Goal: Task Accomplishment & Management: Manage account settings

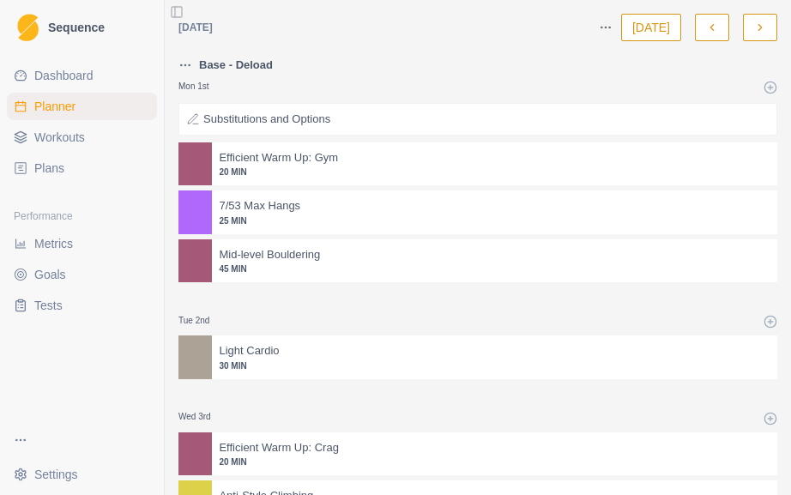
select select "month"
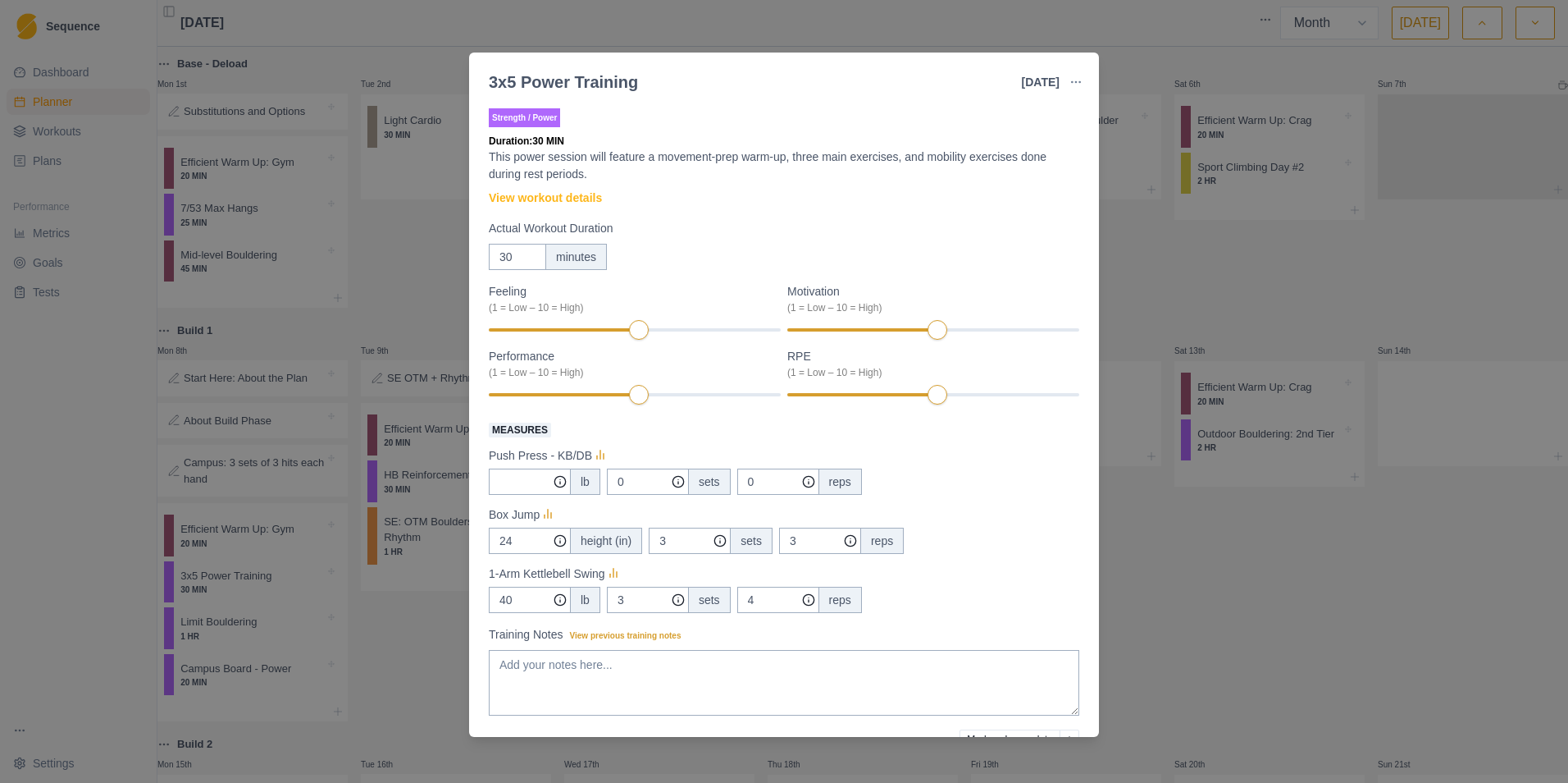
click at [843, 33] on div "3x5 Power Training [DATE] Link To Goal View Workout Metrics Edit Original Worko…" at bounding box center [784, 391] width 1568 height 783
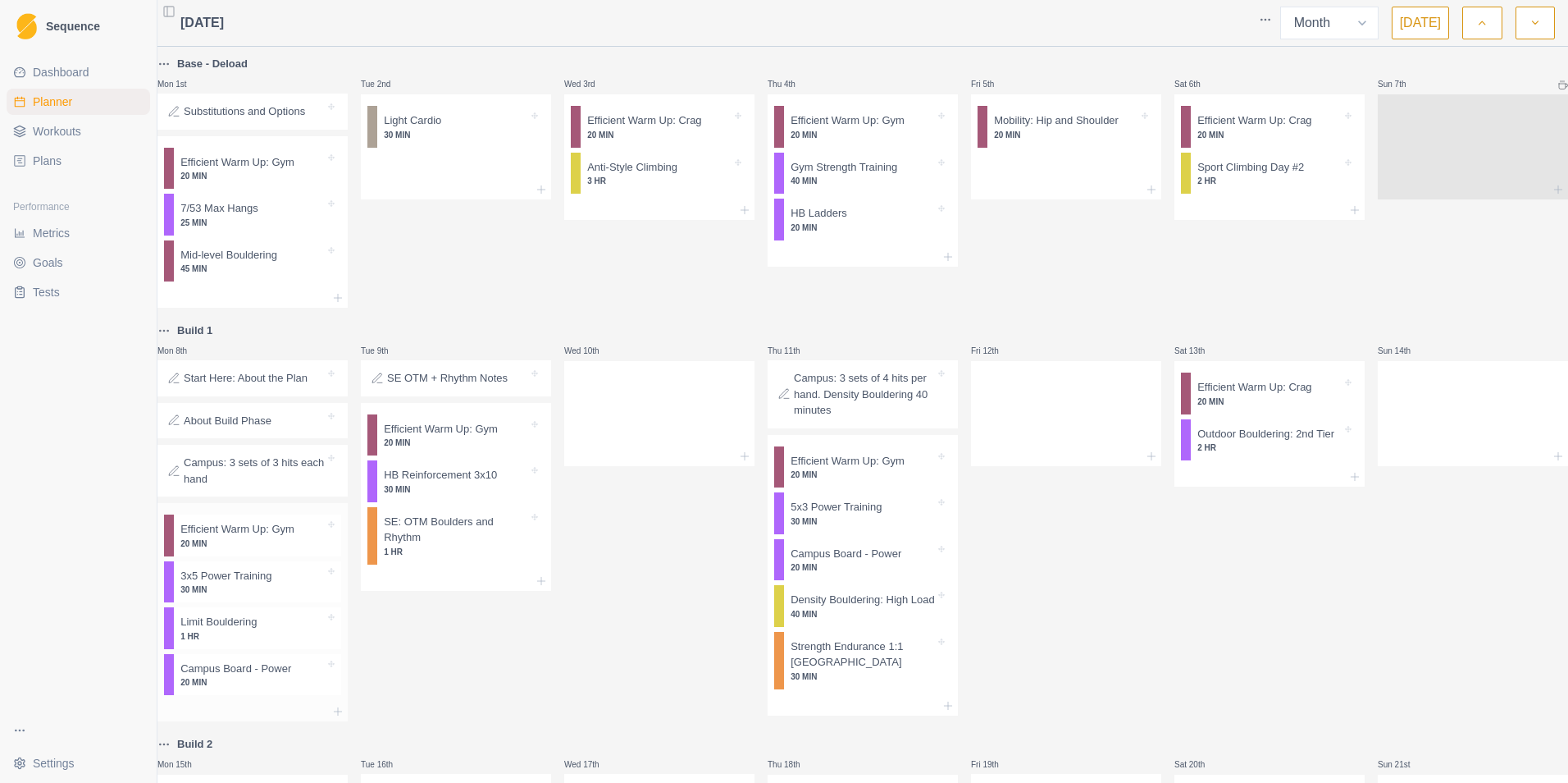
click at [218, 487] on p "20 MIN" at bounding box center [252, 682] width 144 height 12
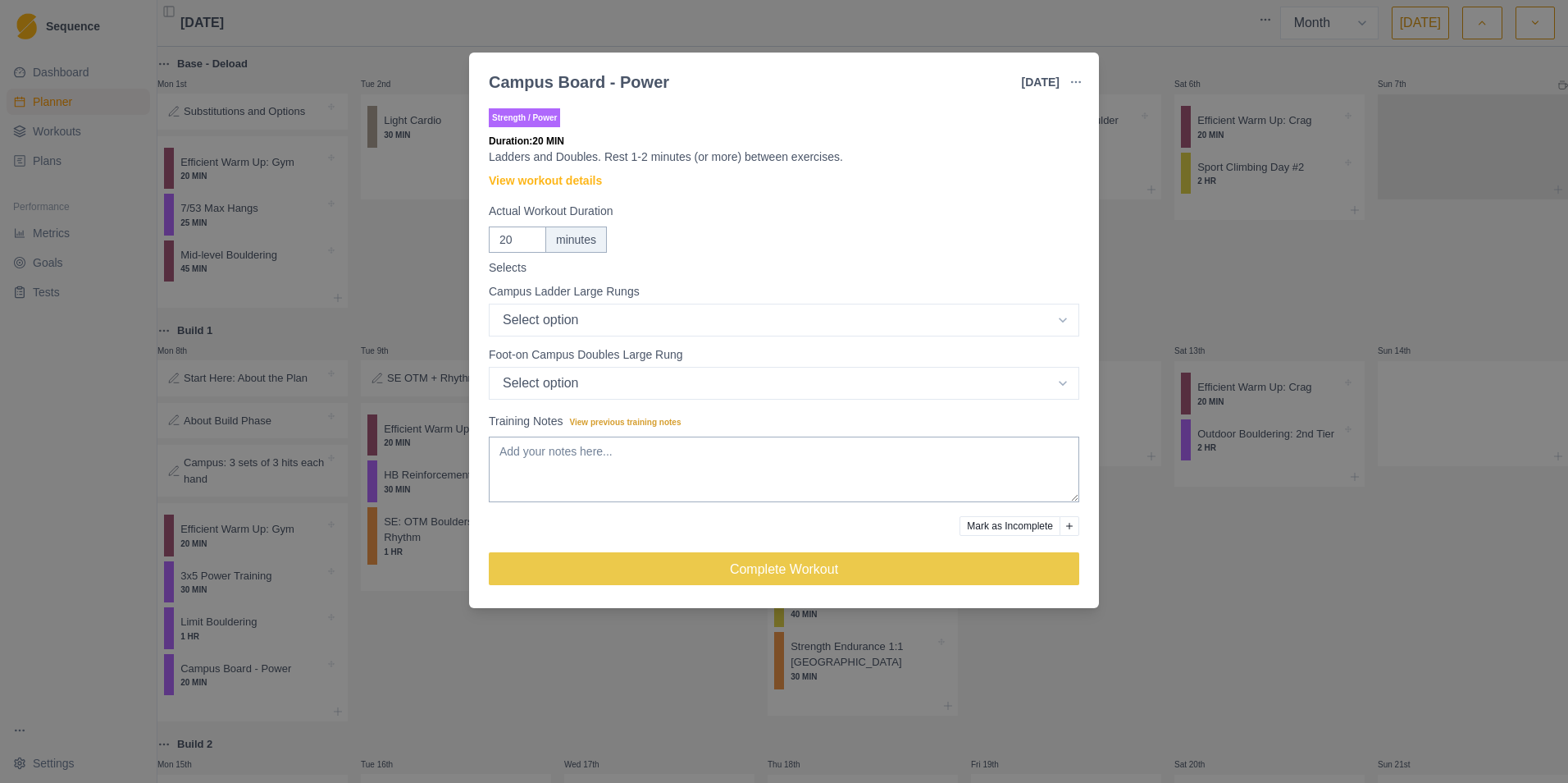
click at [506, 487] on div "Campus Board - Power [DATE] Link To Goal View Workout Metrics Edit Original Wor…" at bounding box center [784, 391] width 1568 height 783
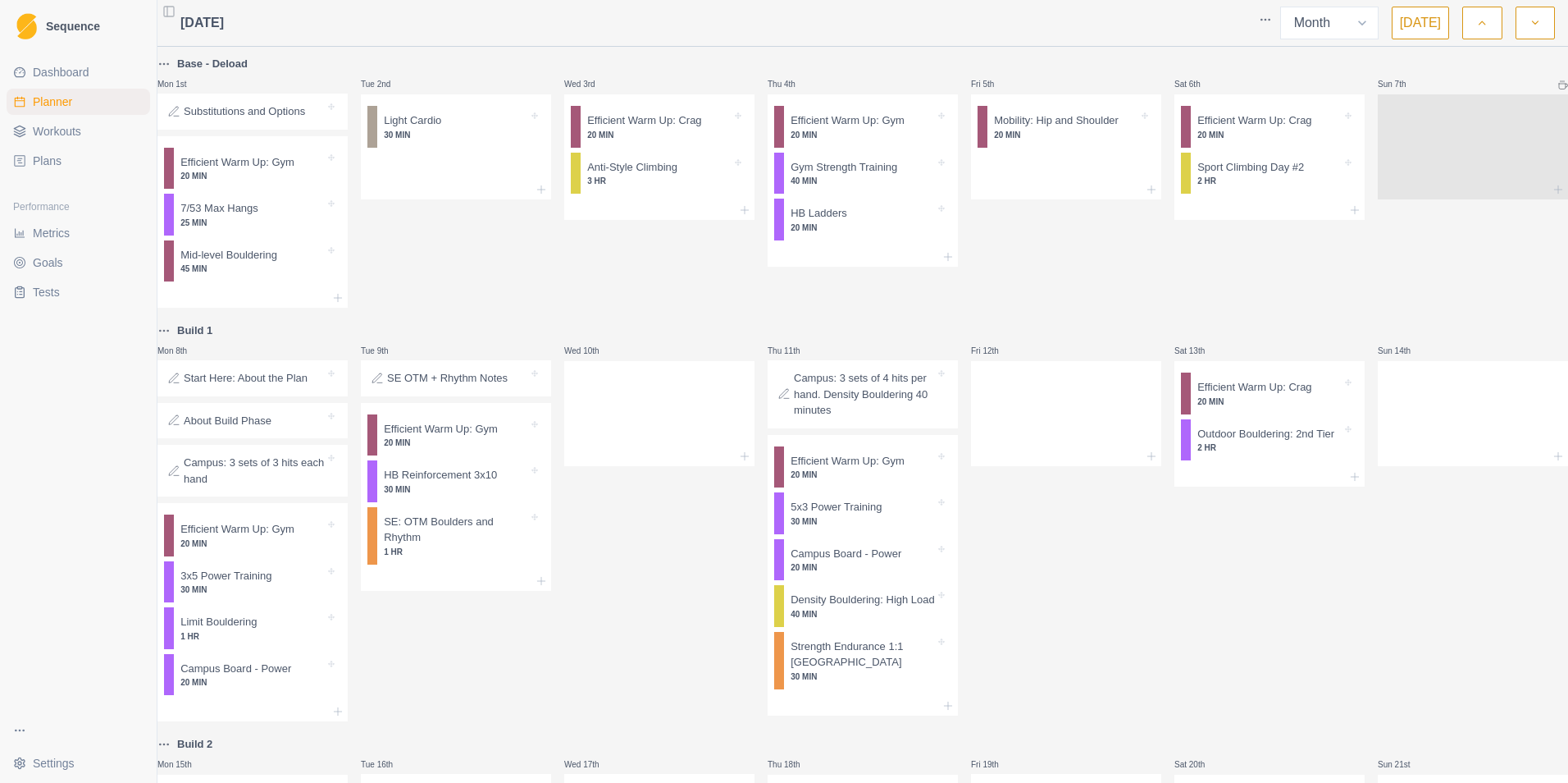
click at [252, 479] on p "Campus: 3 sets of 3 hits each hand" at bounding box center [254, 470] width 141 height 32
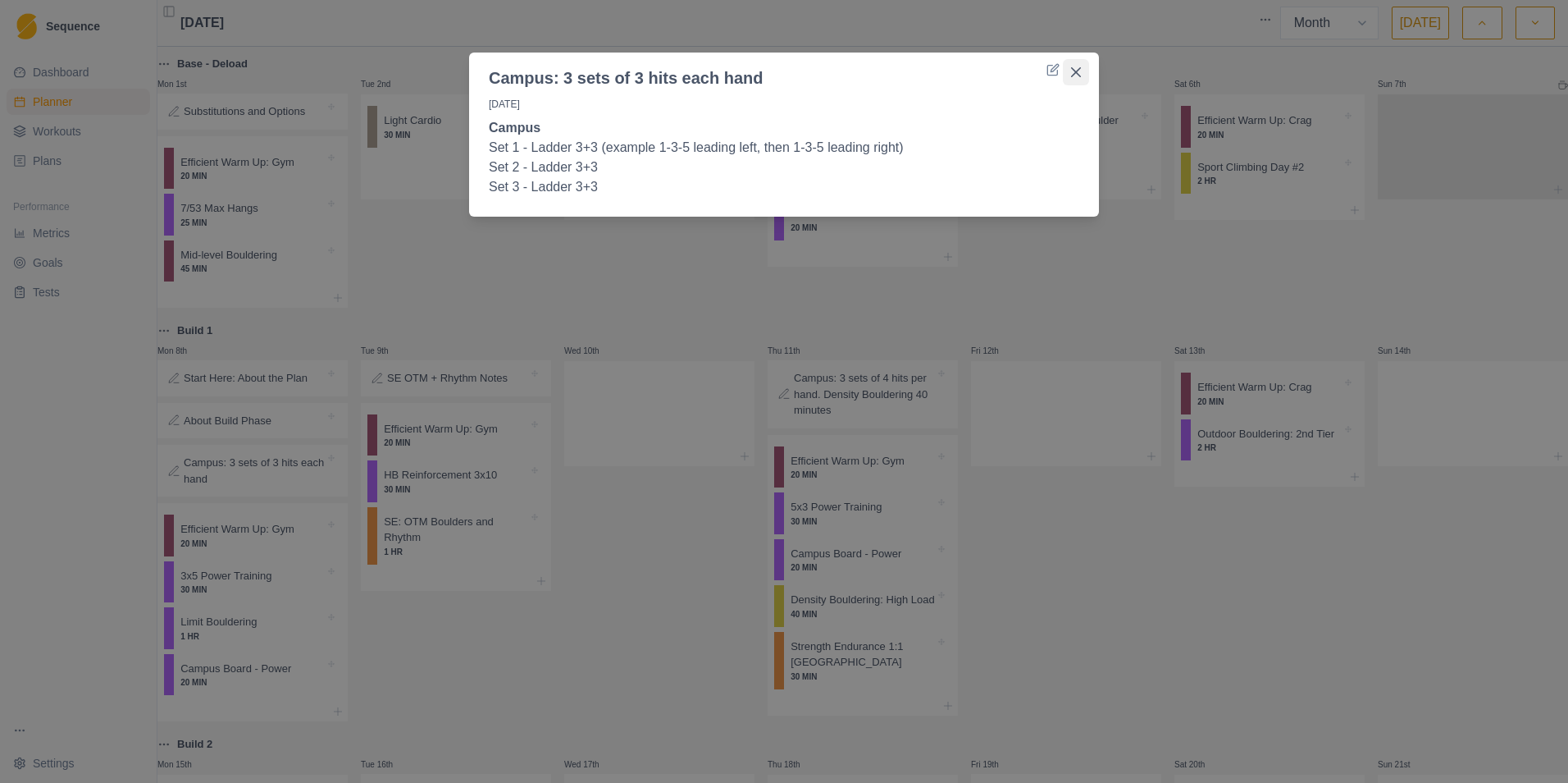
click at [1042, 63] on button "Close" at bounding box center [1075, 72] width 26 height 26
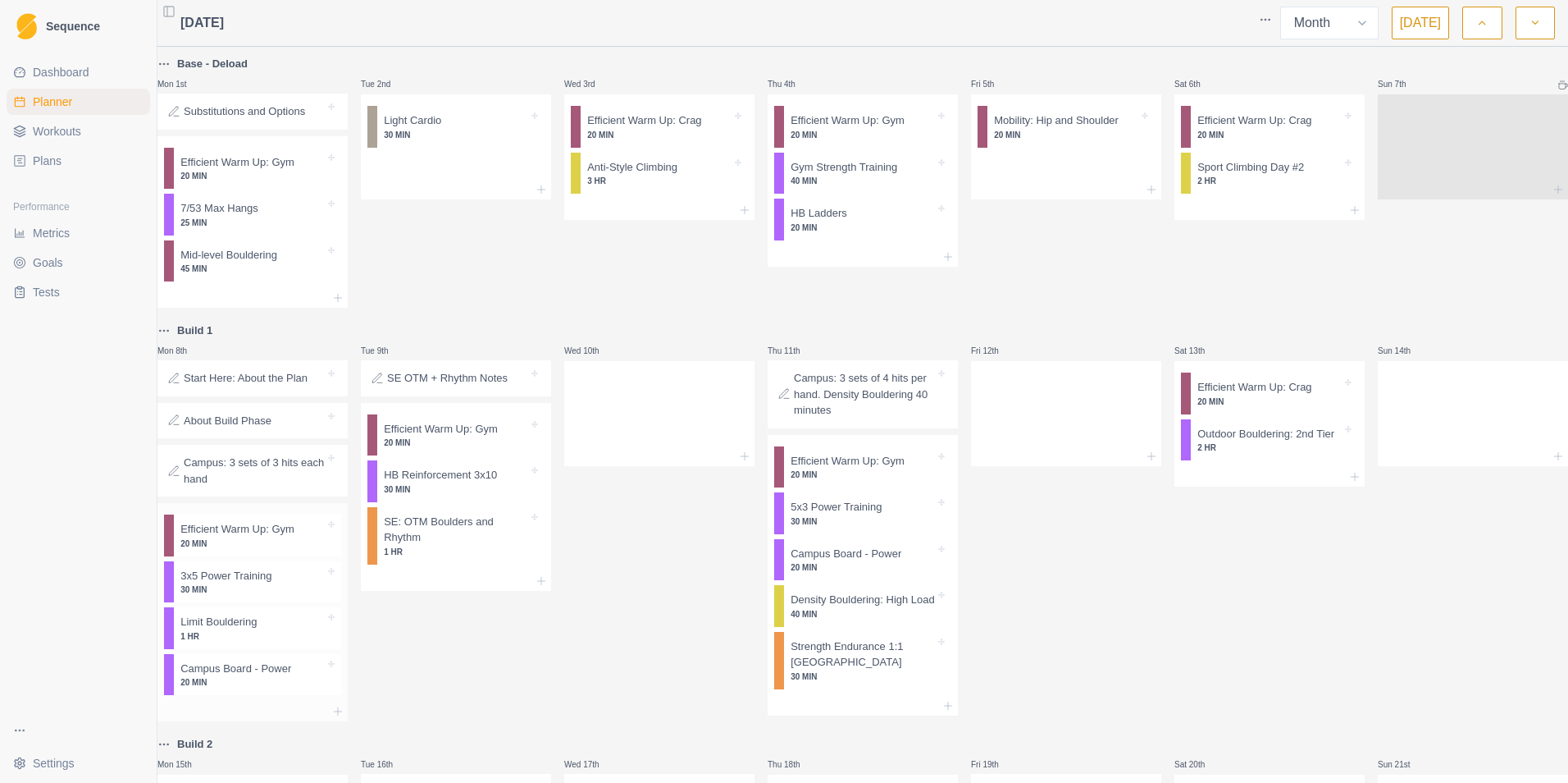
click at [277, 487] on div at bounding box center [290, 621] width 68 height 16
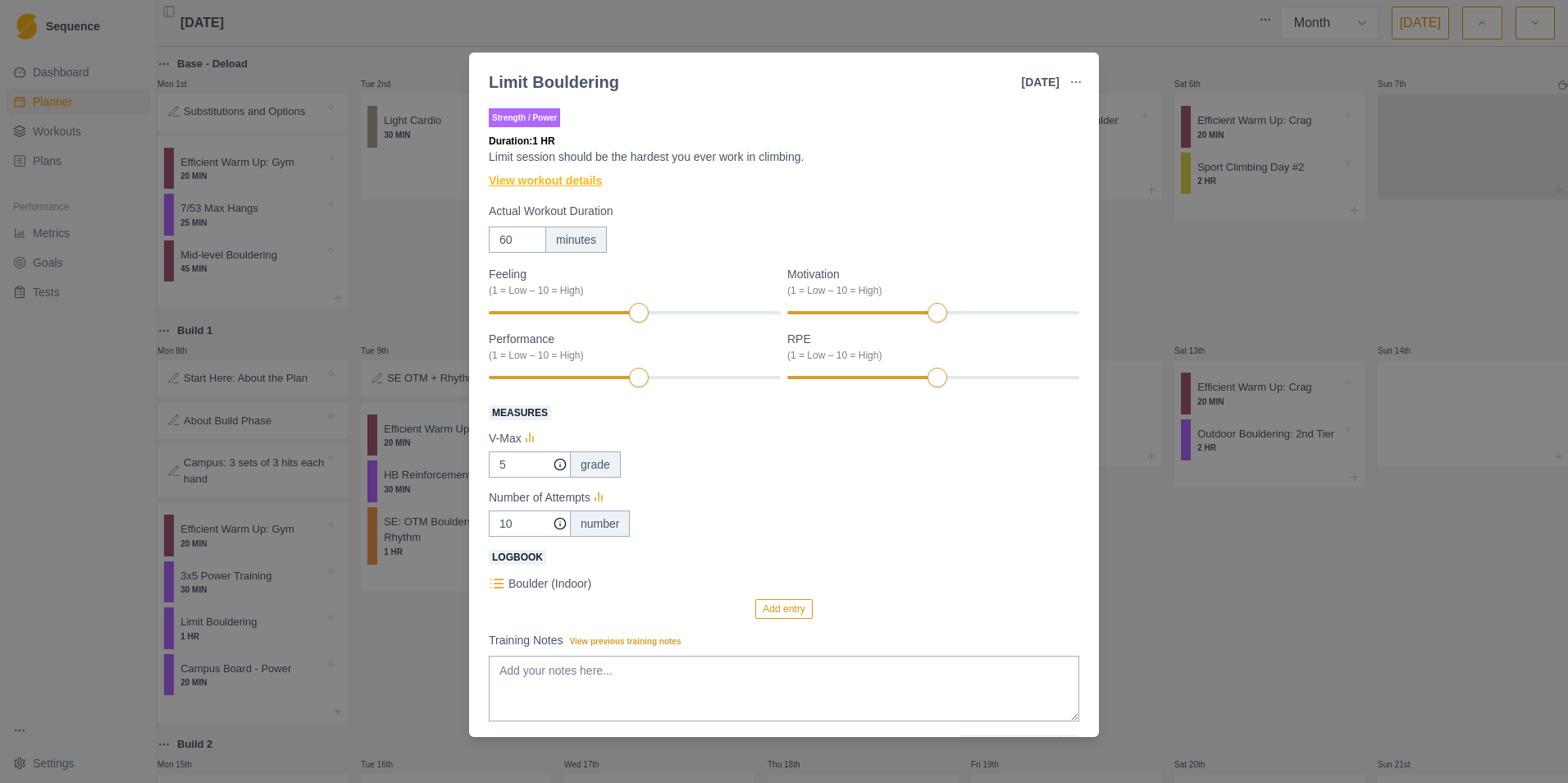
click at [569, 183] on link "View workout details" at bounding box center [546, 181] width 113 height 17
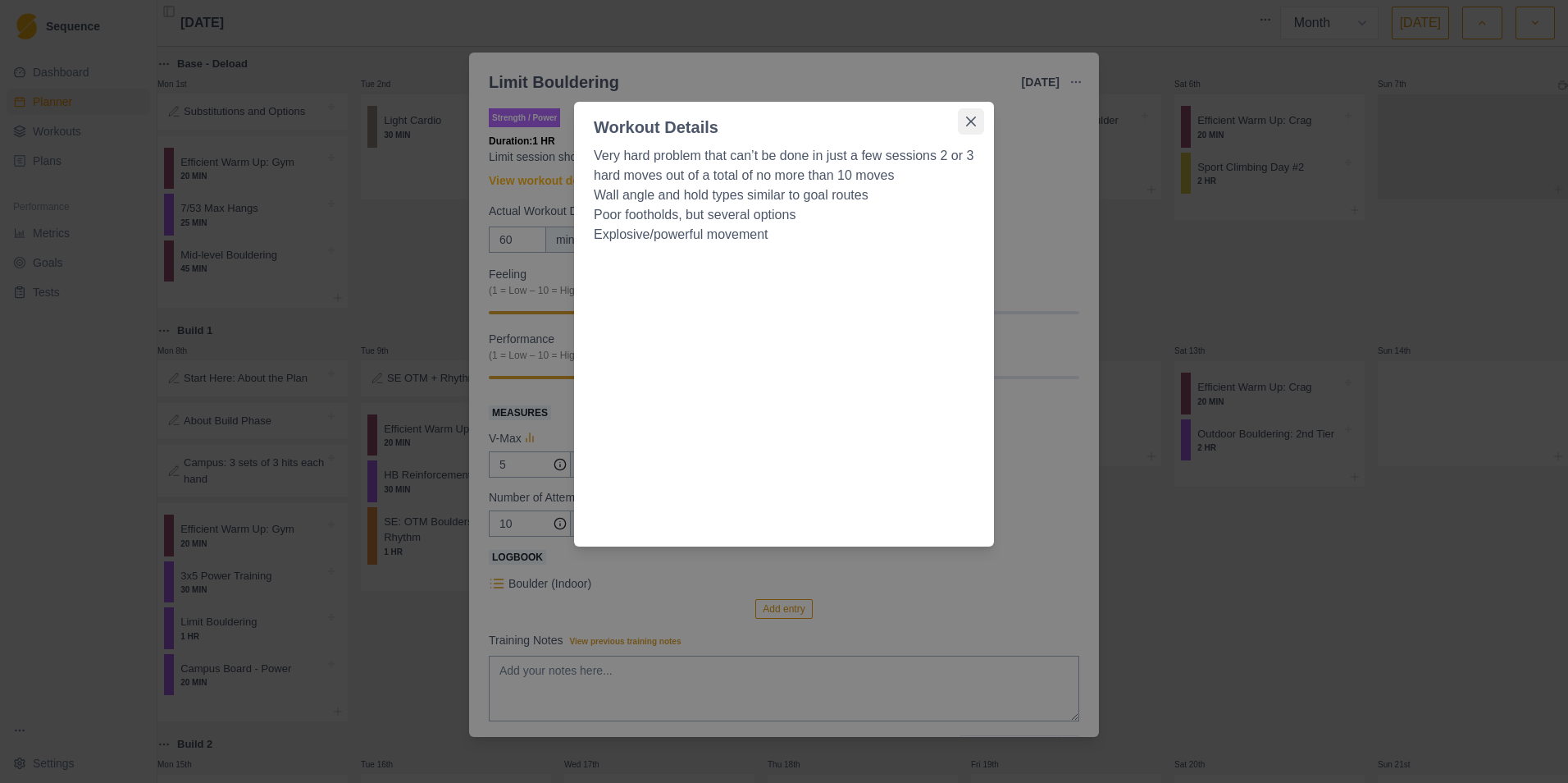
click at [976, 119] on icon "Close" at bounding box center [971, 121] width 10 height 10
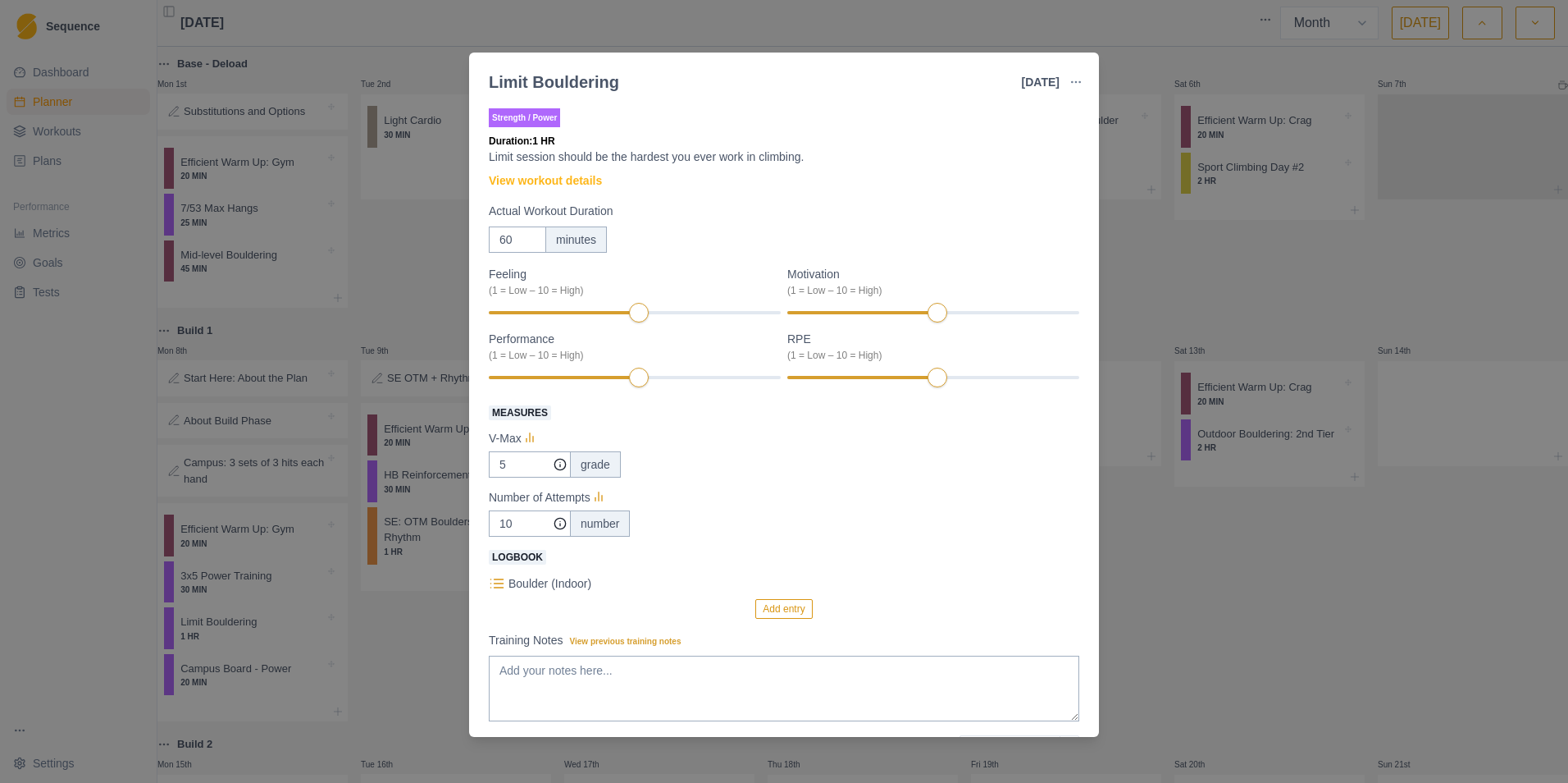
click at [799, 38] on div "Limit Bouldering [DATE] Link To Goal View Workout Metrics Edit Original Workout…" at bounding box center [784, 391] width 1568 height 783
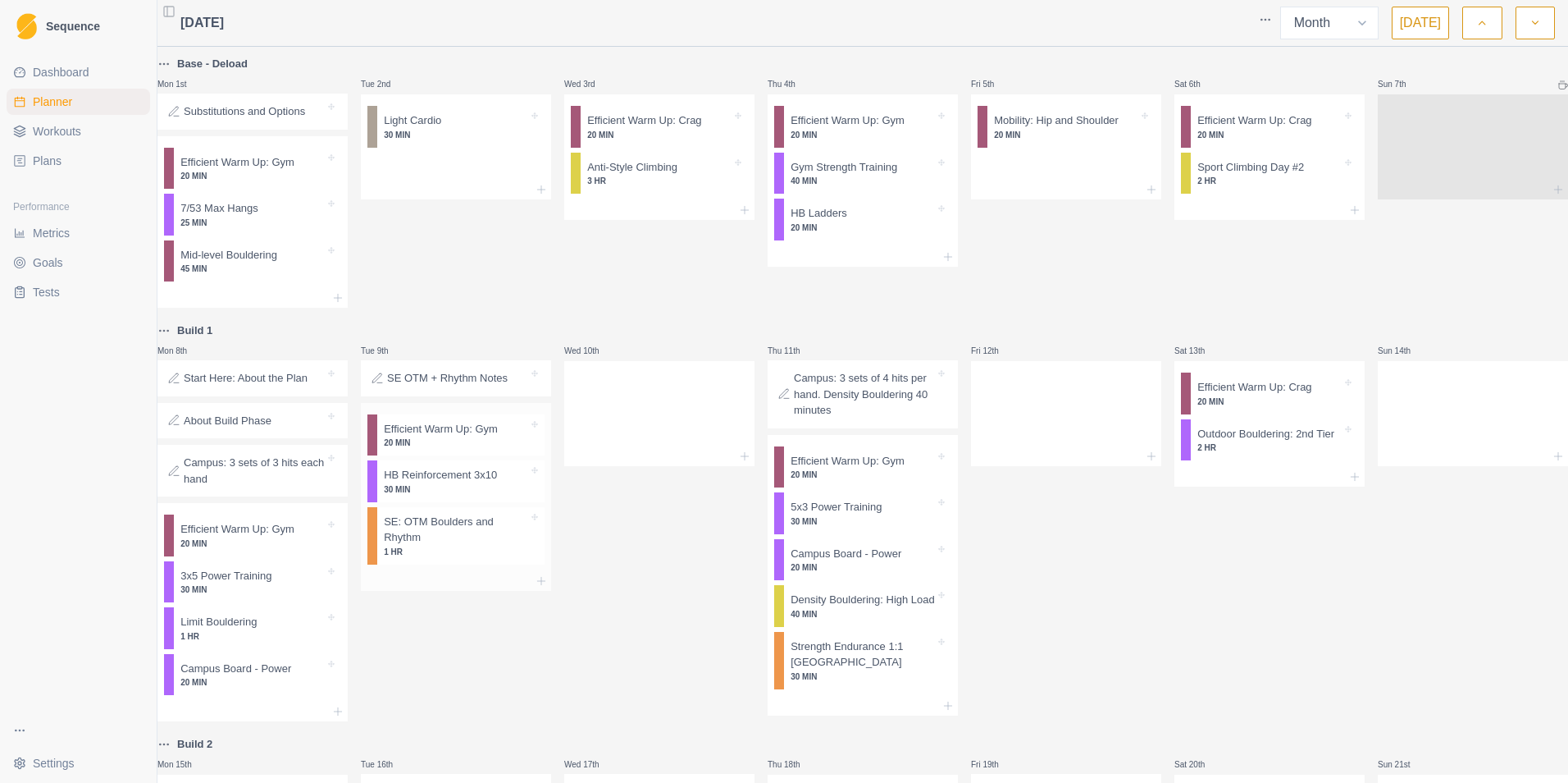
click at [464, 487] on p "30 MIN" at bounding box center [456, 489] width 144 height 12
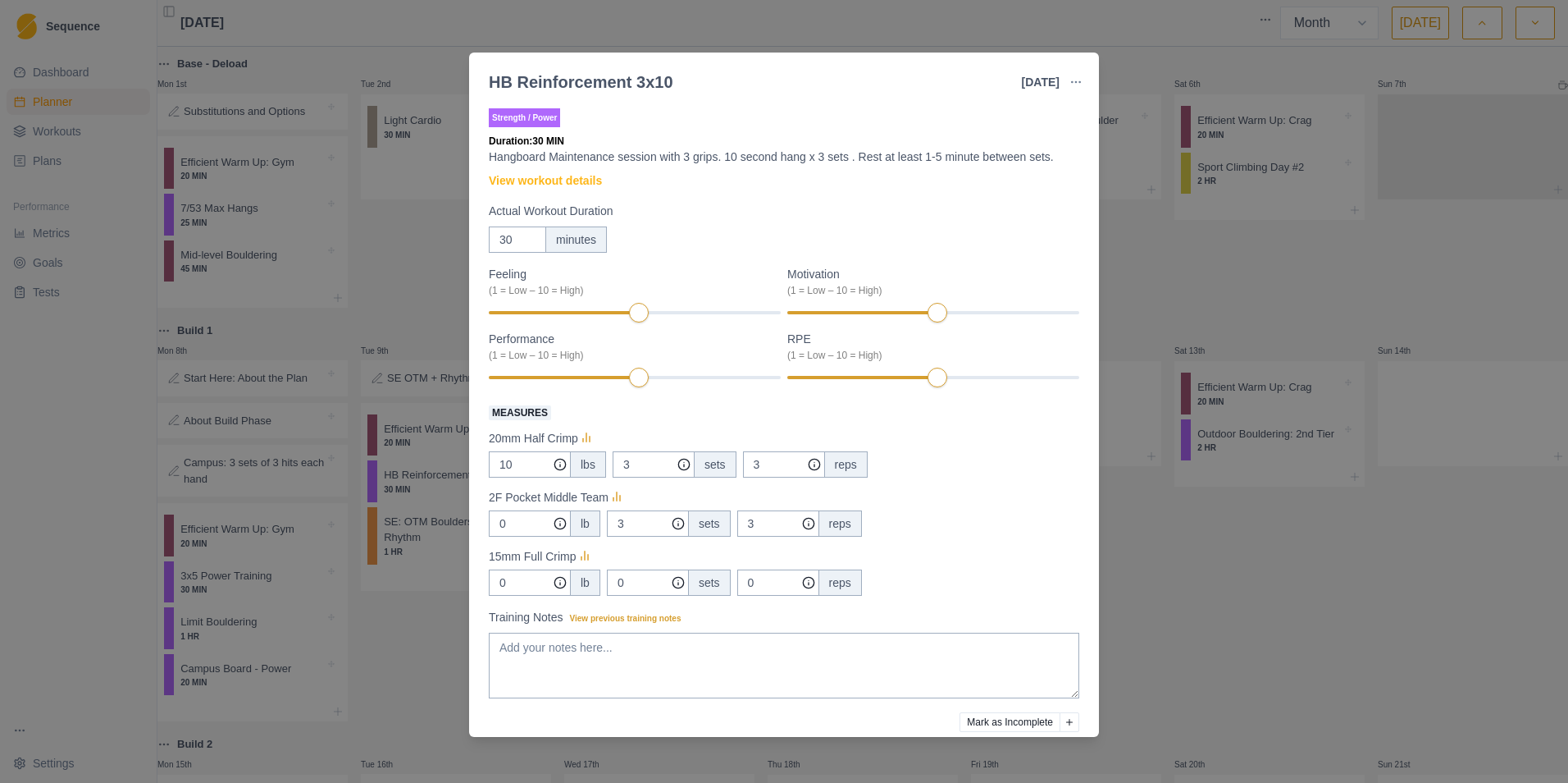
click at [894, 24] on div "HB Reinforcement 3x10 [DATE] Link To Goal View Workout Metrics Edit Original Wo…" at bounding box center [784, 391] width 1568 height 783
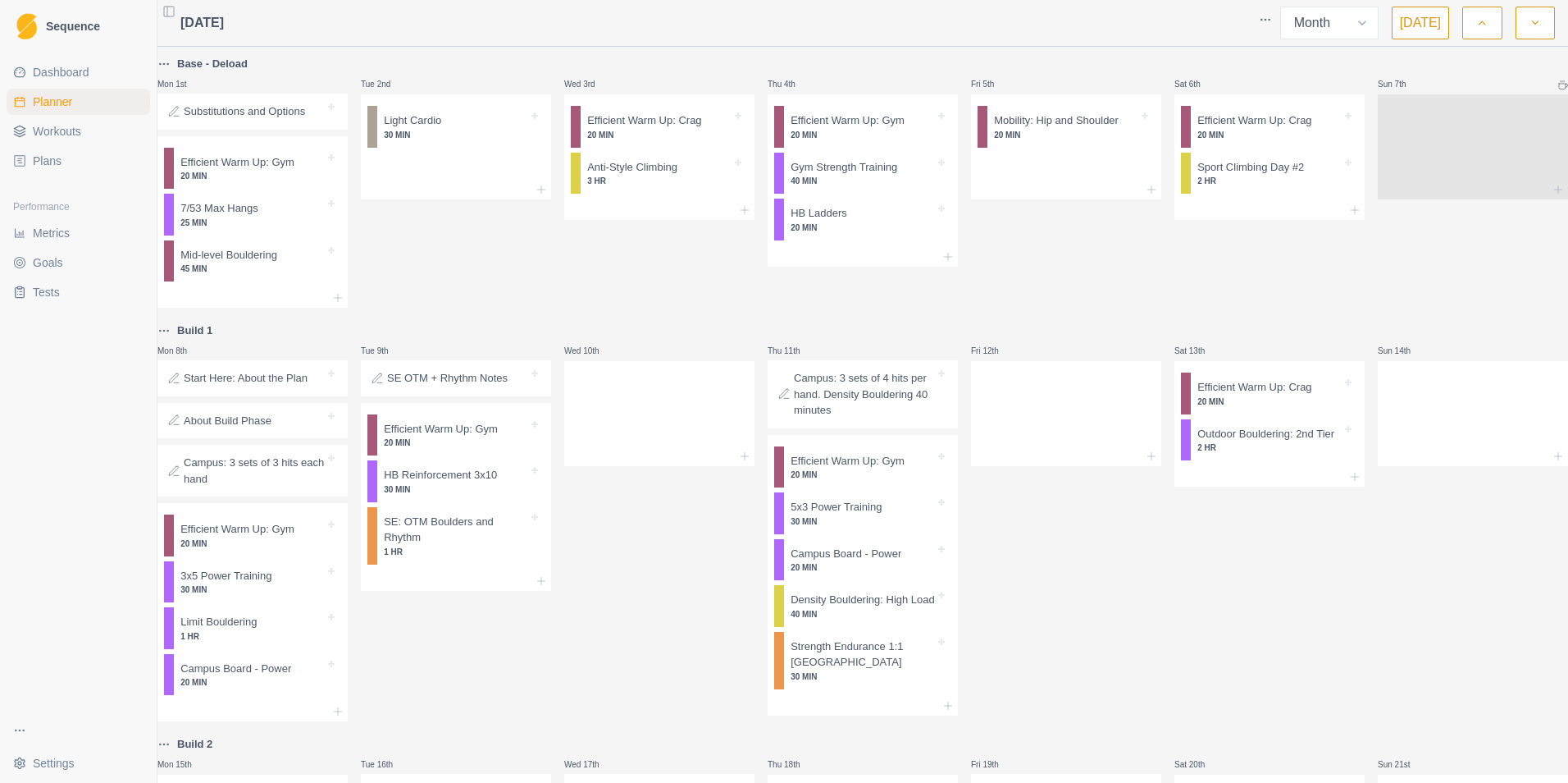
click at [475, 487] on div "Tue 9th SE OTM + Rhythm Notes Efficient Warm Up: Gym 20 MIN HB Reinforcement 3x…" at bounding box center [456, 521] width 190 height 401
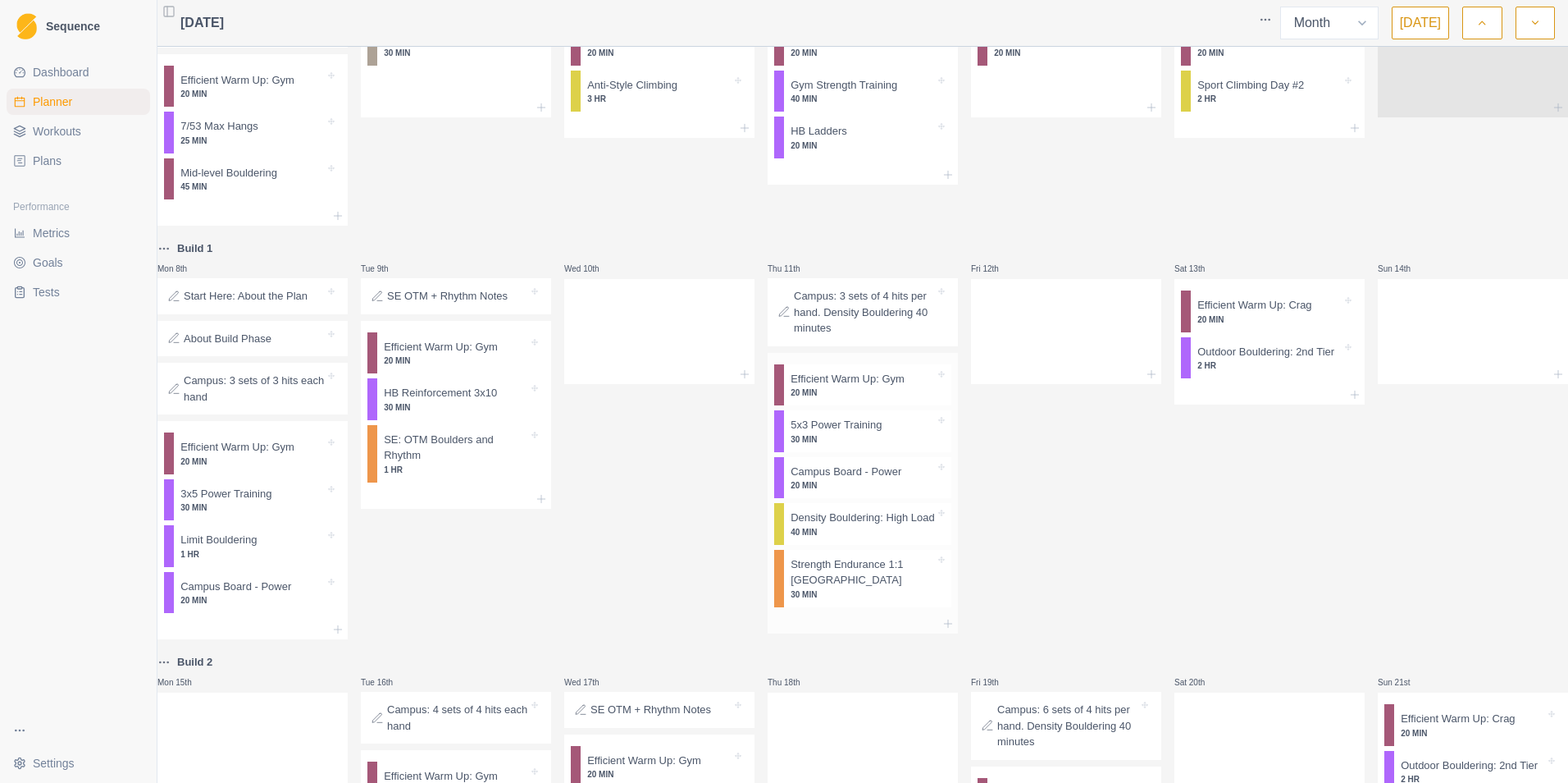
click at [808, 487] on p "Density Bouldering: High Load" at bounding box center [862, 517] width 144 height 16
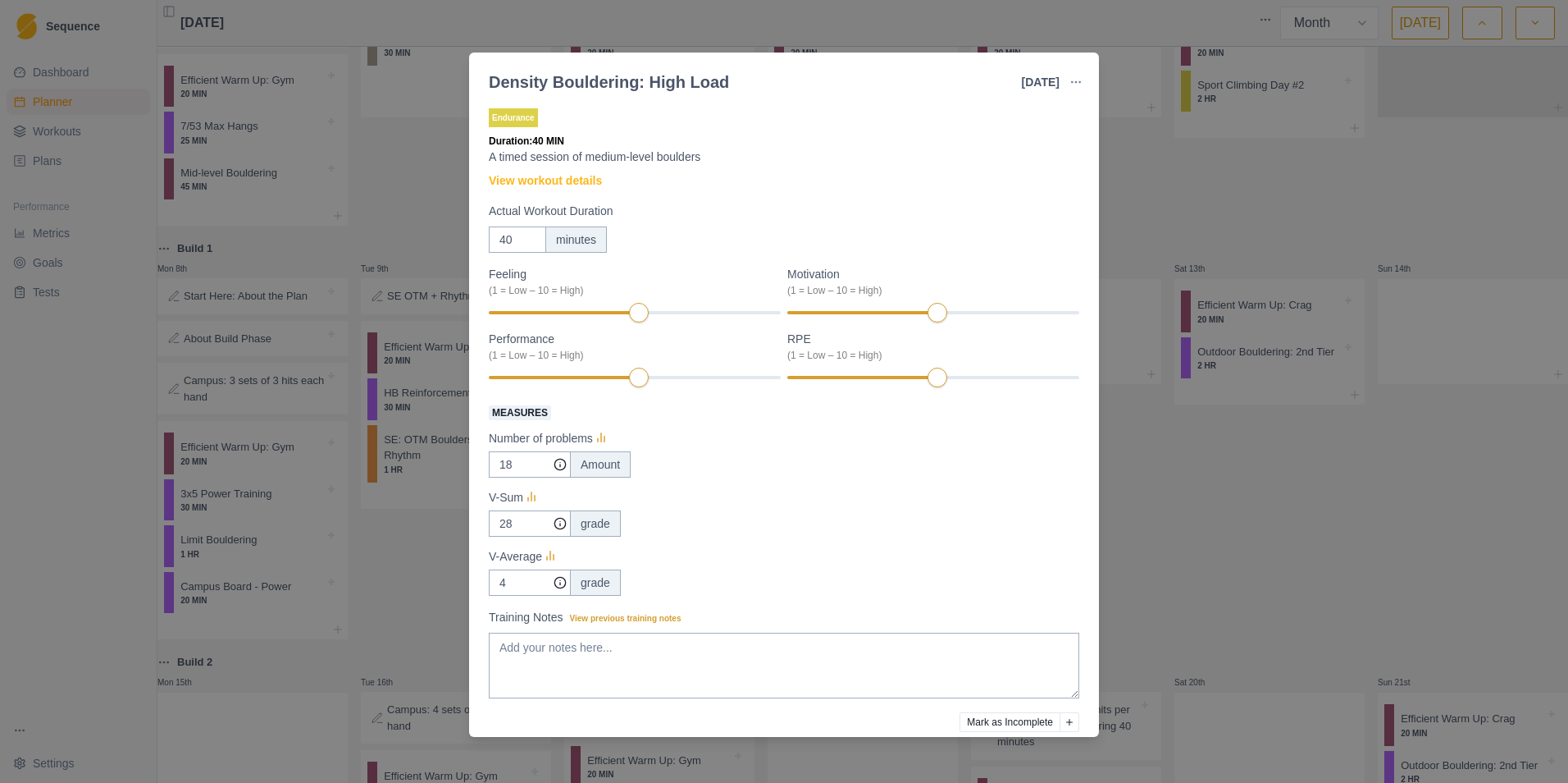
click at [1042, 487] on div "Density Bouldering: High Load [DATE] Link To Goal View Workout Metrics Edit Ori…" at bounding box center [784, 391] width 1568 height 783
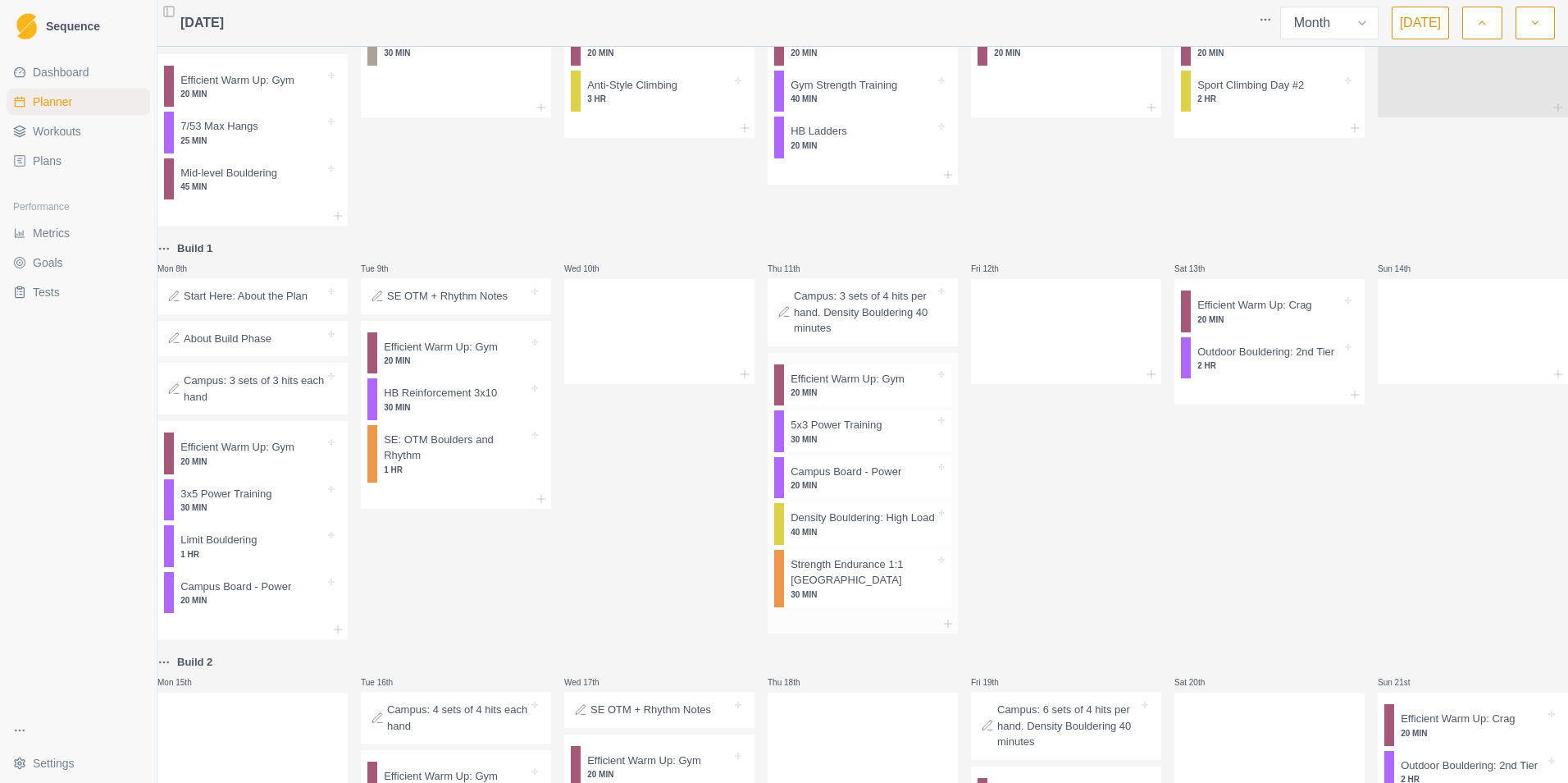
click at [842, 487] on p "30 MIN" at bounding box center [862, 594] width 144 height 12
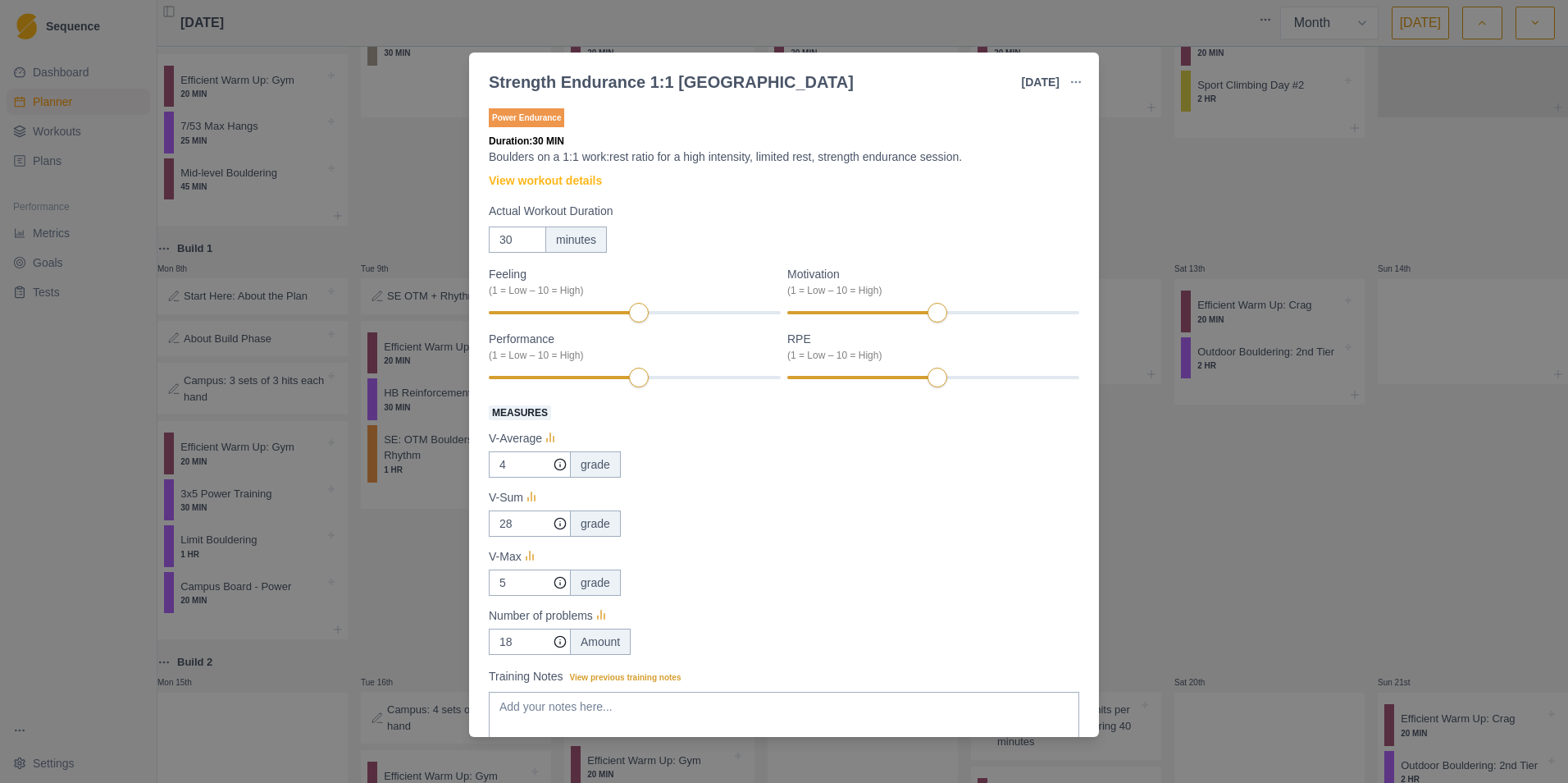
click at [1042, 487] on div "Strength Endurance 1:1 Boulder [DATE] Link To Goal View Workout Metrics Edit Or…" at bounding box center [784, 391] width 1568 height 783
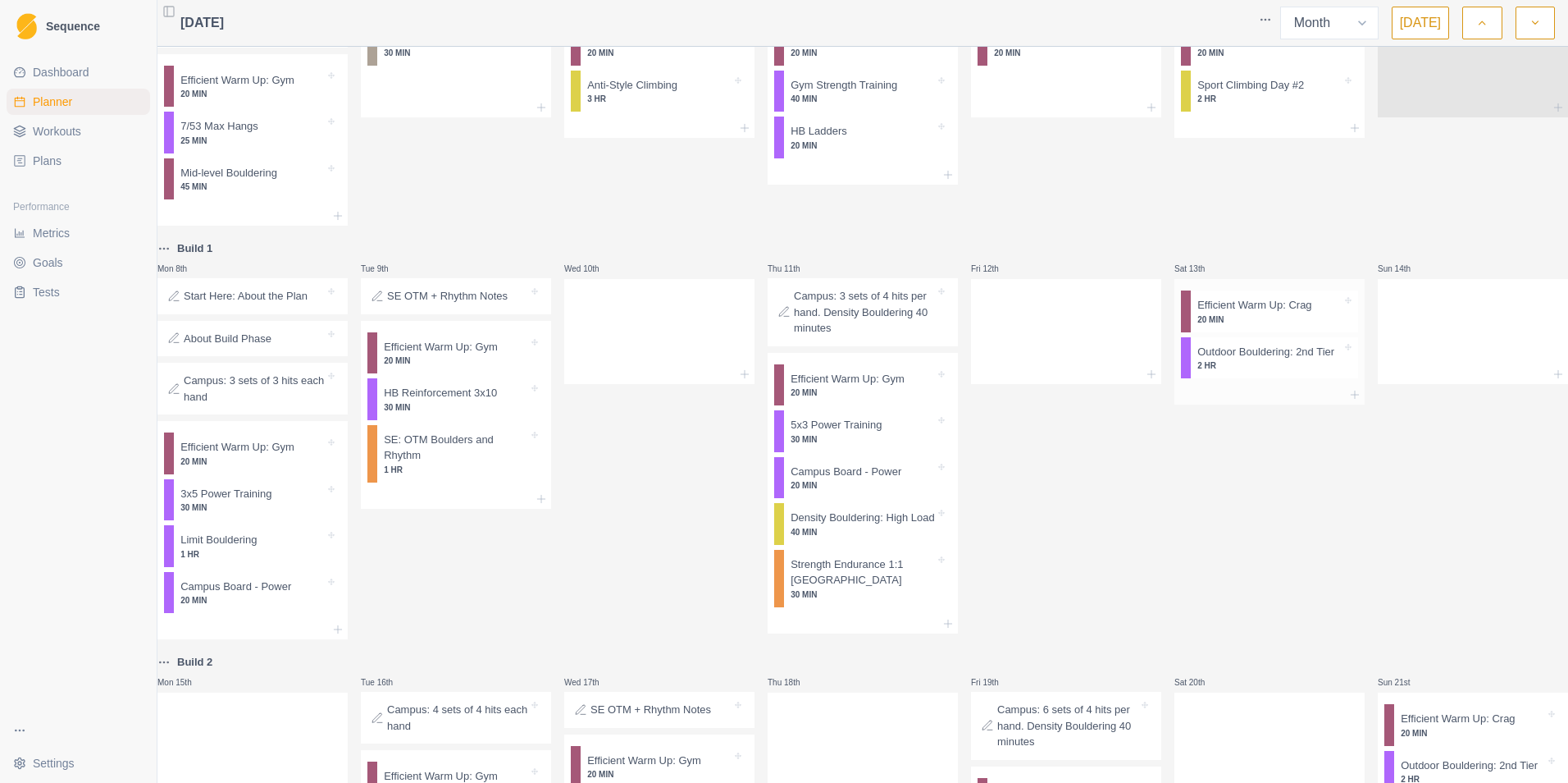
click at [1042, 360] on p "Outdoor Bouldering: 2nd Tier" at bounding box center [1265, 352] width 137 height 16
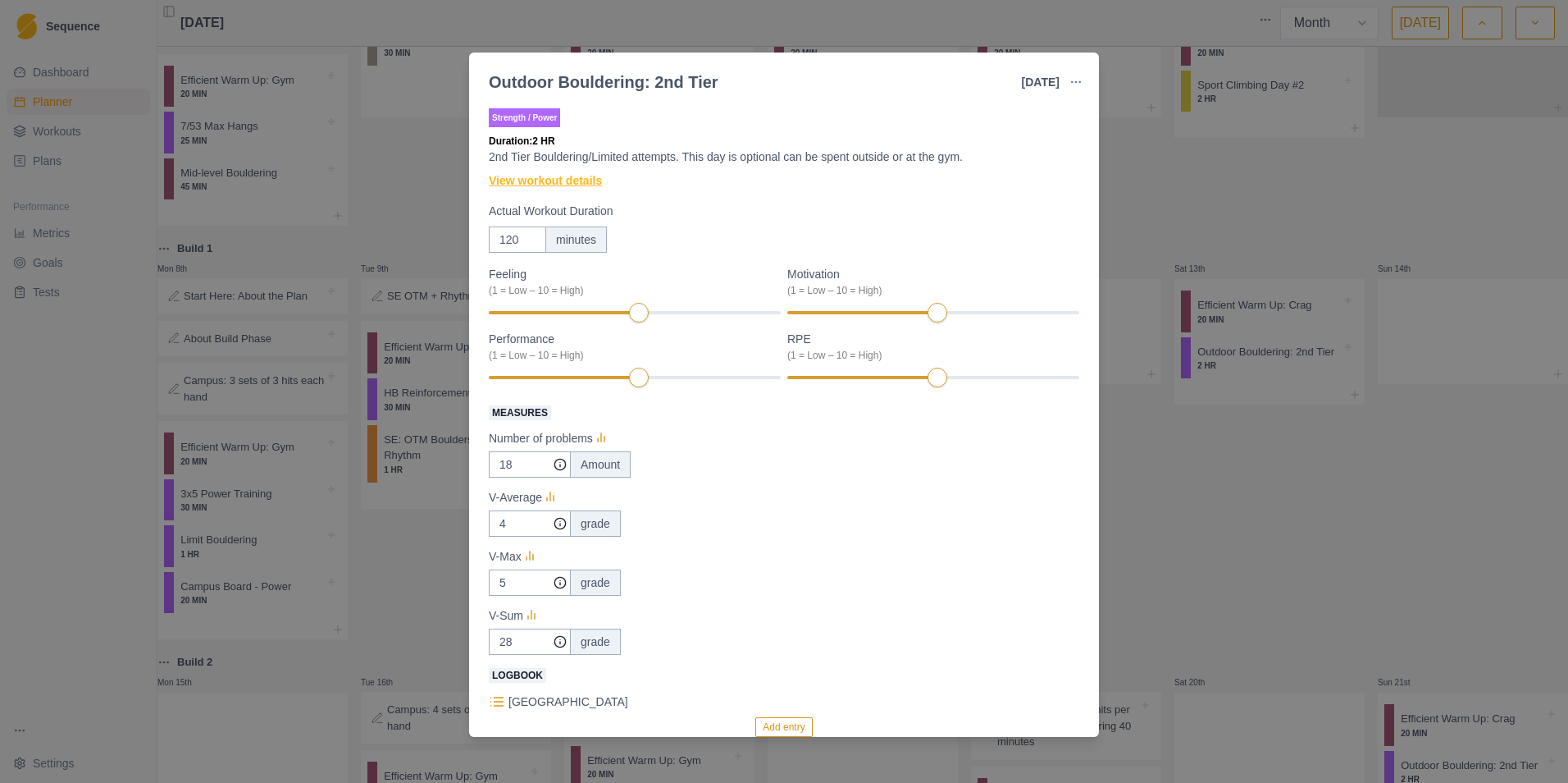
click at [569, 183] on link "View workout details" at bounding box center [546, 181] width 113 height 17
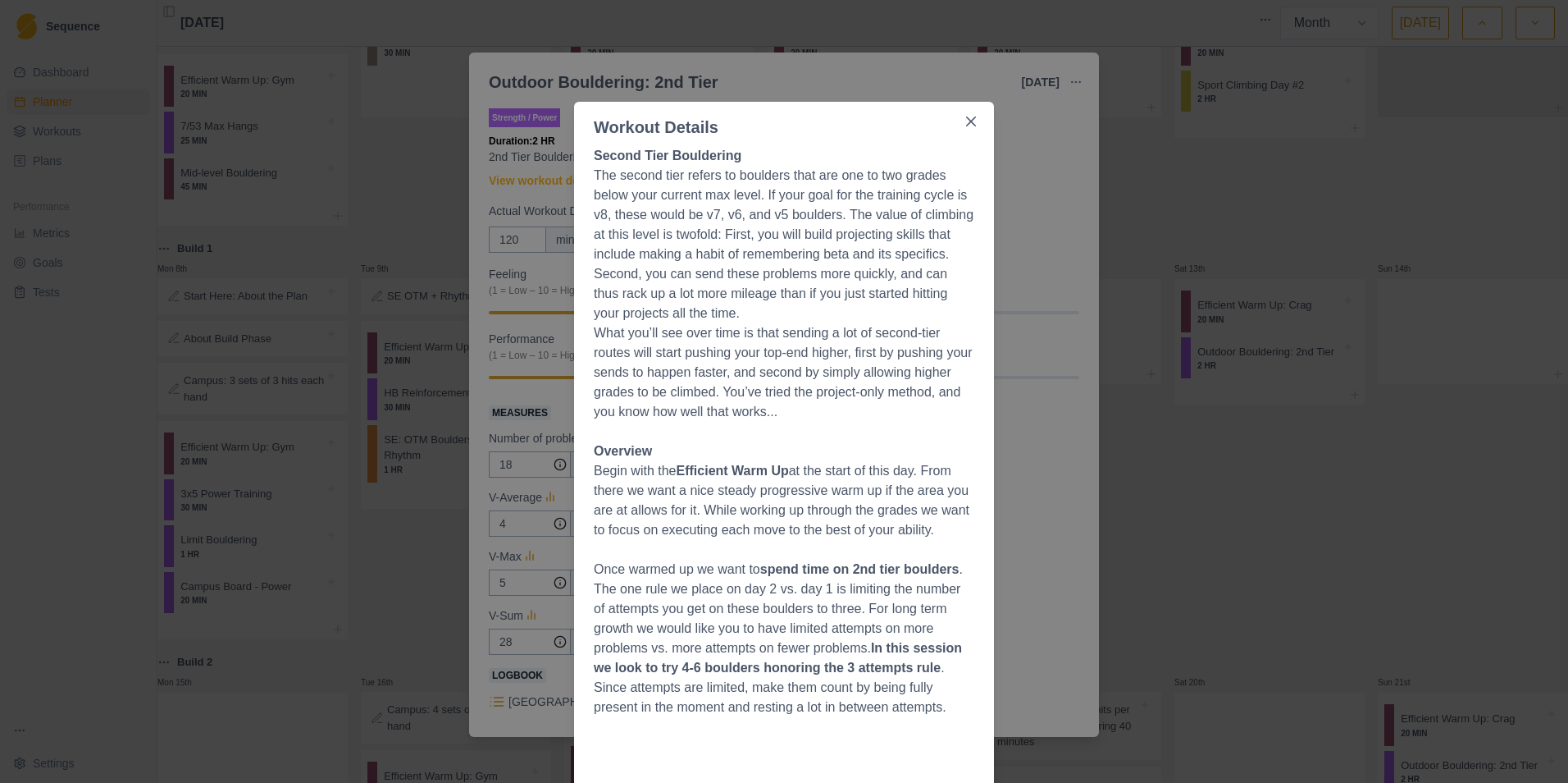
click at [1022, 487] on div "Workout Details Second Tier Bouldering The second tier refers to boulders that …" at bounding box center [784, 391] width 1568 height 783
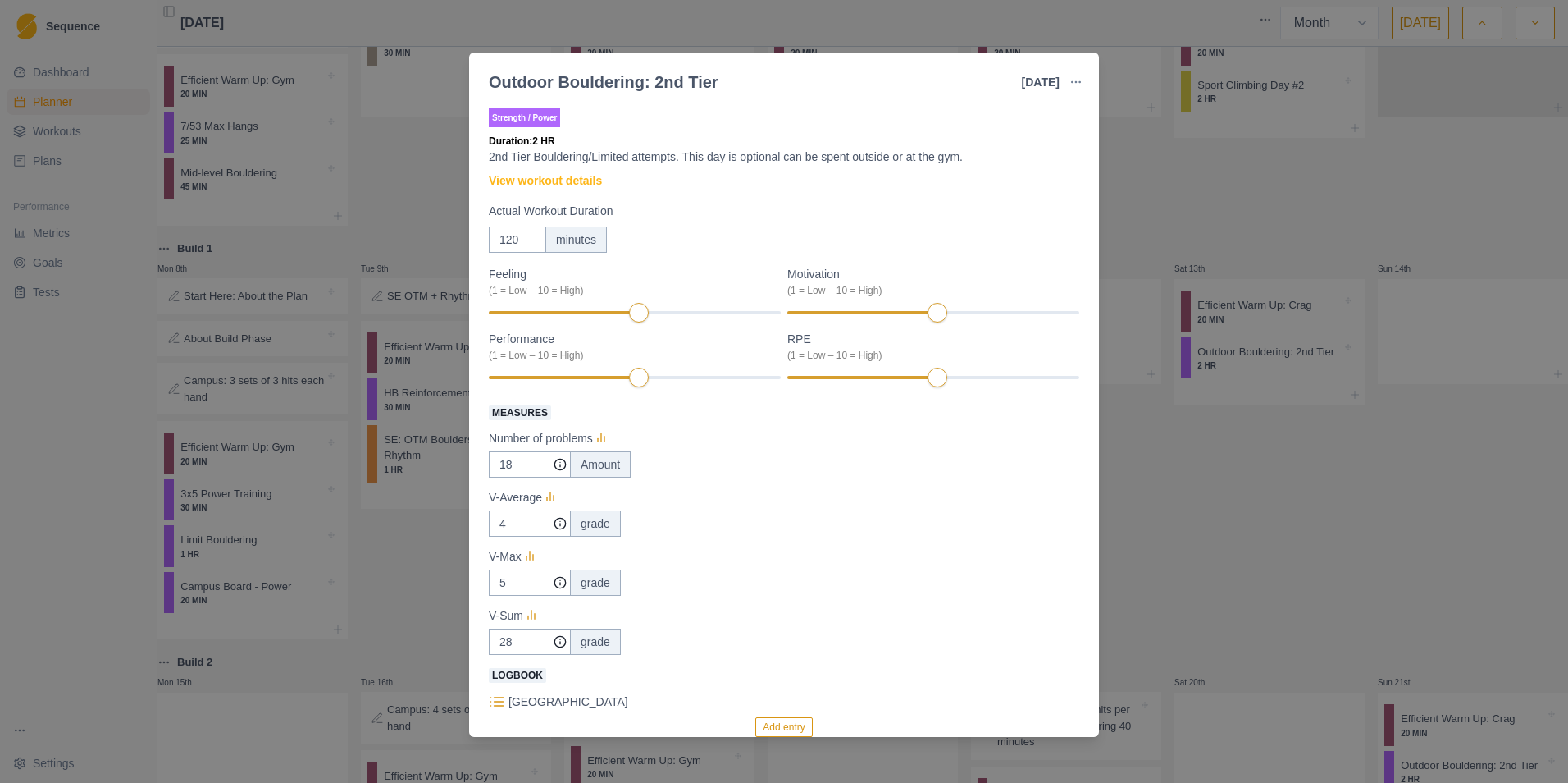
click at [1042, 487] on div "Outdoor Bouldering: 2nd Tier [DATE] Link To Goal View Workout Metrics Edit Orig…" at bounding box center [784, 391] width 1568 height 783
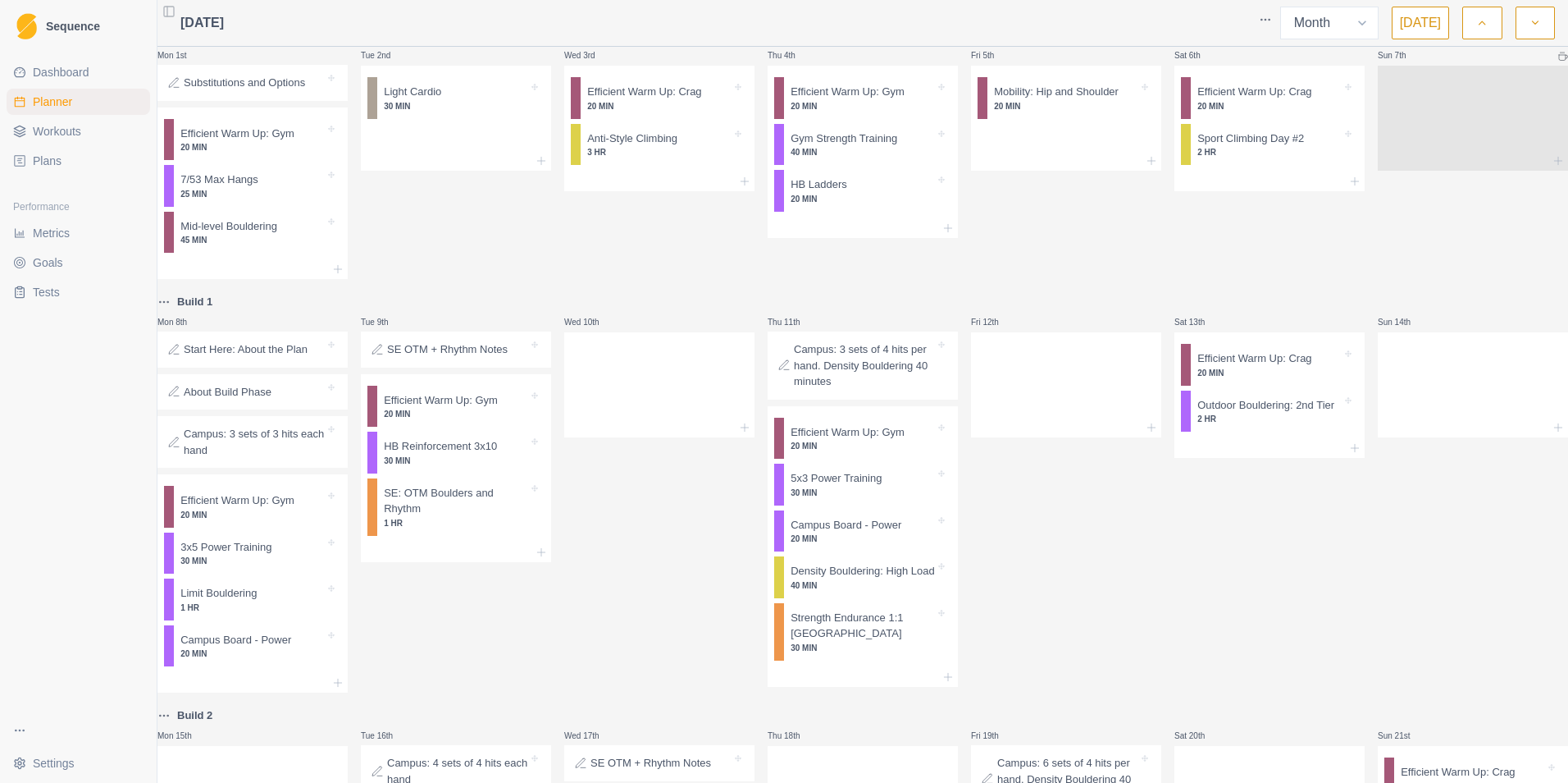
scroll to position [0, 0]
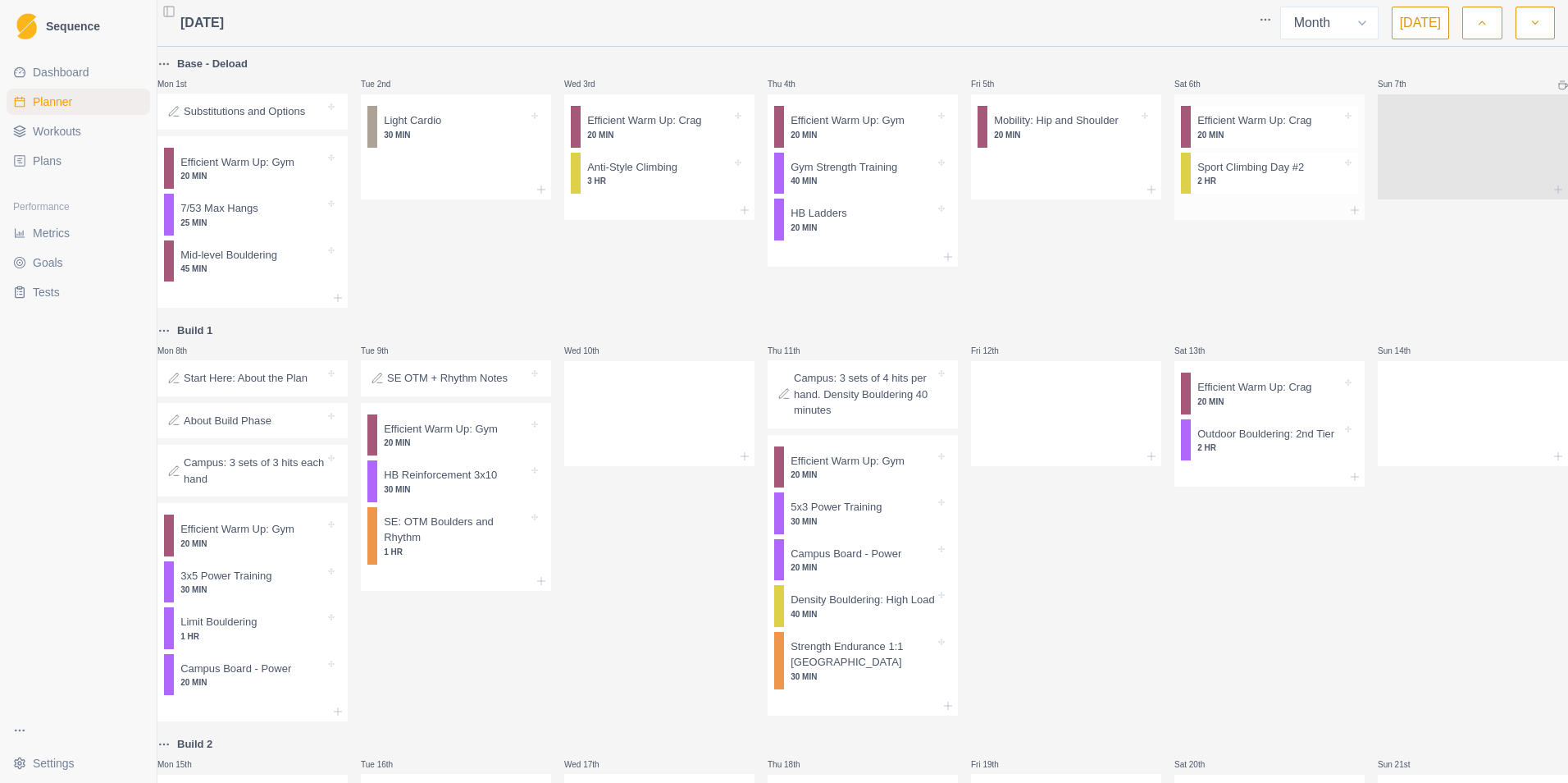
click at [1042, 178] on p "2 HR" at bounding box center [1269, 181] width 144 height 12
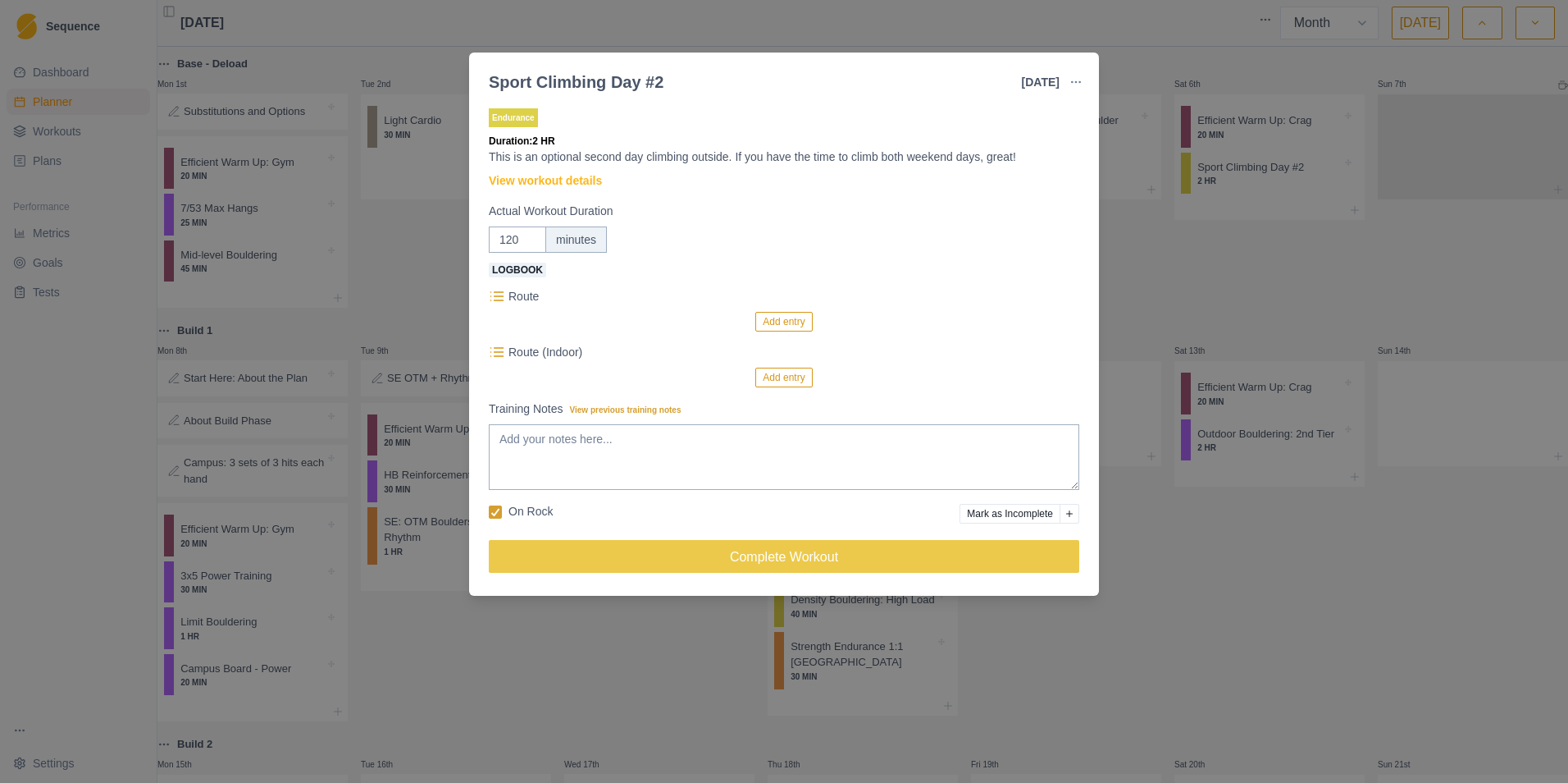
click at [1042, 26] on div "Sport Climbing Day #2 [DATE] Link To Goal View Workout Metrics Edit Original Wo…" at bounding box center [784, 391] width 1568 height 783
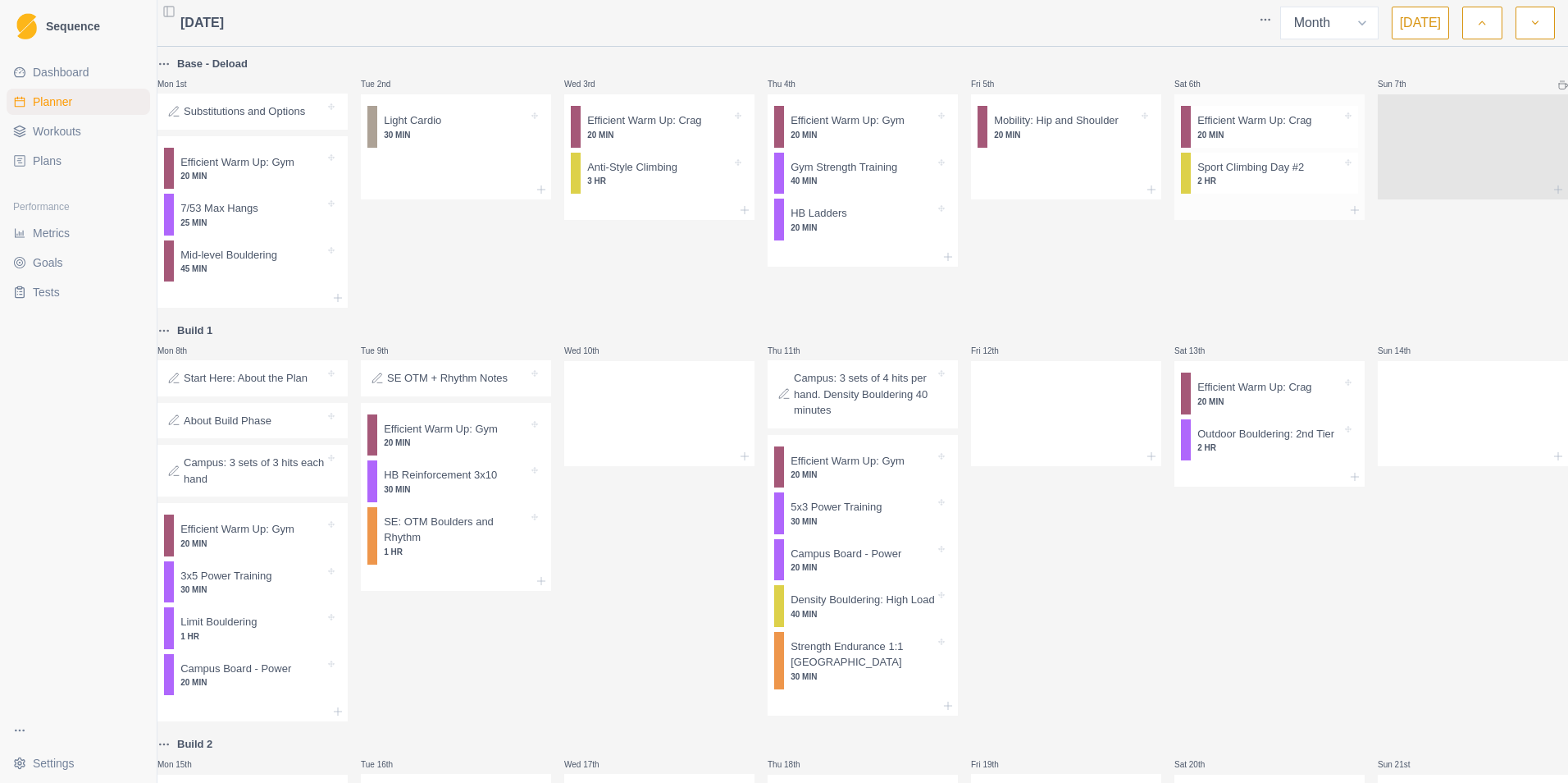
click at [1042, 173] on p "Sport Climbing Day #2" at bounding box center [1251, 167] width 107 height 16
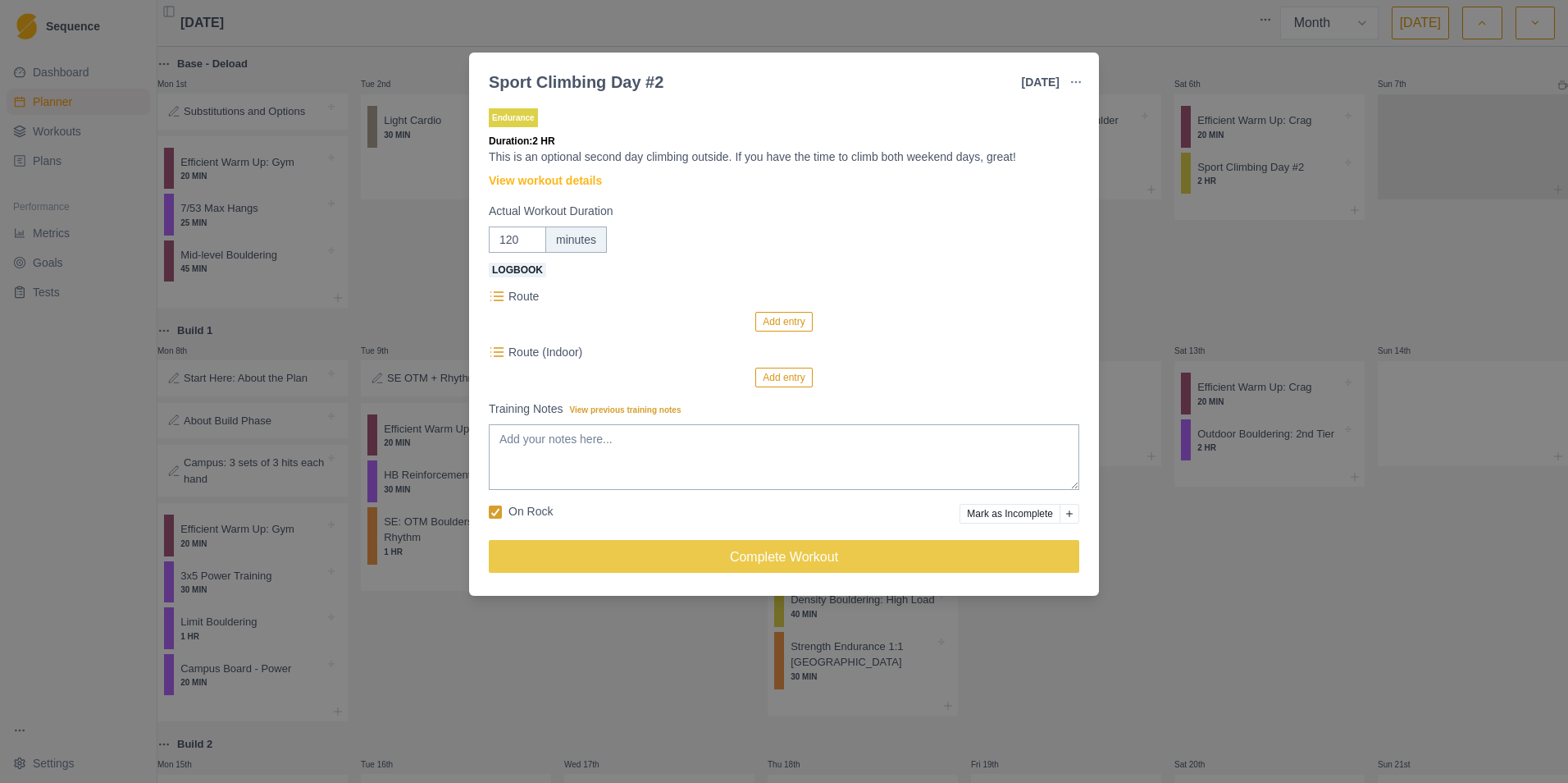
click at [1042, 79] on button "button" at bounding box center [1076, 82] width 32 height 33
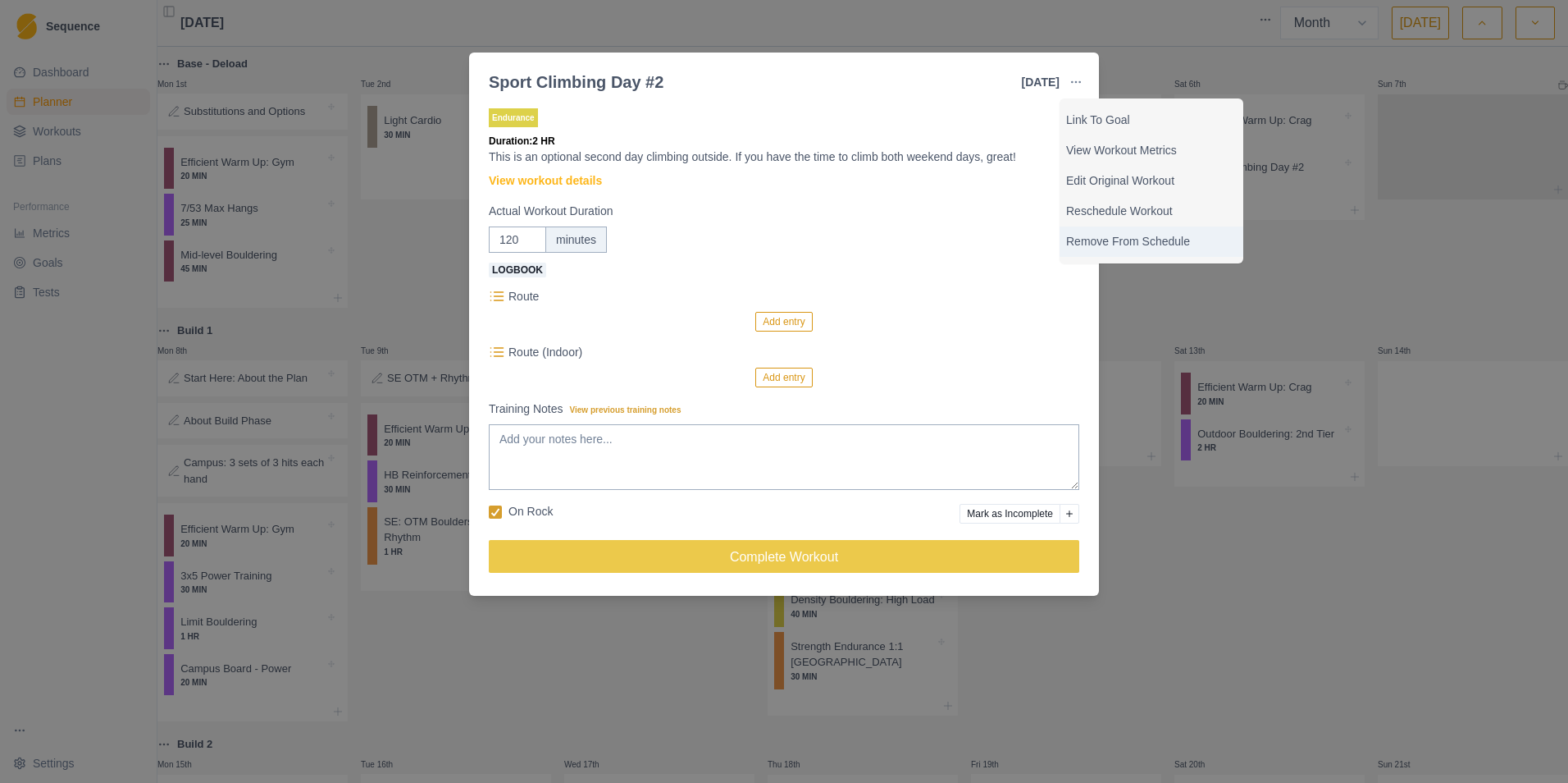
drag, startPoint x: 1109, startPoint y: 230, endPoint x: 1132, endPoint y: 261, distance: 38.6
click at [1042, 230] on div "Remove From Schedule" at bounding box center [1151, 242] width 183 height 31
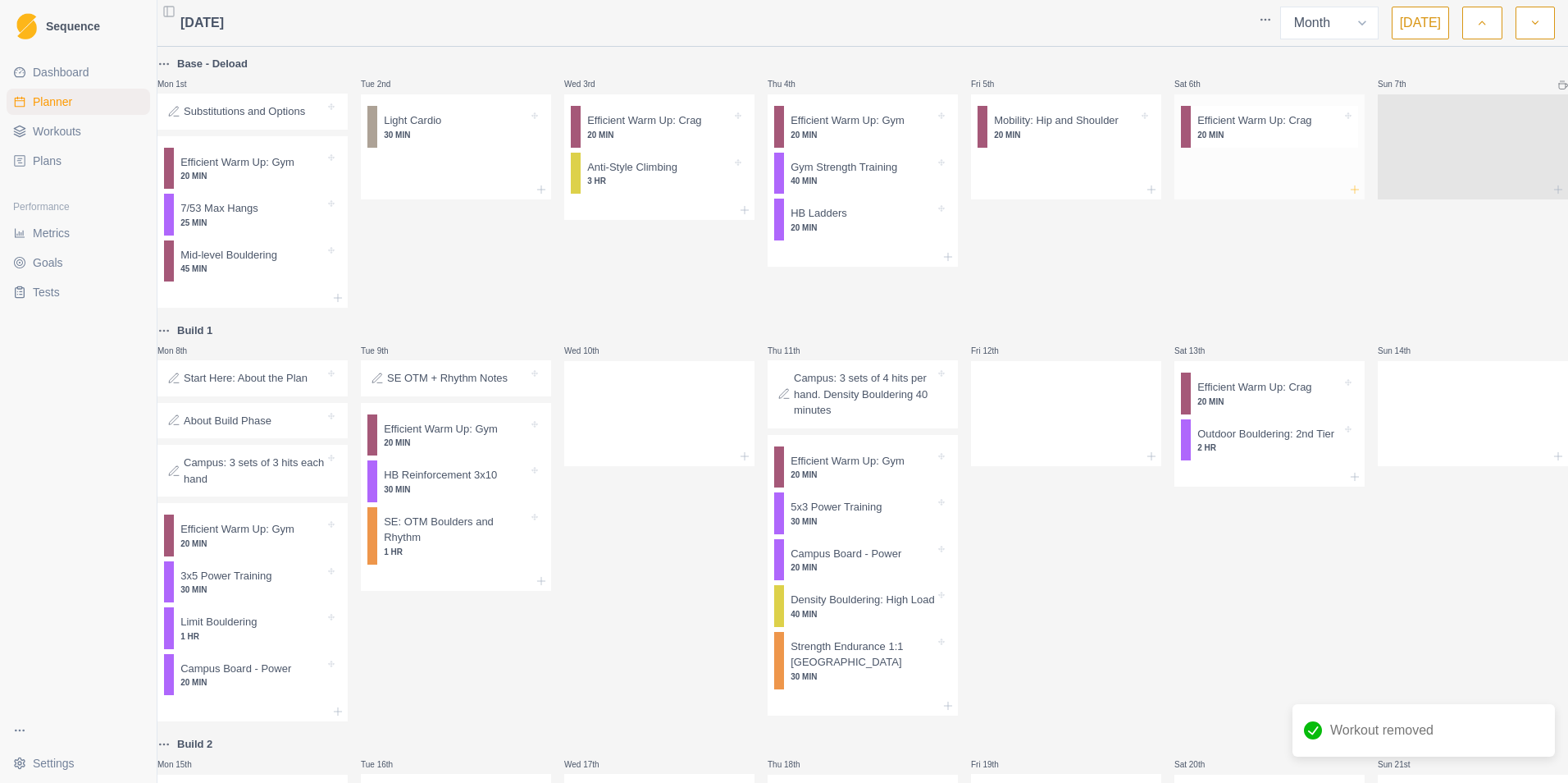
click at [1042, 191] on icon at bounding box center [1355, 189] width 13 height 13
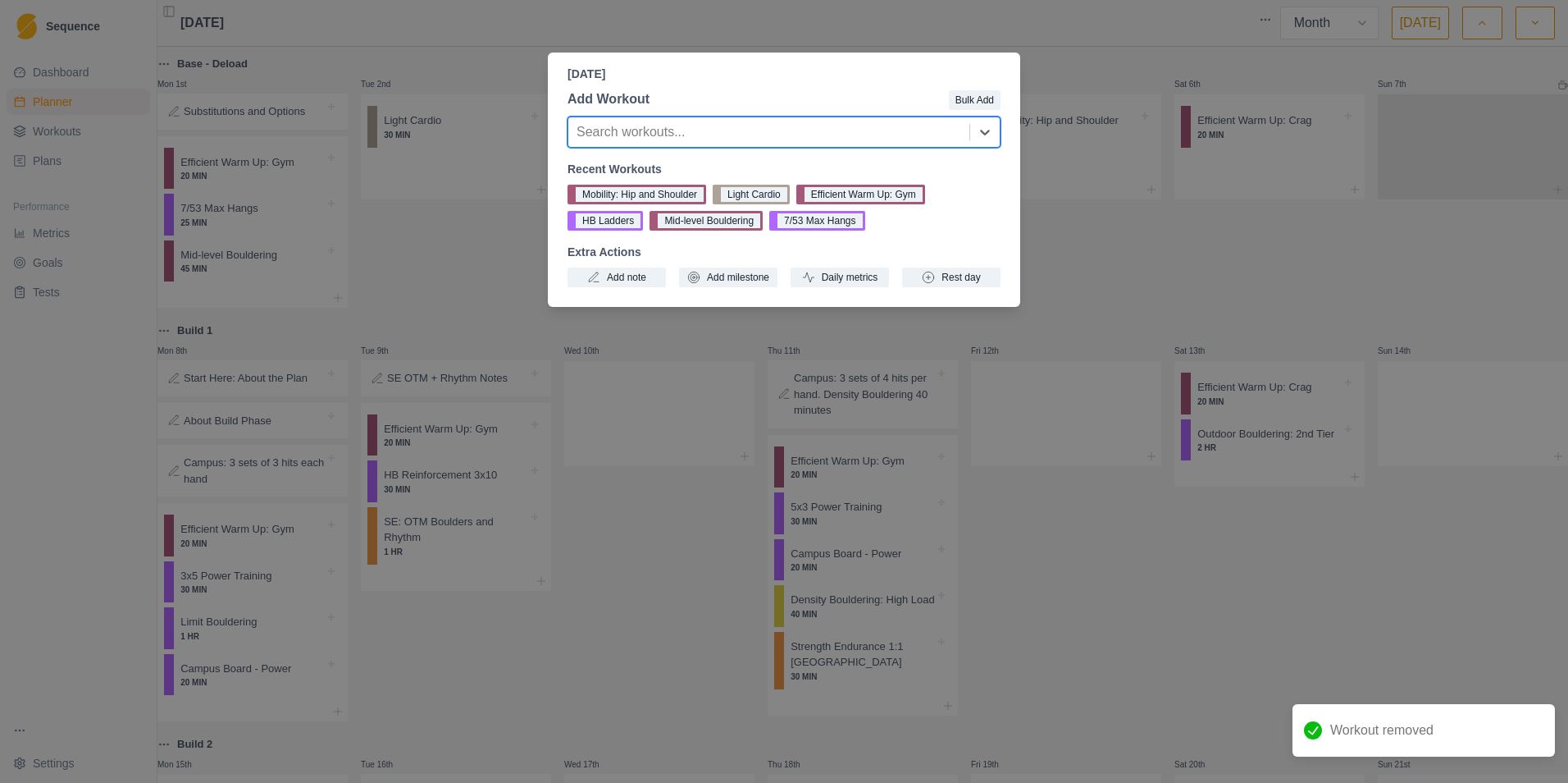
click at [697, 130] on div at bounding box center [768, 132] width 385 height 23
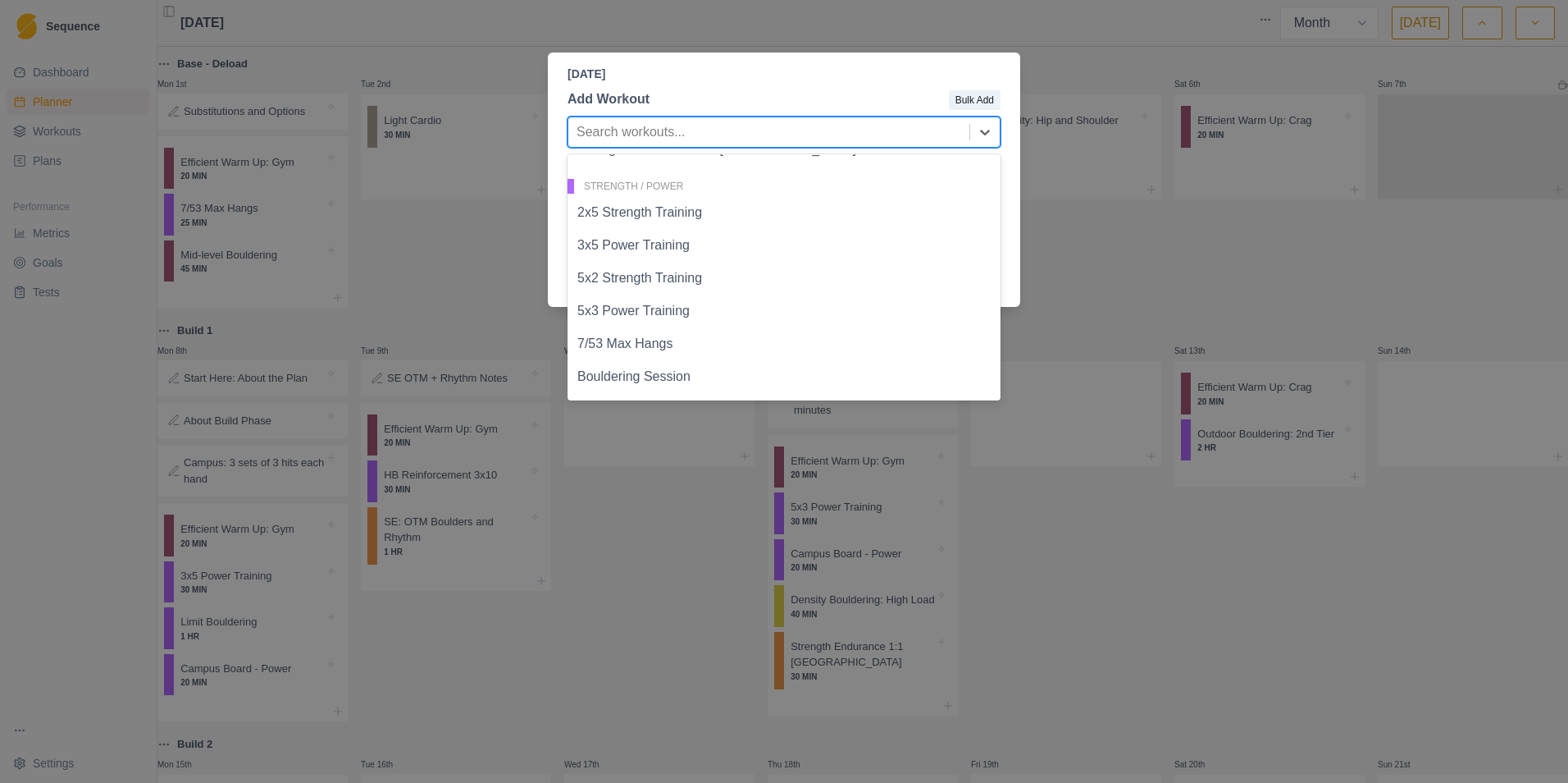
scroll to position [599, 0]
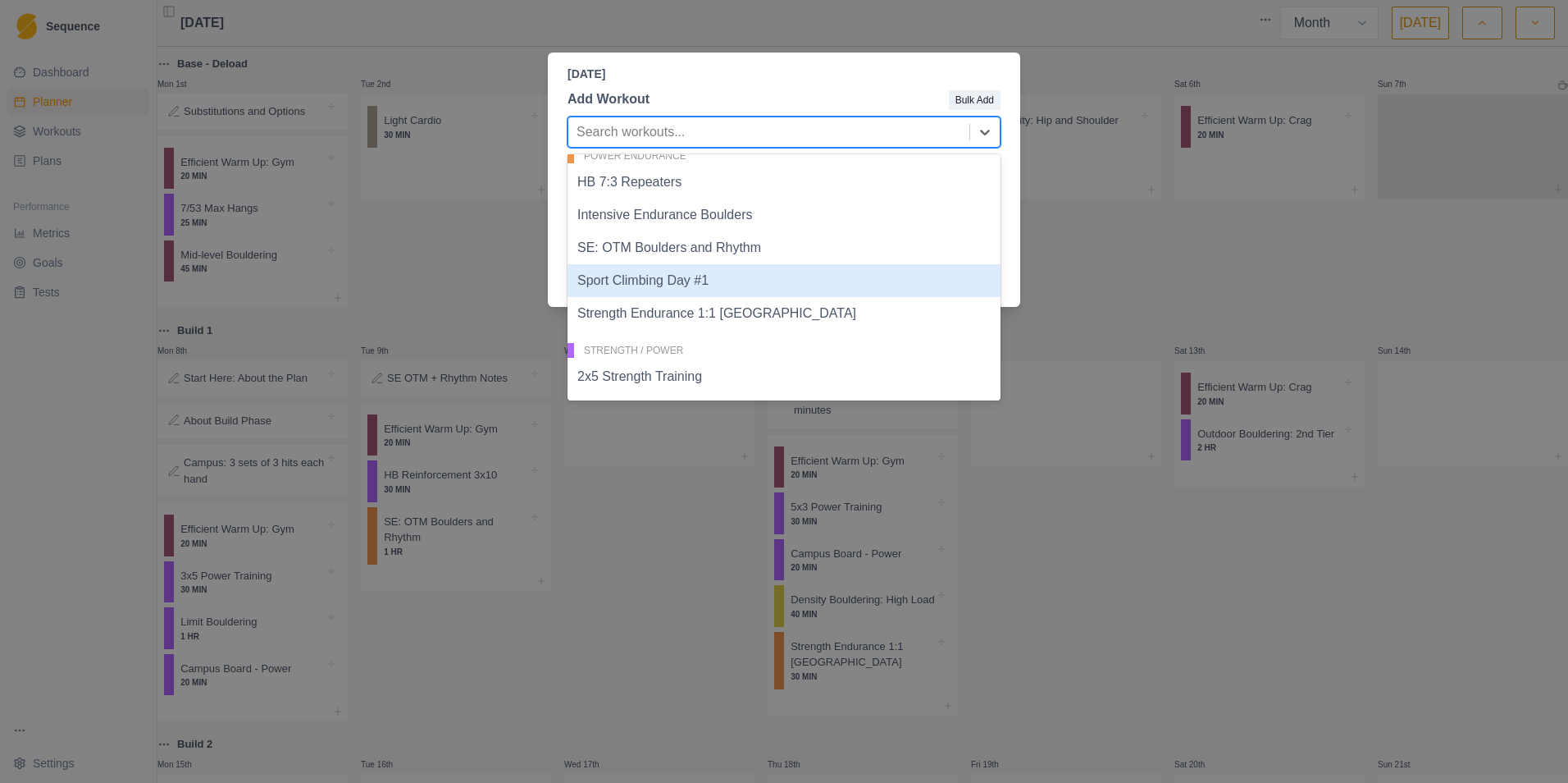
click at [693, 275] on div "Sport Climbing Day #1" at bounding box center [784, 280] width 433 height 33
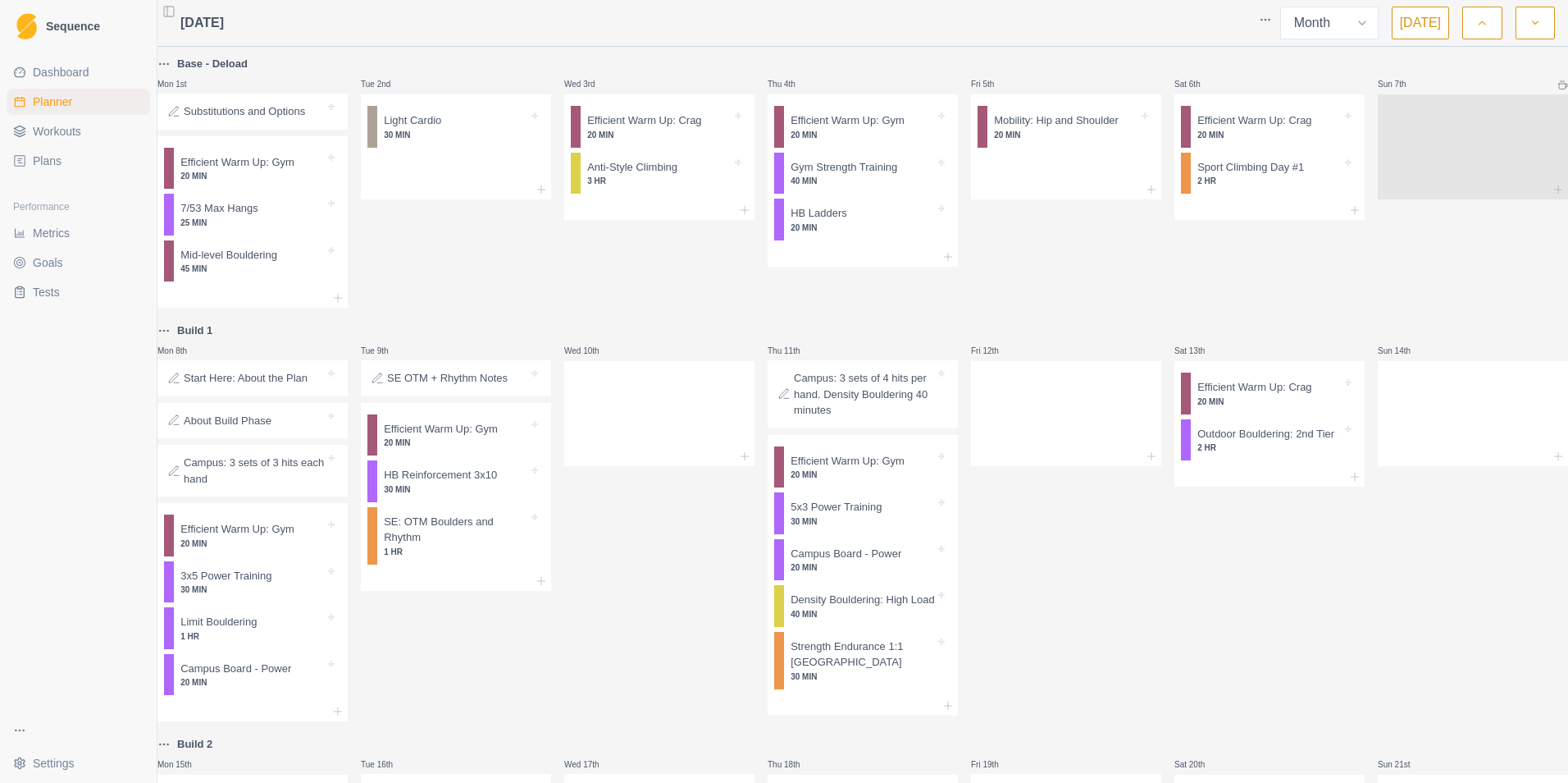
click at [1042, 294] on div "Fri 5th Mobility: Hip and Shoulder 20 MIN" at bounding box center [1065, 181] width 190 height 253
click at [1042, 165] on p "Sport Climbing Day #1" at bounding box center [1251, 167] width 107 height 16
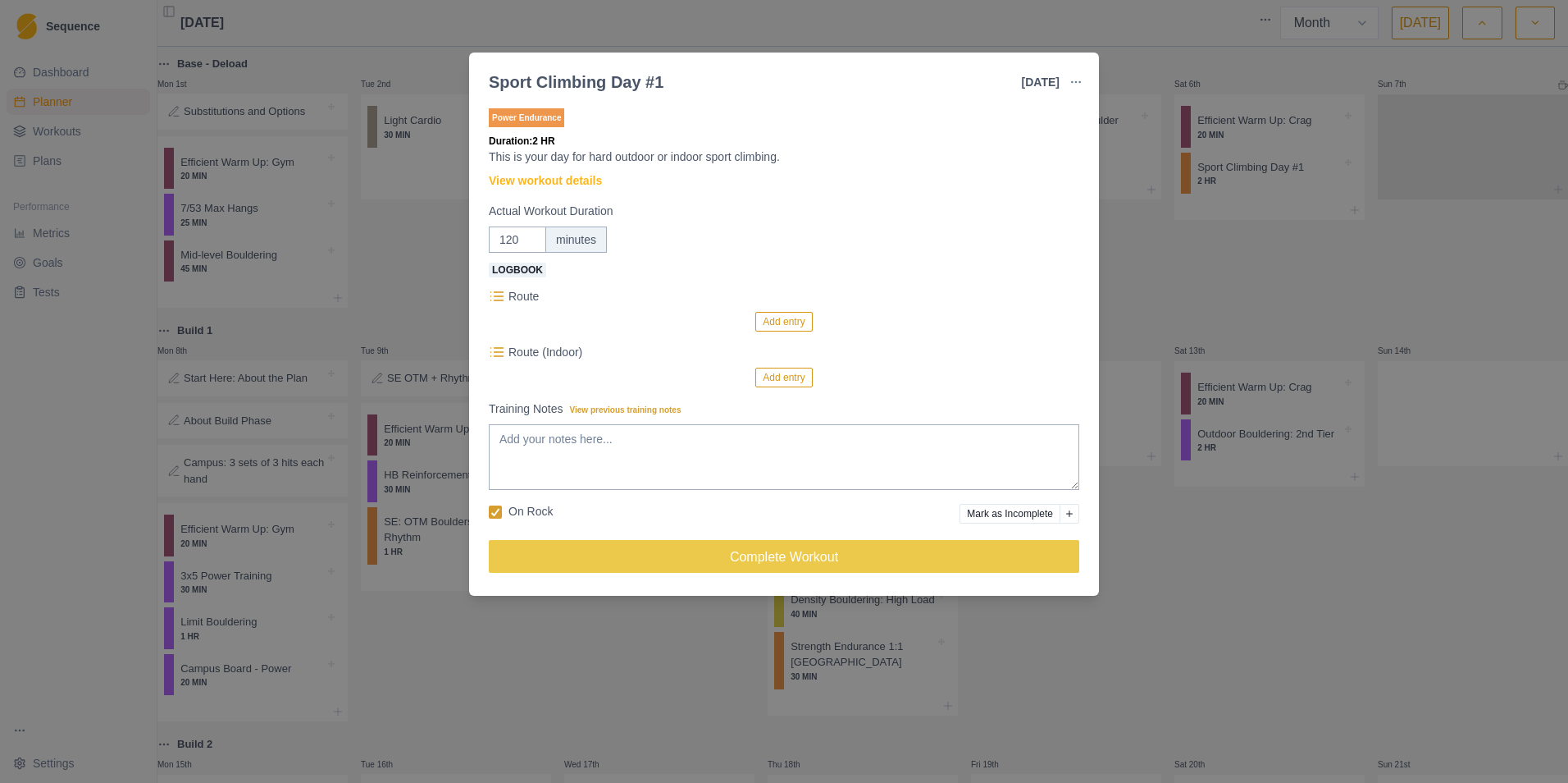
click at [1042, 284] on div "Sport Climbing Day #1 [DATE] Link To Goal View Workout Metrics Edit Original Wo…" at bounding box center [784, 391] width 1568 height 783
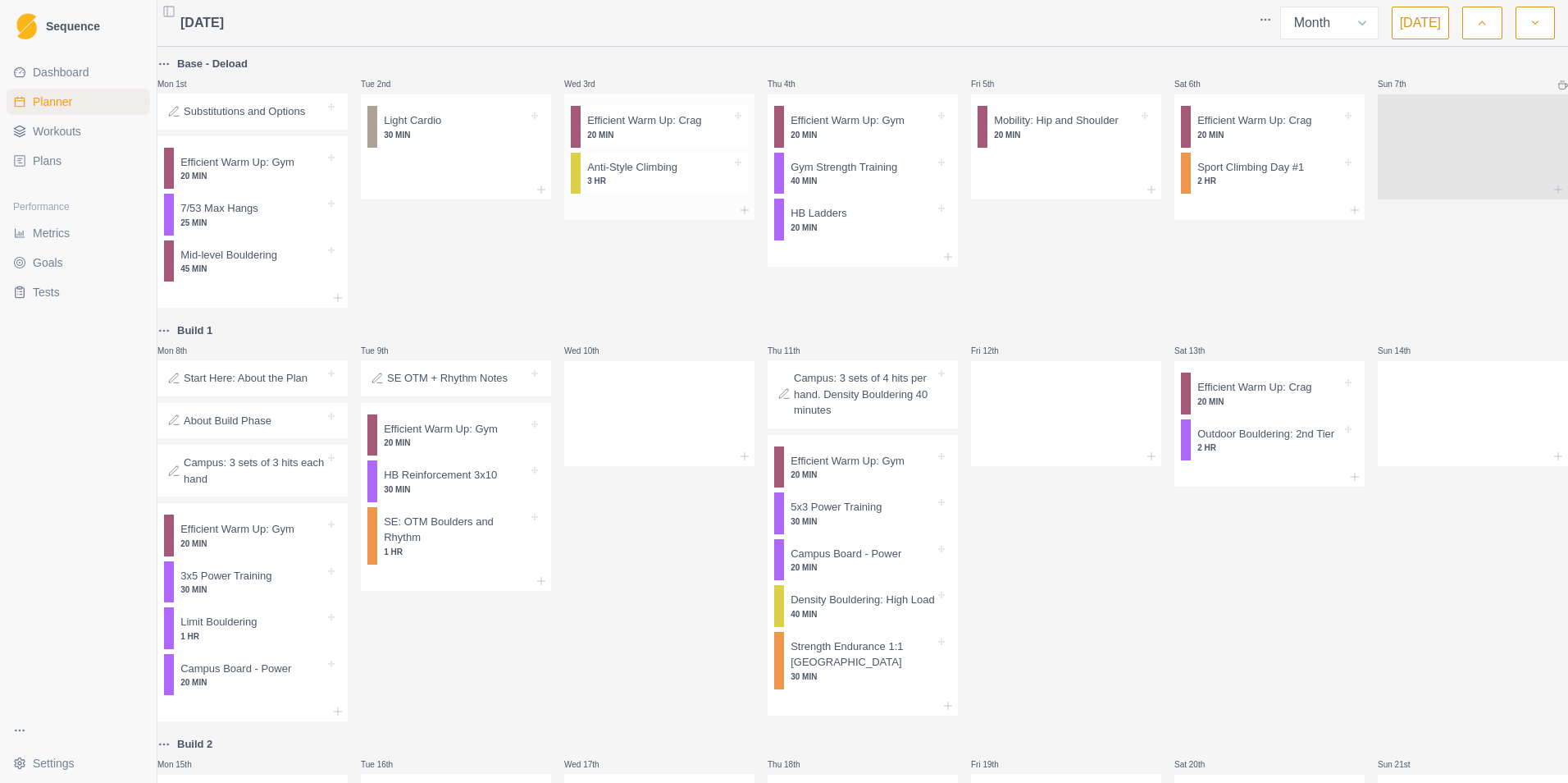
click at [712, 177] on p "3 HR" at bounding box center [659, 181] width 144 height 12
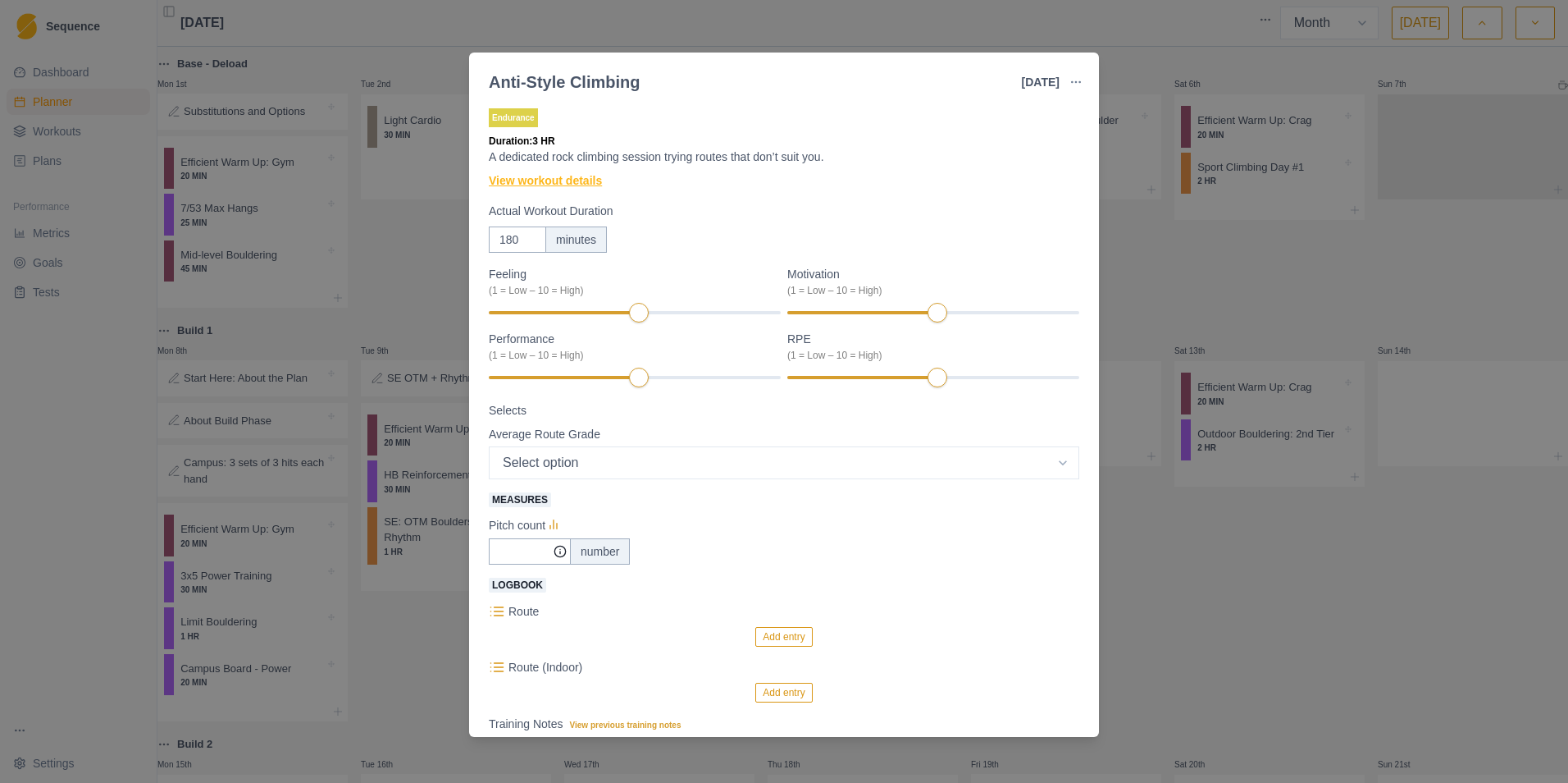
click at [584, 183] on link "View workout details" at bounding box center [546, 181] width 113 height 17
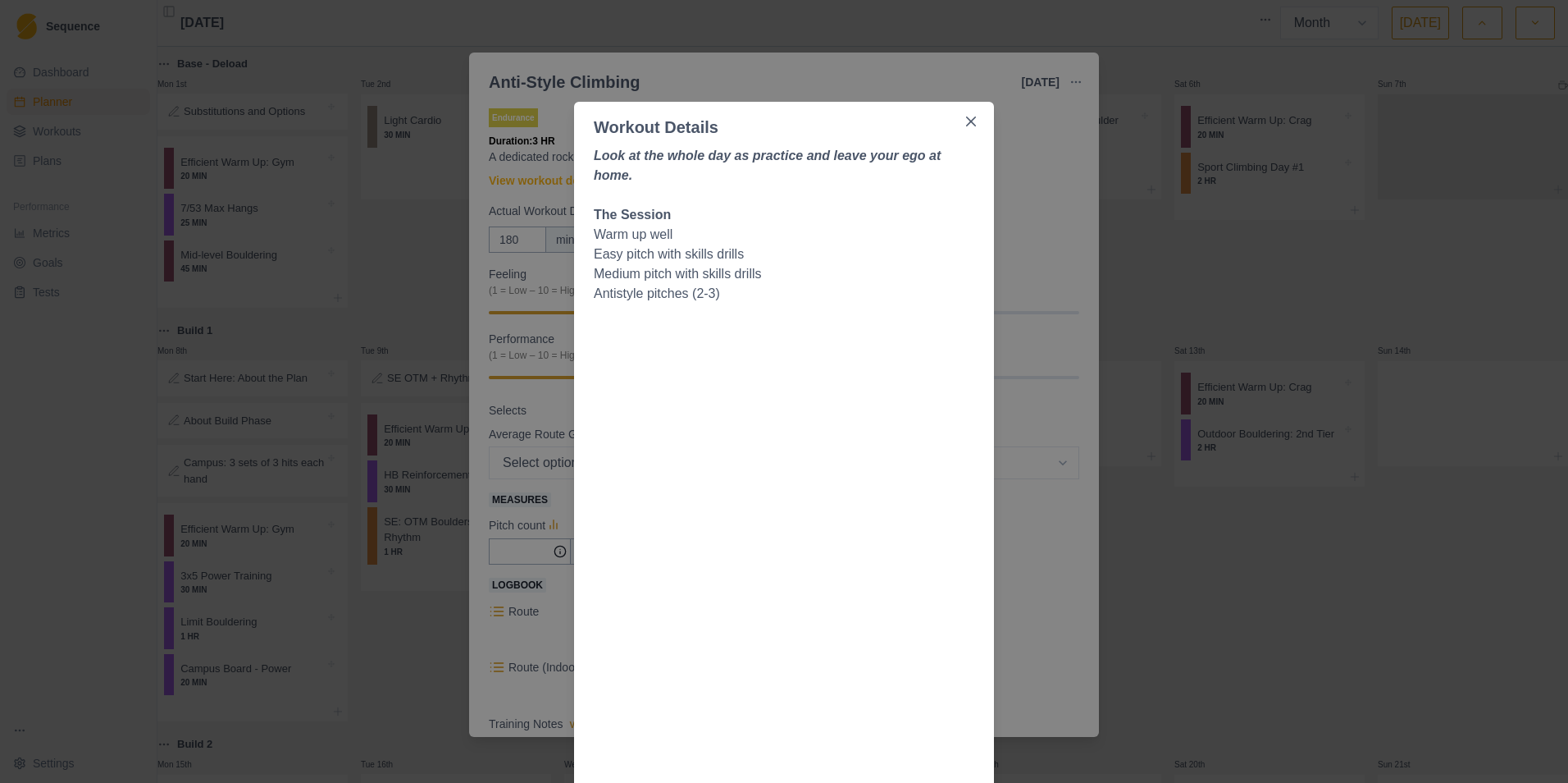
click at [820, 73] on div "Workout Details Look at the whole day as practice and leave your ego at home. T…" at bounding box center [784, 391] width 1568 height 783
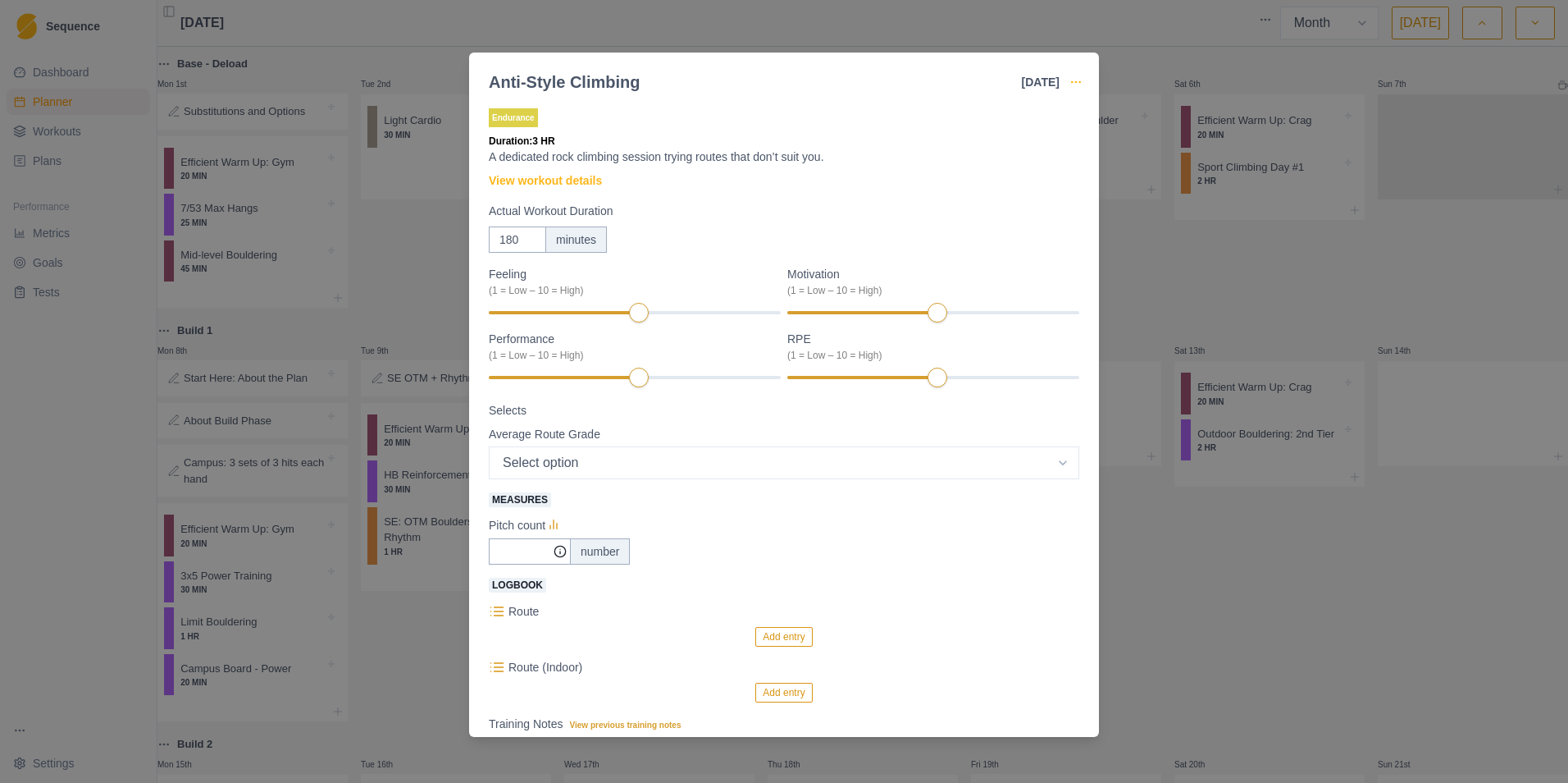
click at [1042, 78] on icon "button" at bounding box center [1076, 82] width 13 height 13
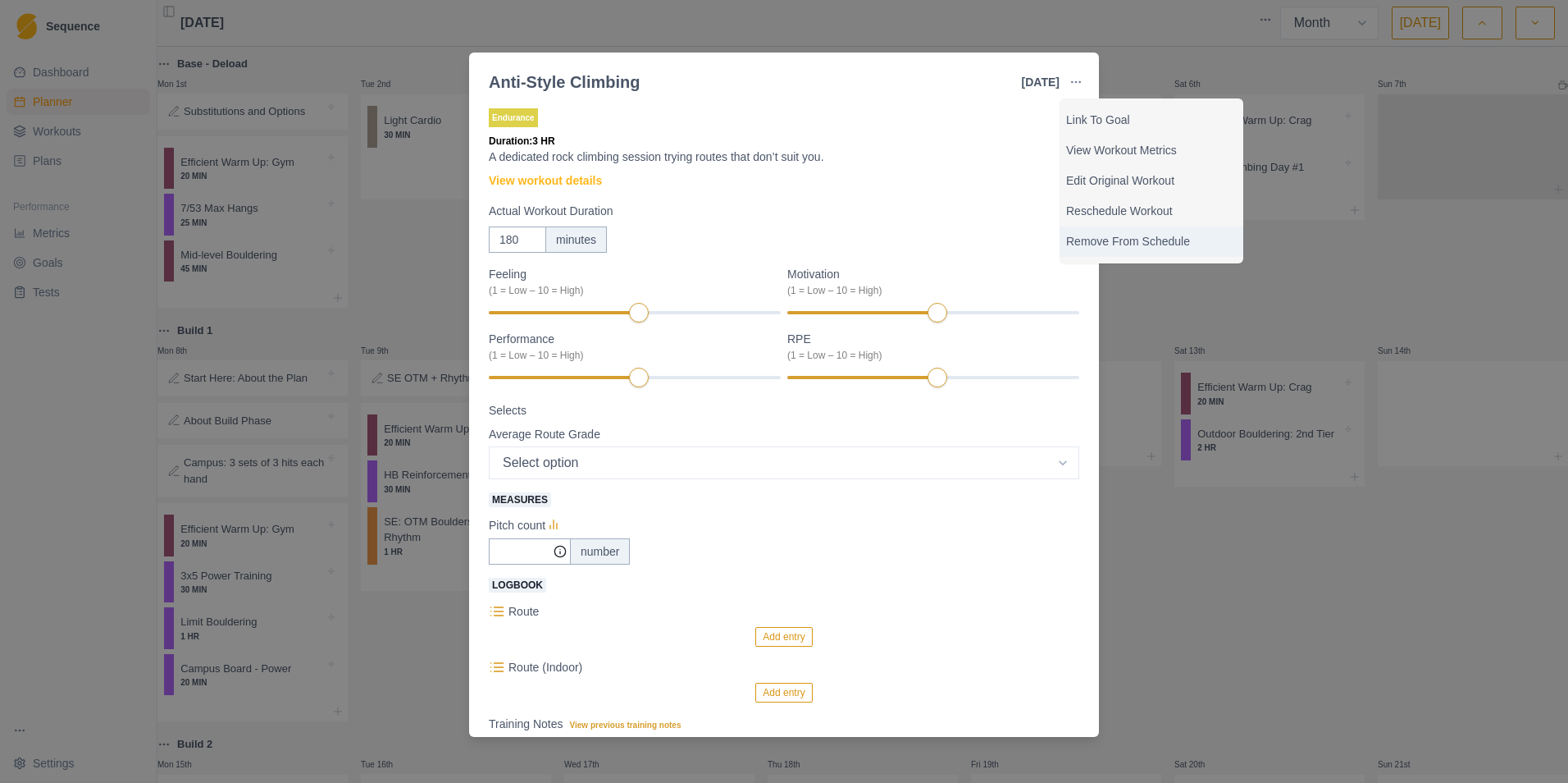
click at [1042, 240] on p "Remove From Schedule" at bounding box center [1151, 242] width 171 height 17
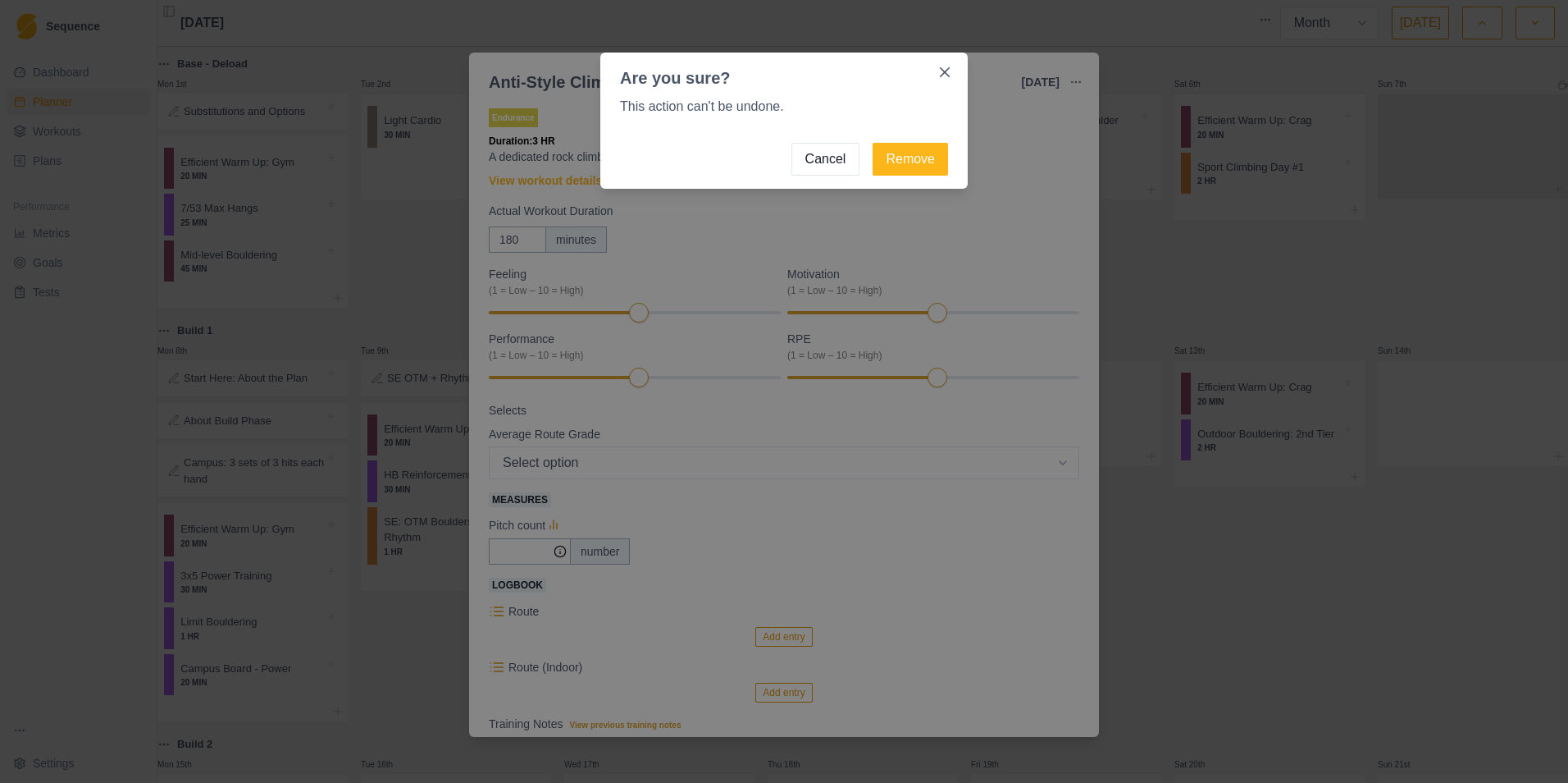
drag, startPoint x: 908, startPoint y: 169, endPoint x: 526, endPoint y: 233, distance: 387.3
click at [908, 168] on button "Remove" at bounding box center [910, 159] width 75 height 33
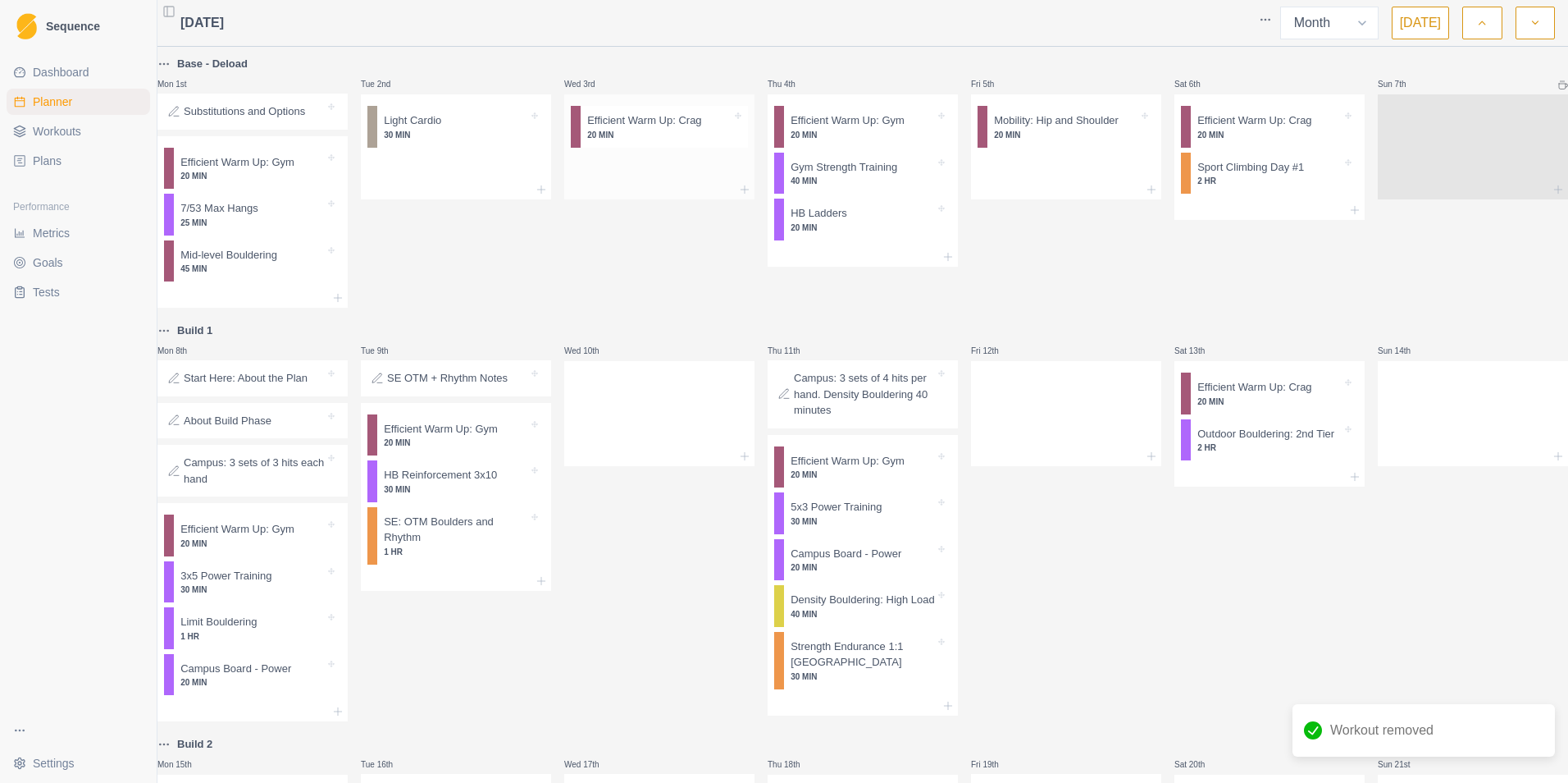
click at [739, 183] on div at bounding box center [659, 189] width 190 height 20
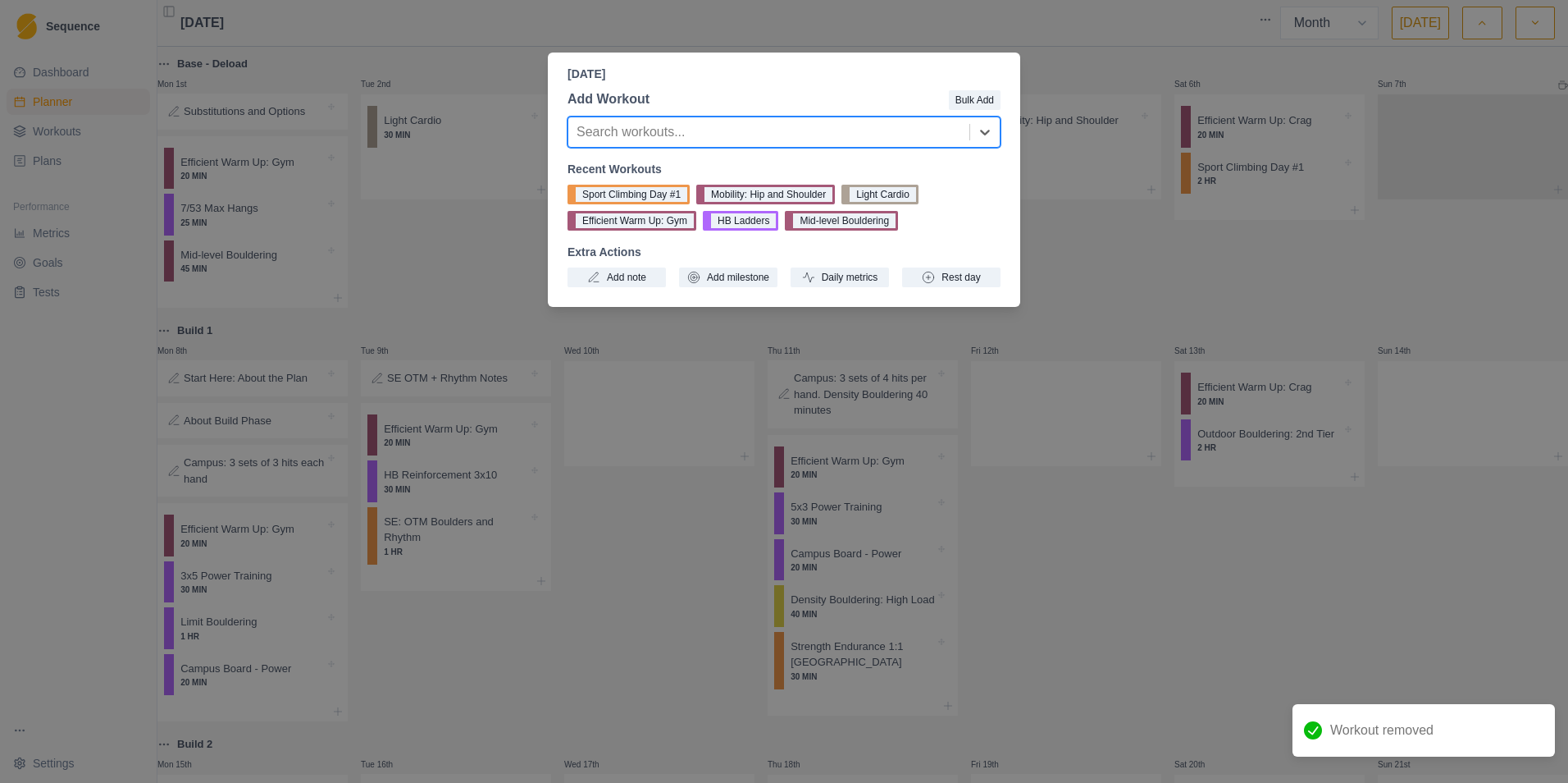
click at [765, 136] on div at bounding box center [768, 132] width 385 height 23
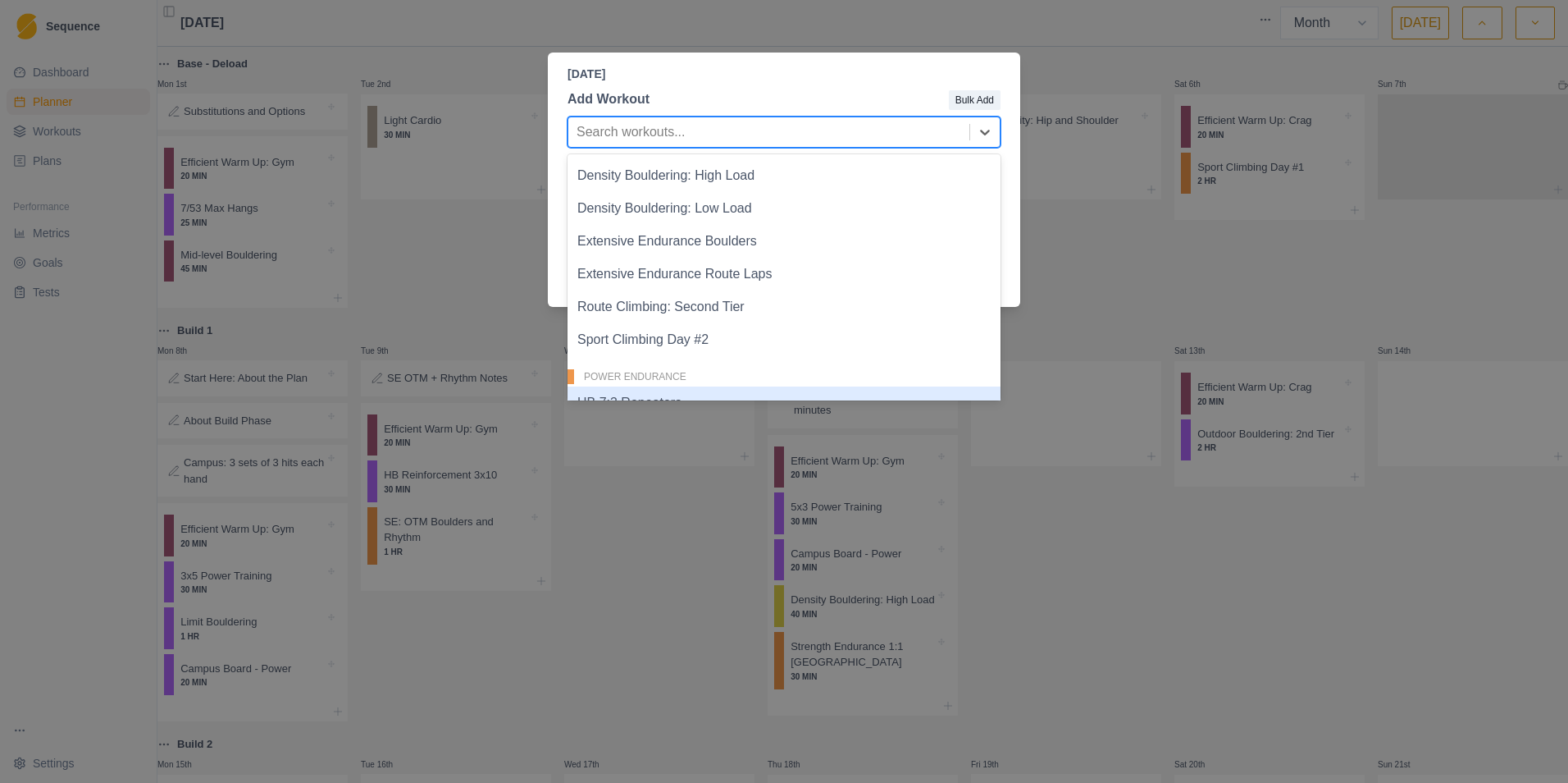
scroll to position [410, 0]
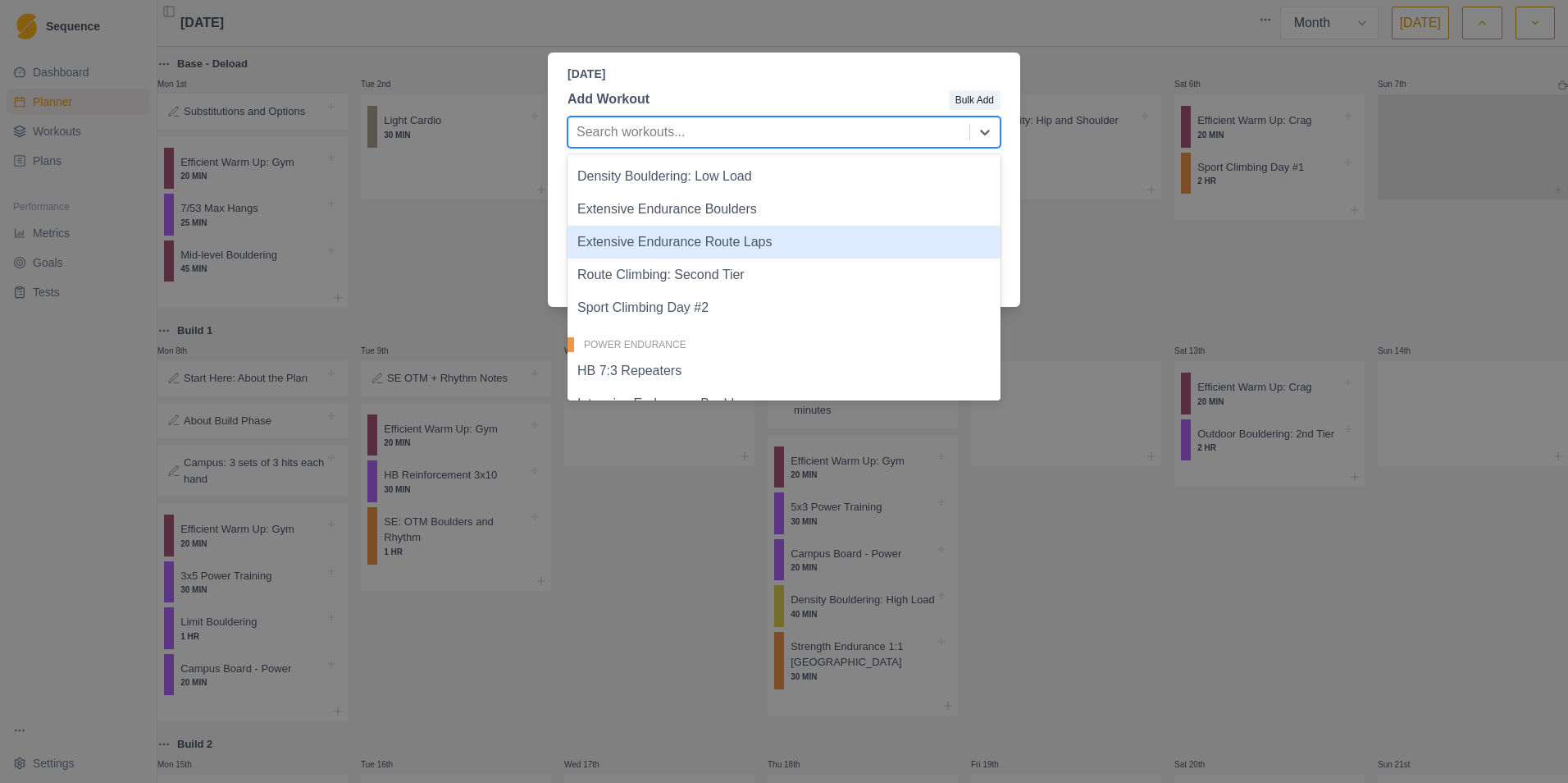
click at [476, 280] on div "[DATE] Add Workout Bulk Add 40 results available. Use Up and Down to choose opt…" at bounding box center [784, 391] width 1568 height 783
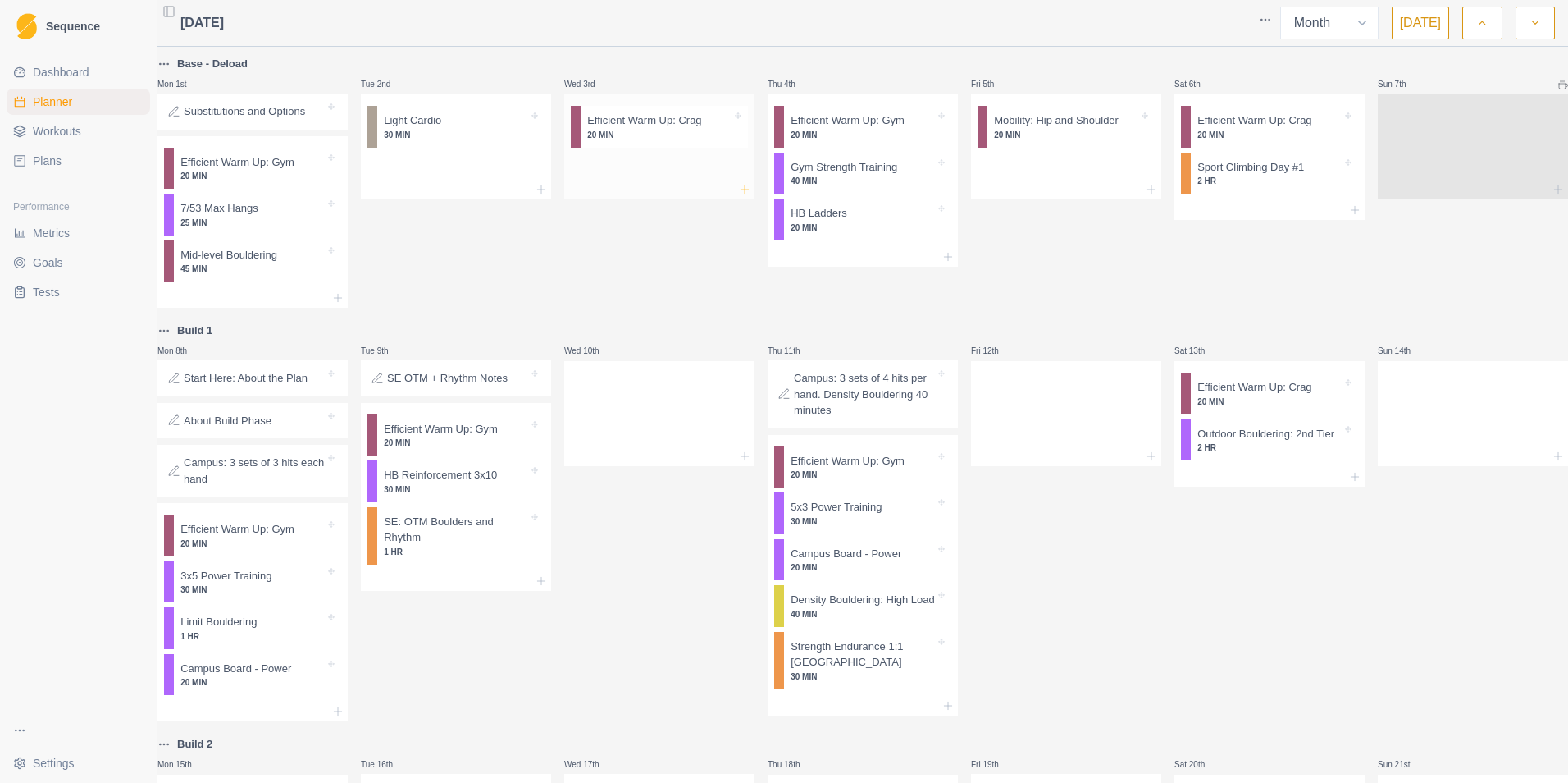
click at [744, 188] on line at bounding box center [744, 189] width 0 height 8
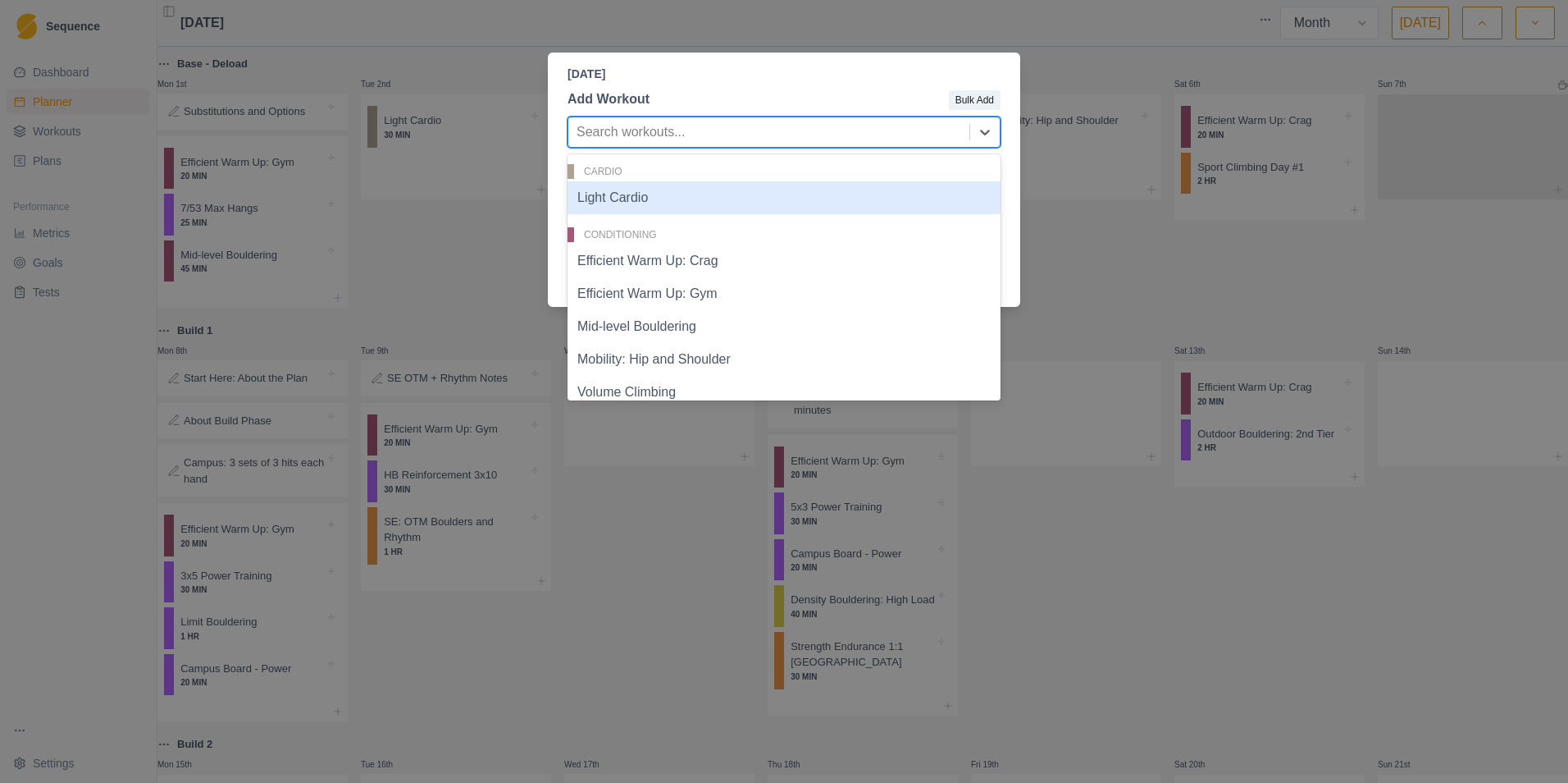
click at [683, 129] on div at bounding box center [768, 132] width 385 height 23
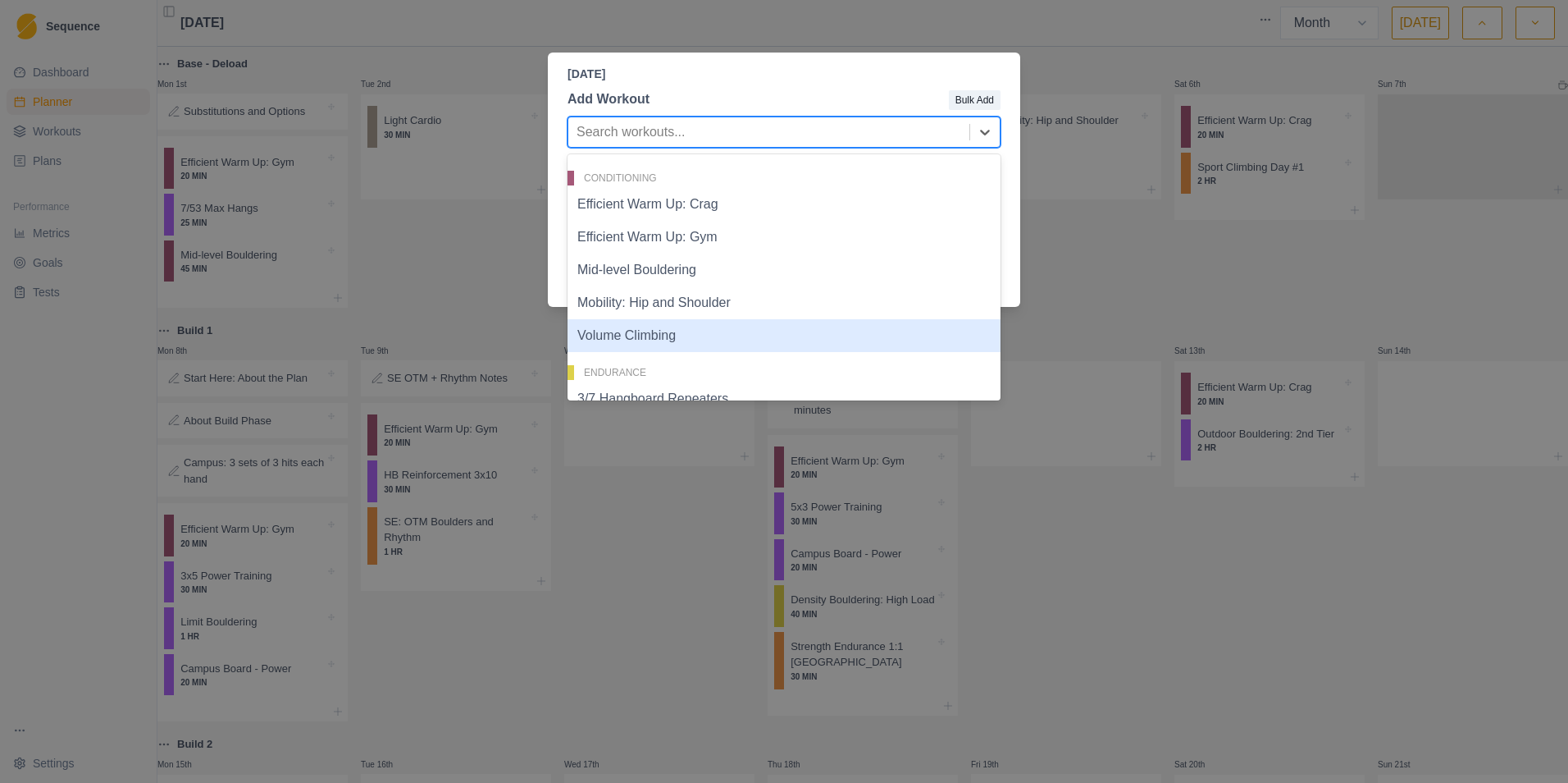
scroll to position [82, 0]
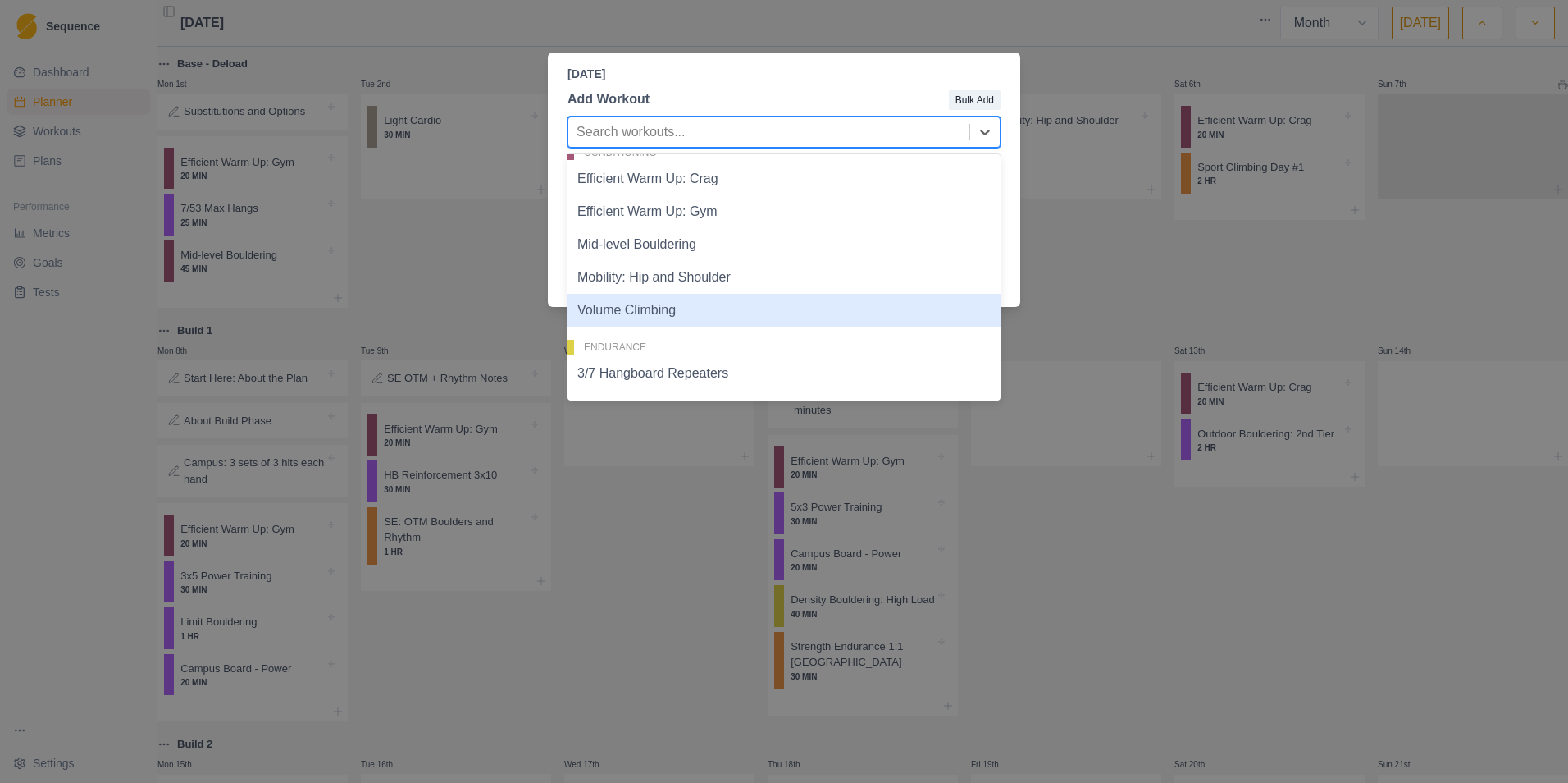
click at [695, 314] on div "Volume Climbing" at bounding box center [784, 310] width 433 height 33
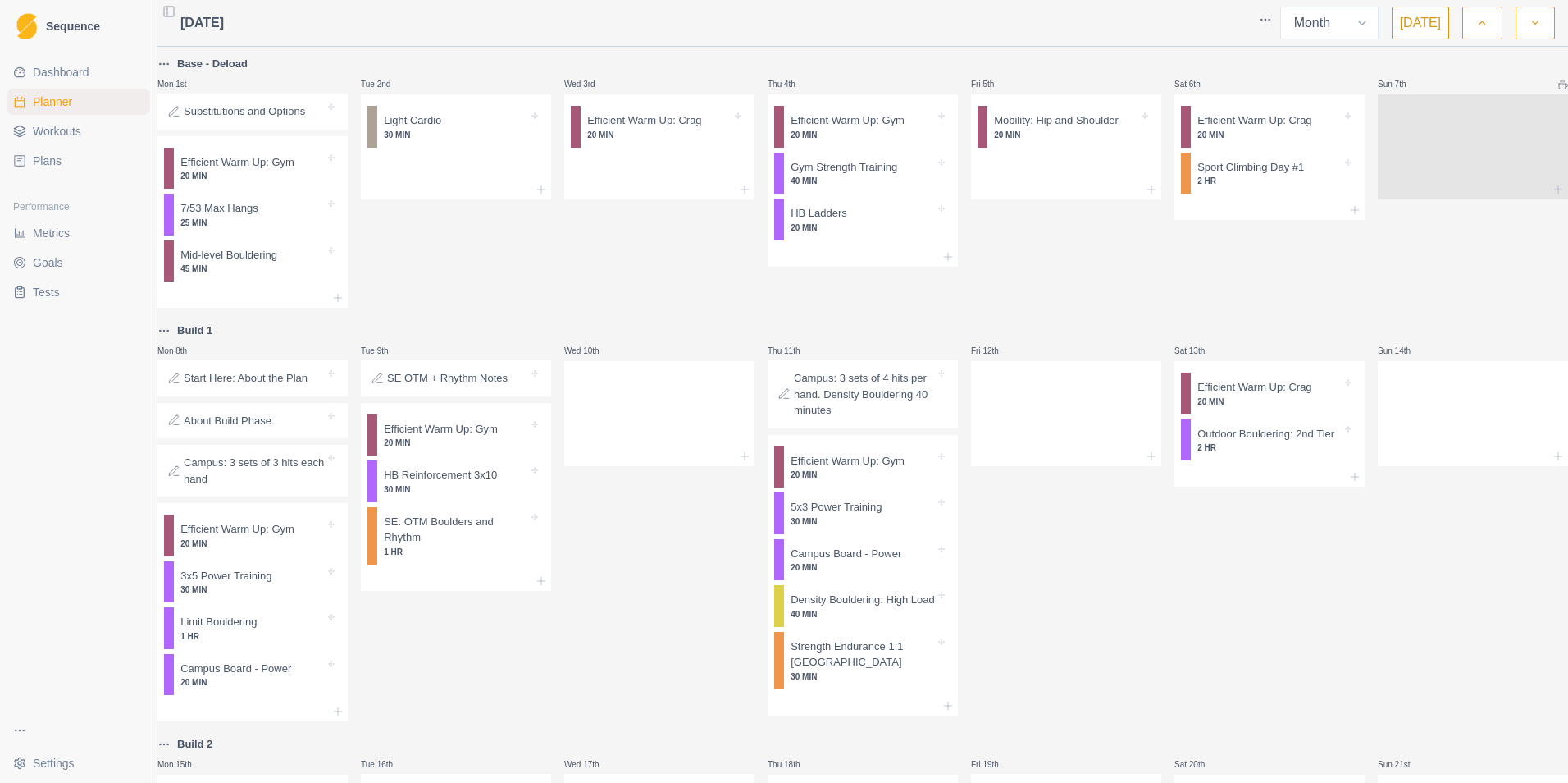
click at [1042, 276] on div "Sat 6th Efficient Warm Up: Crag 20 MIN Sport Climbing Day #1 2 HR" at bounding box center [1269, 181] width 190 height 253
click at [1042, 171] on p "Sport Climbing Day #1" at bounding box center [1251, 167] width 107 height 16
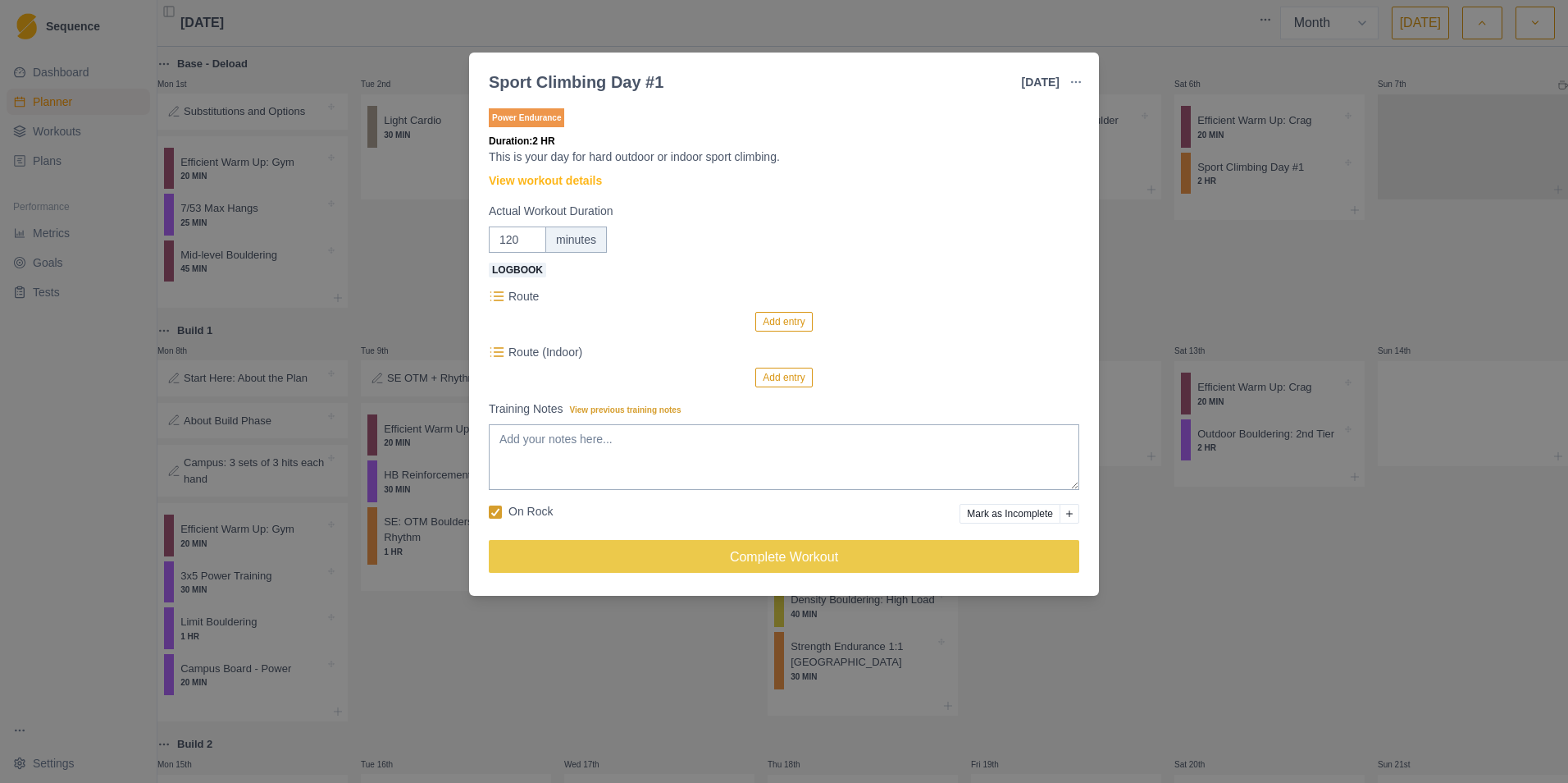
click at [1042, 215] on div "Sport Climbing Day #1 [DATE] Link To Goal View Workout Metrics Edit Original Wo…" at bounding box center [784, 391] width 1568 height 783
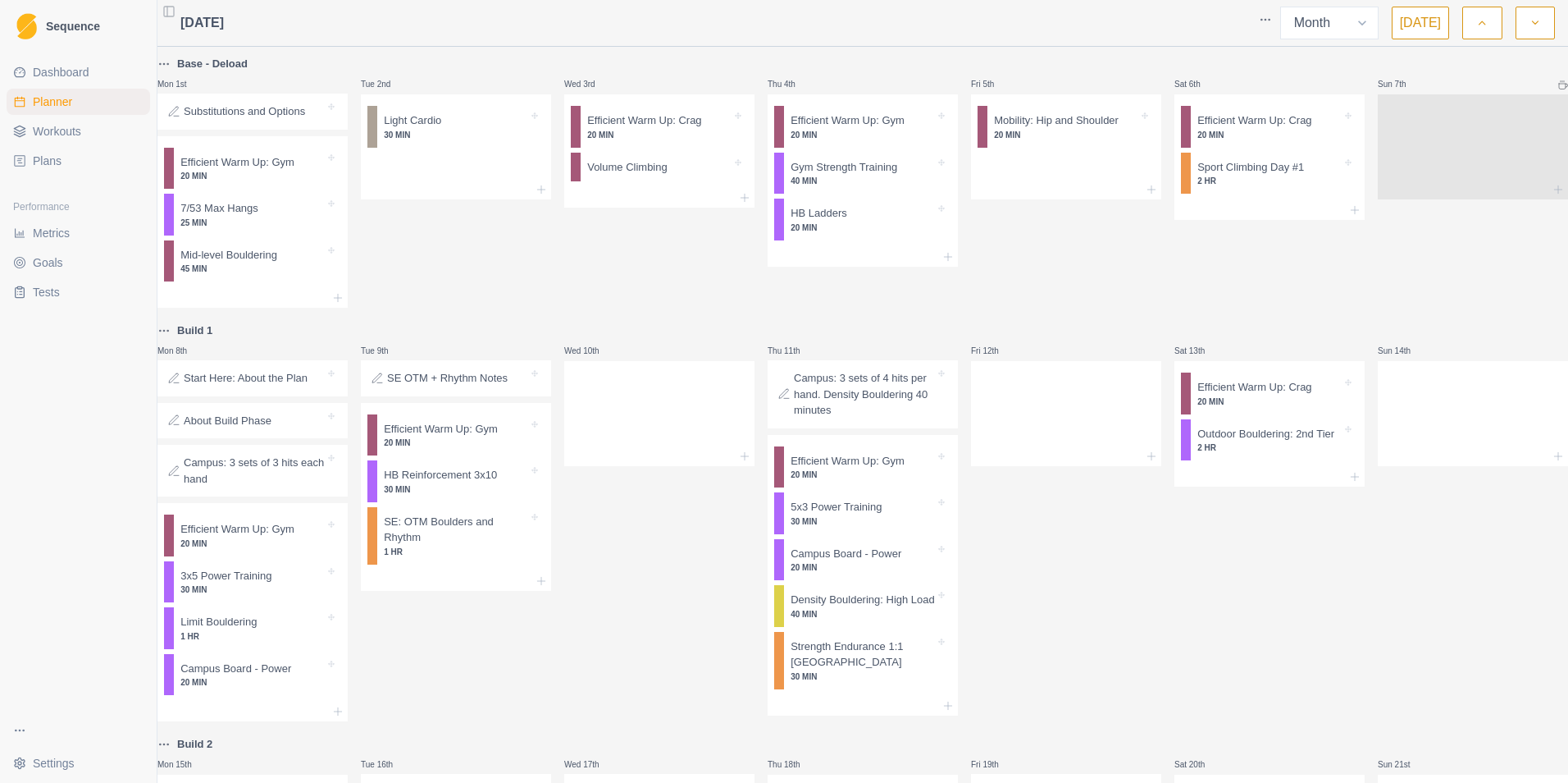
click at [1042, 215] on icon at bounding box center [1355, 210] width 13 height 13
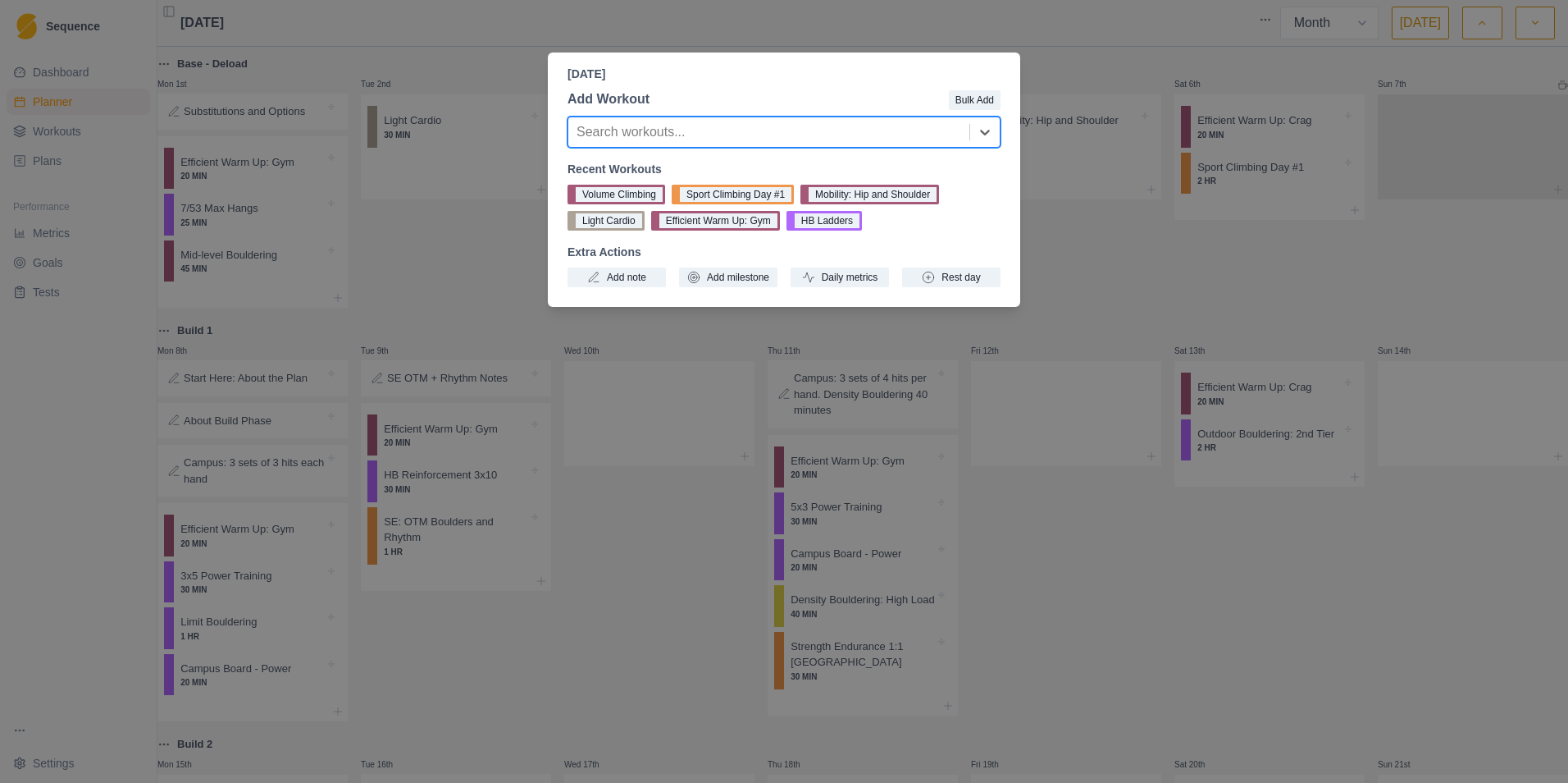
click at [695, 119] on div "Search workouts..." at bounding box center [769, 132] width 401 height 30
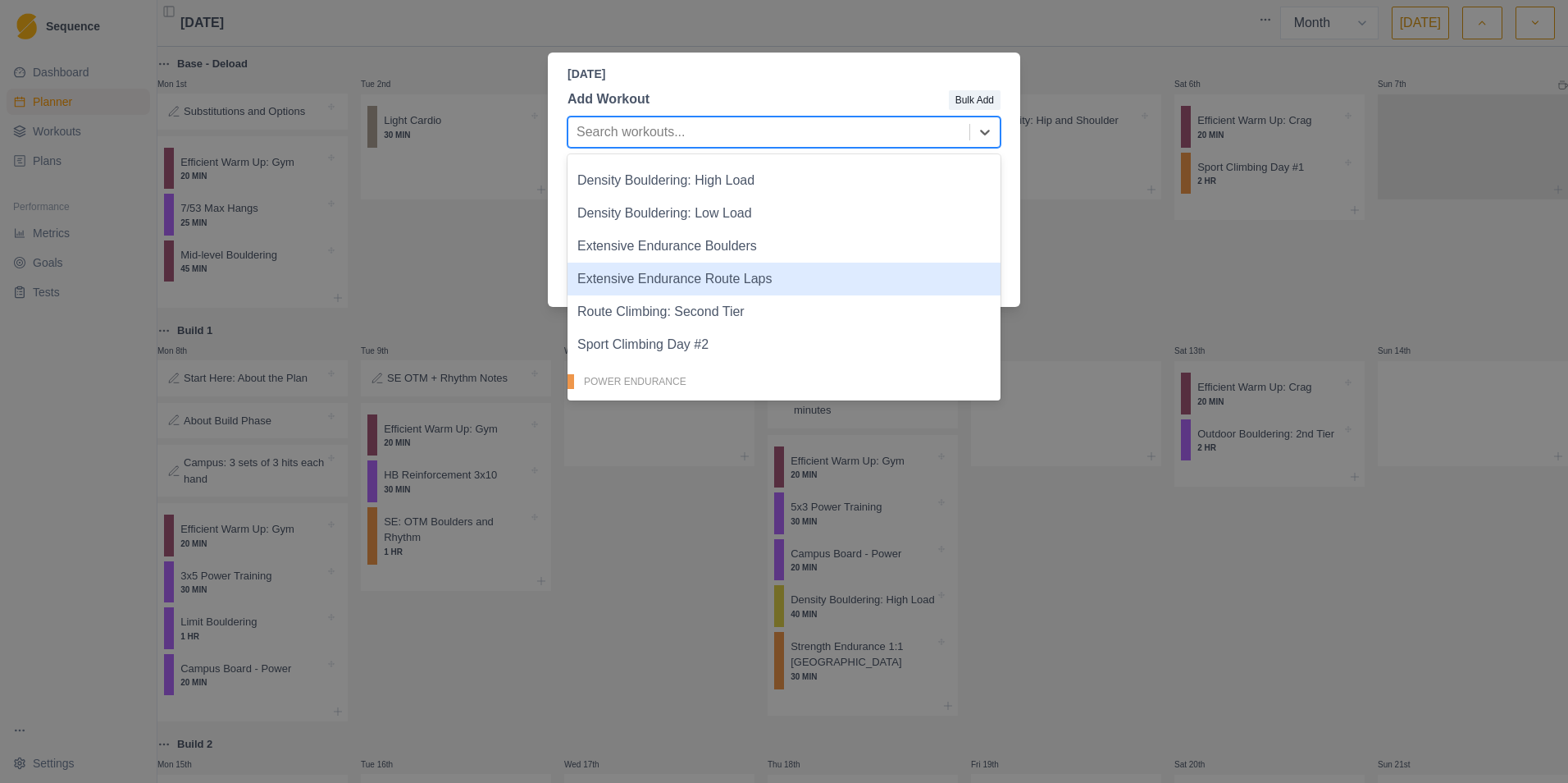
scroll to position [410, 0]
click at [710, 283] on div "Route Climbing: Second Tier" at bounding box center [784, 274] width 433 height 33
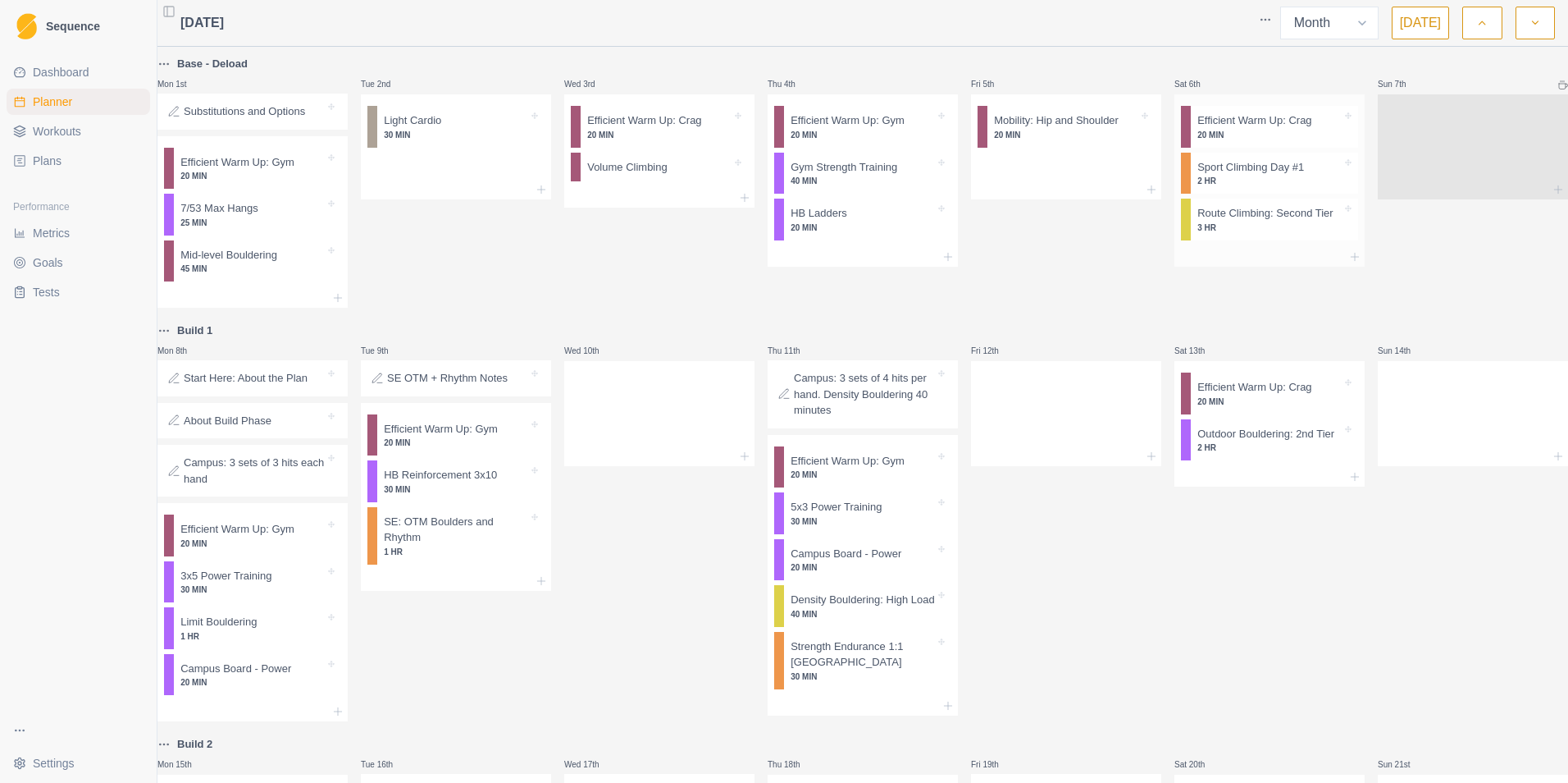
click at [1042, 228] on p "3 HR" at bounding box center [1269, 228] width 144 height 12
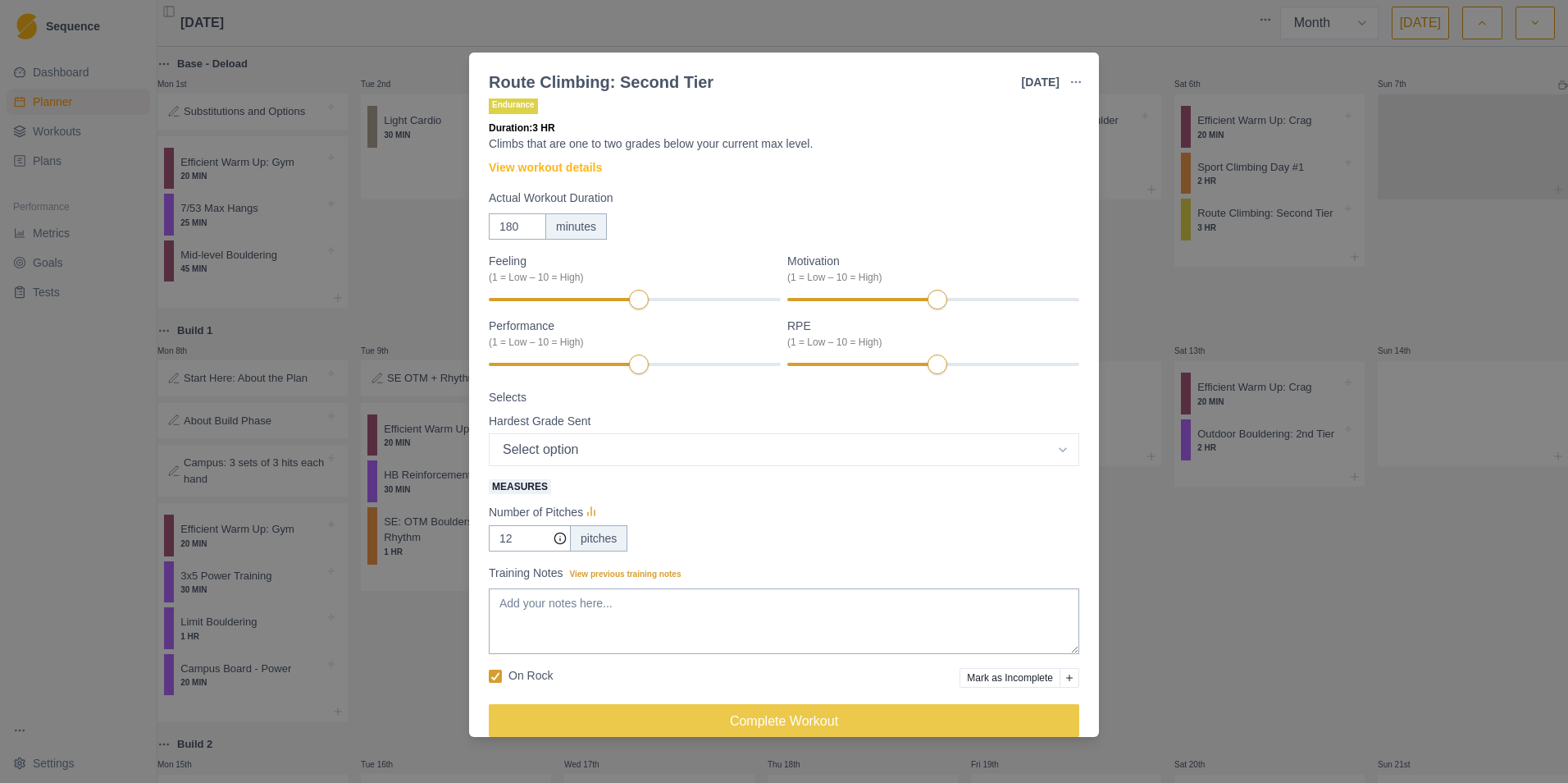
scroll to position [0, 0]
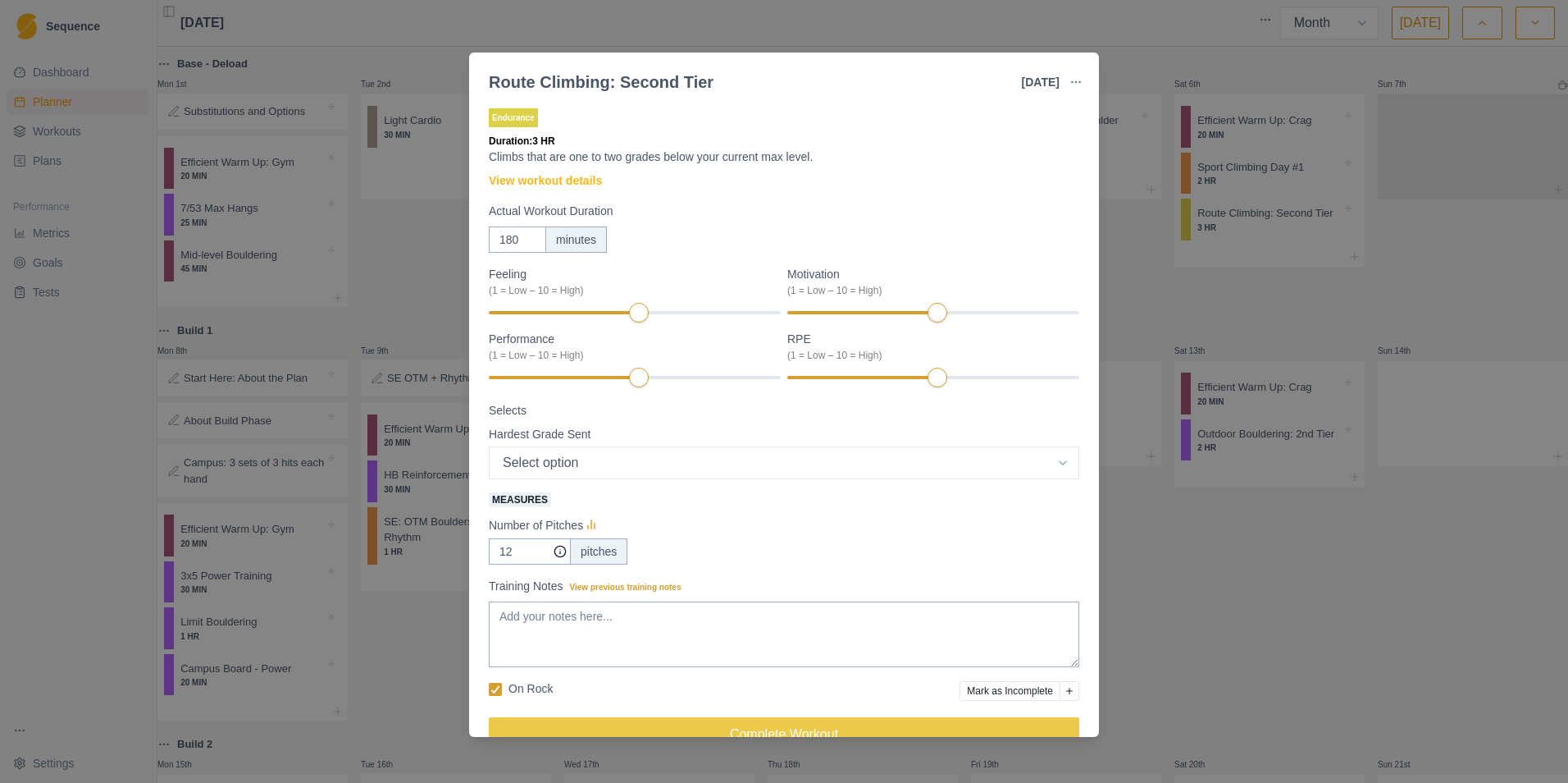
click at [754, 206] on label "Actual Workout Duration" at bounding box center [780, 211] width 581 height 17
click at [547, 227] on input "180" at bounding box center [518, 239] width 57 height 26
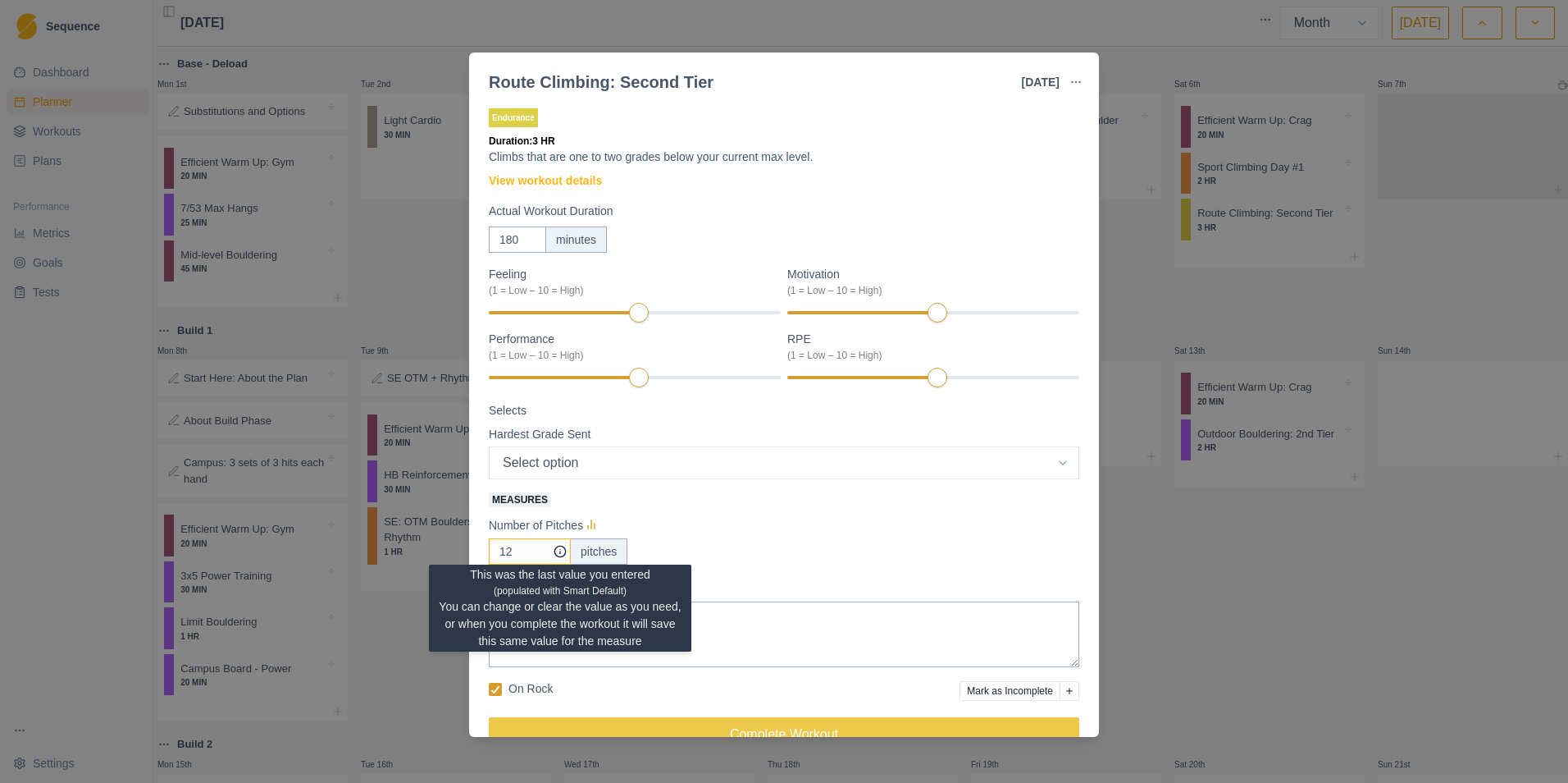
click at [553, 487] on icon at bounding box center [560, 552] width 13 height 13
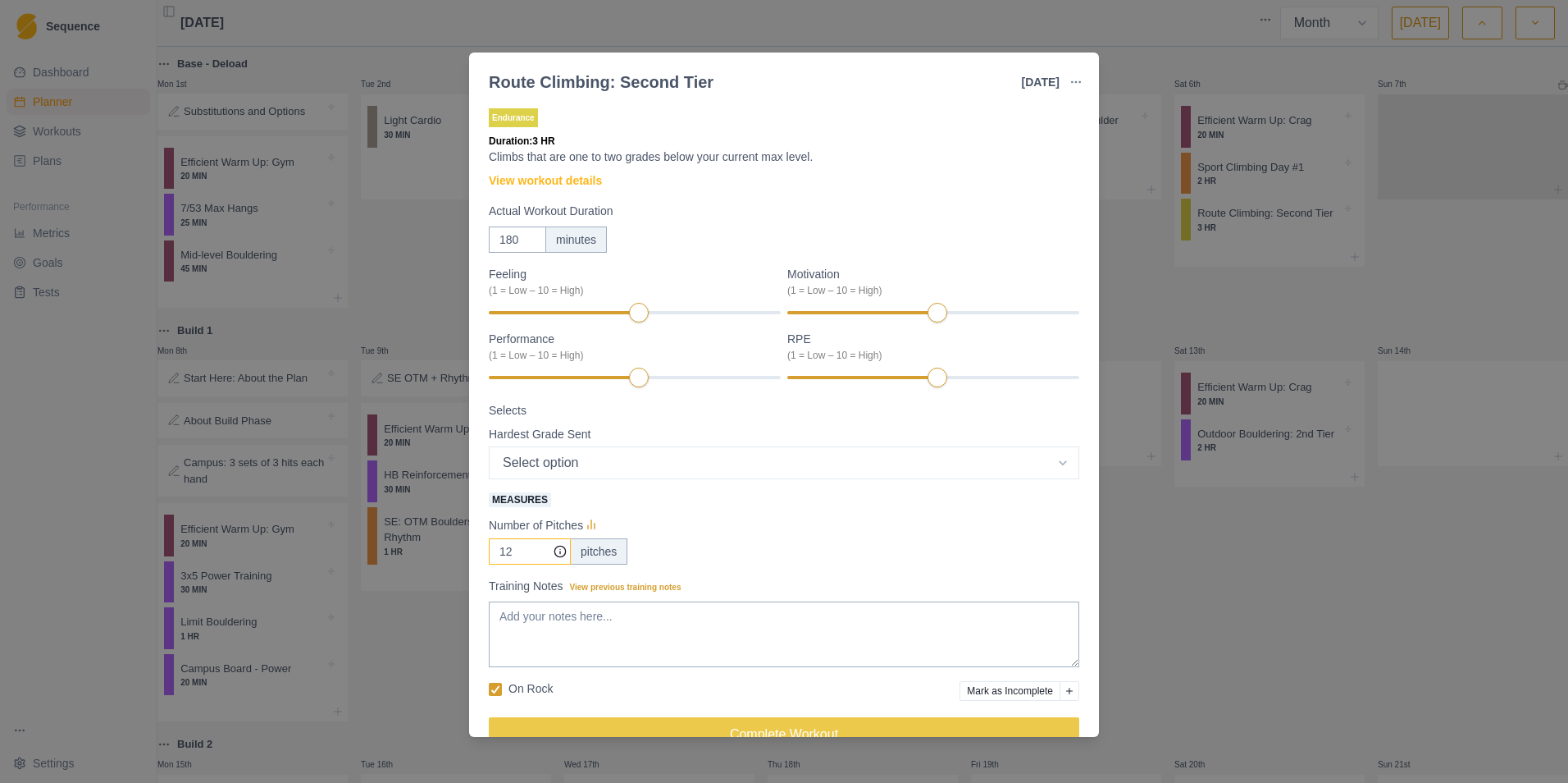
click at [560, 487] on icon at bounding box center [560, 552] width 13 height 13
click at [612, 487] on span "View previous training notes" at bounding box center [626, 586] width 112 height 9
click at [612, 487] on textarea "Training Notes View previous training notes" at bounding box center [784, 634] width 591 height 66
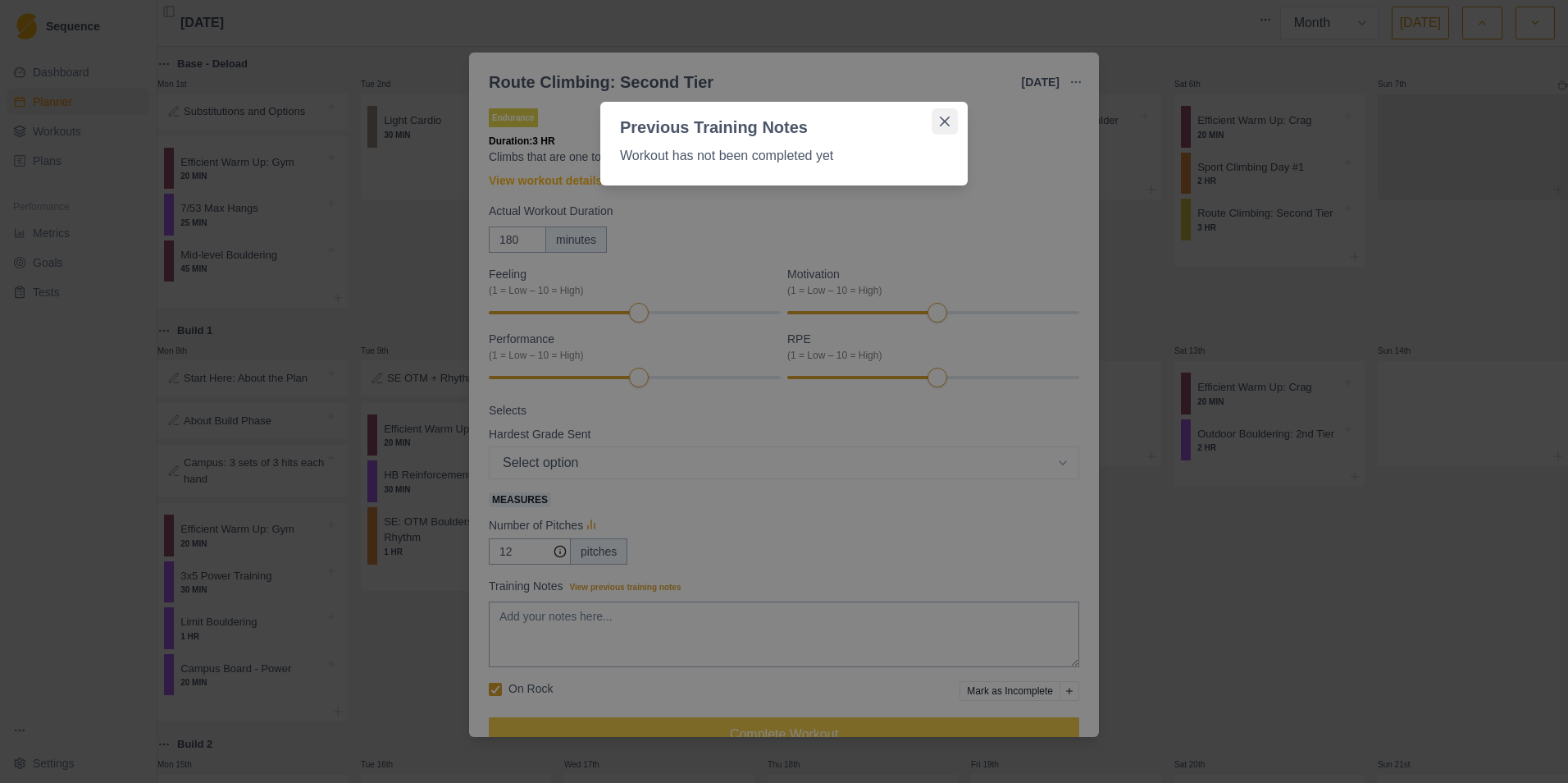
click at [957, 116] on button "Close" at bounding box center [944, 120] width 26 height 26
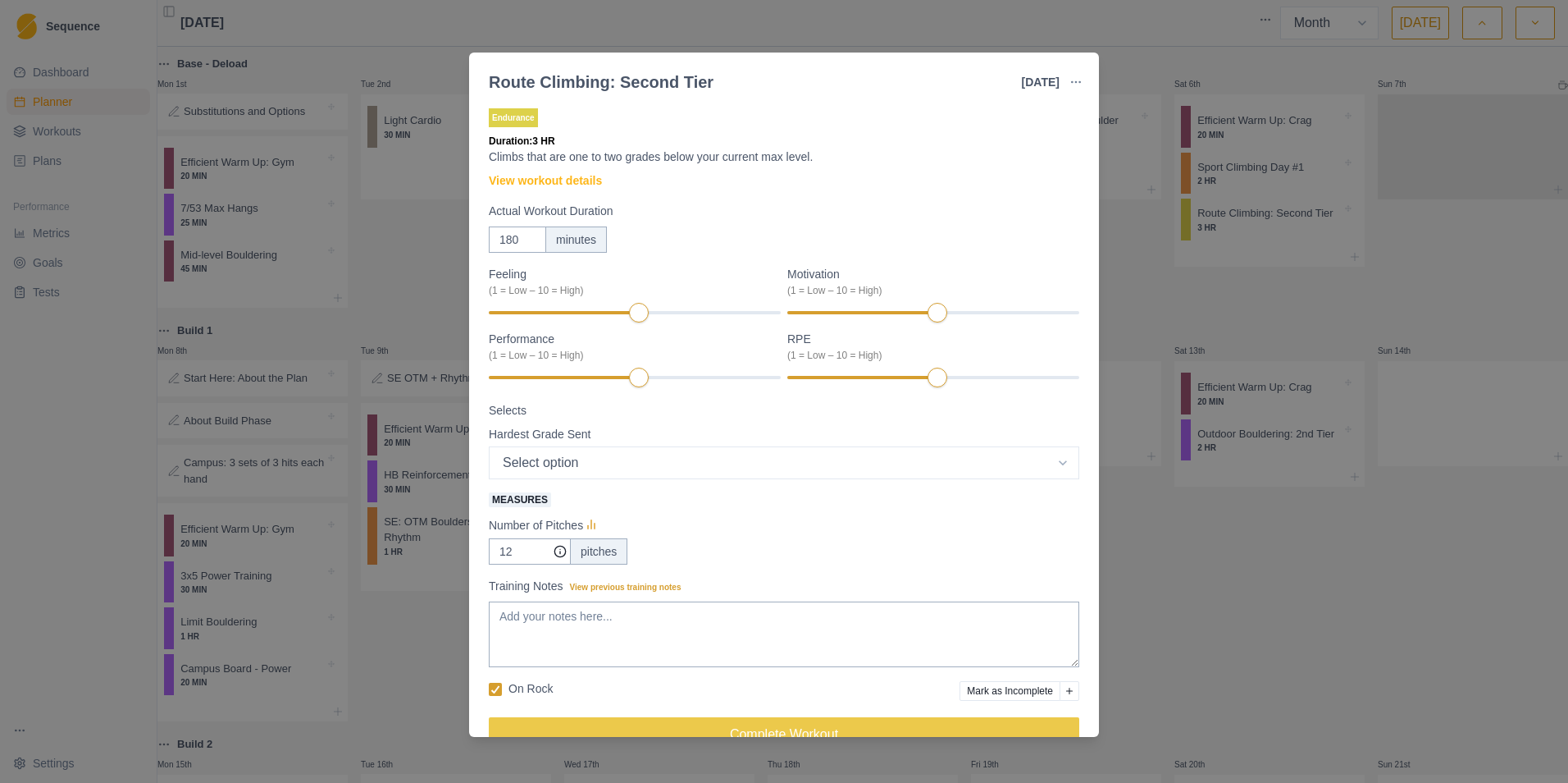
click at [902, 27] on div "Route Climbing: Second Tier [DATE] Link To Goal View Workout Metrics Edit Origi…" at bounding box center [784, 391] width 1568 height 783
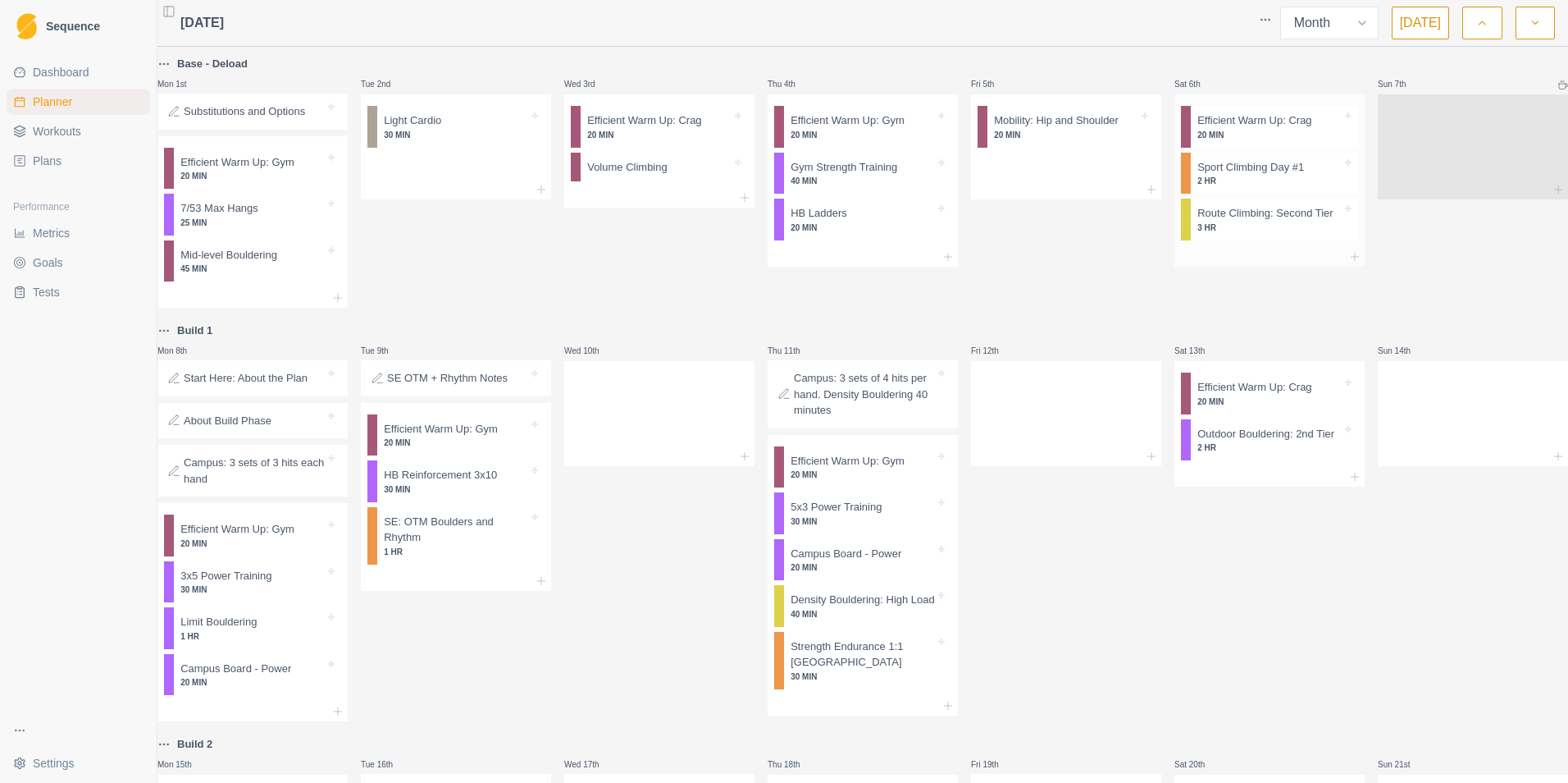
click at [1042, 186] on p "2 HR" at bounding box center [1269, 181] width 144 height 12
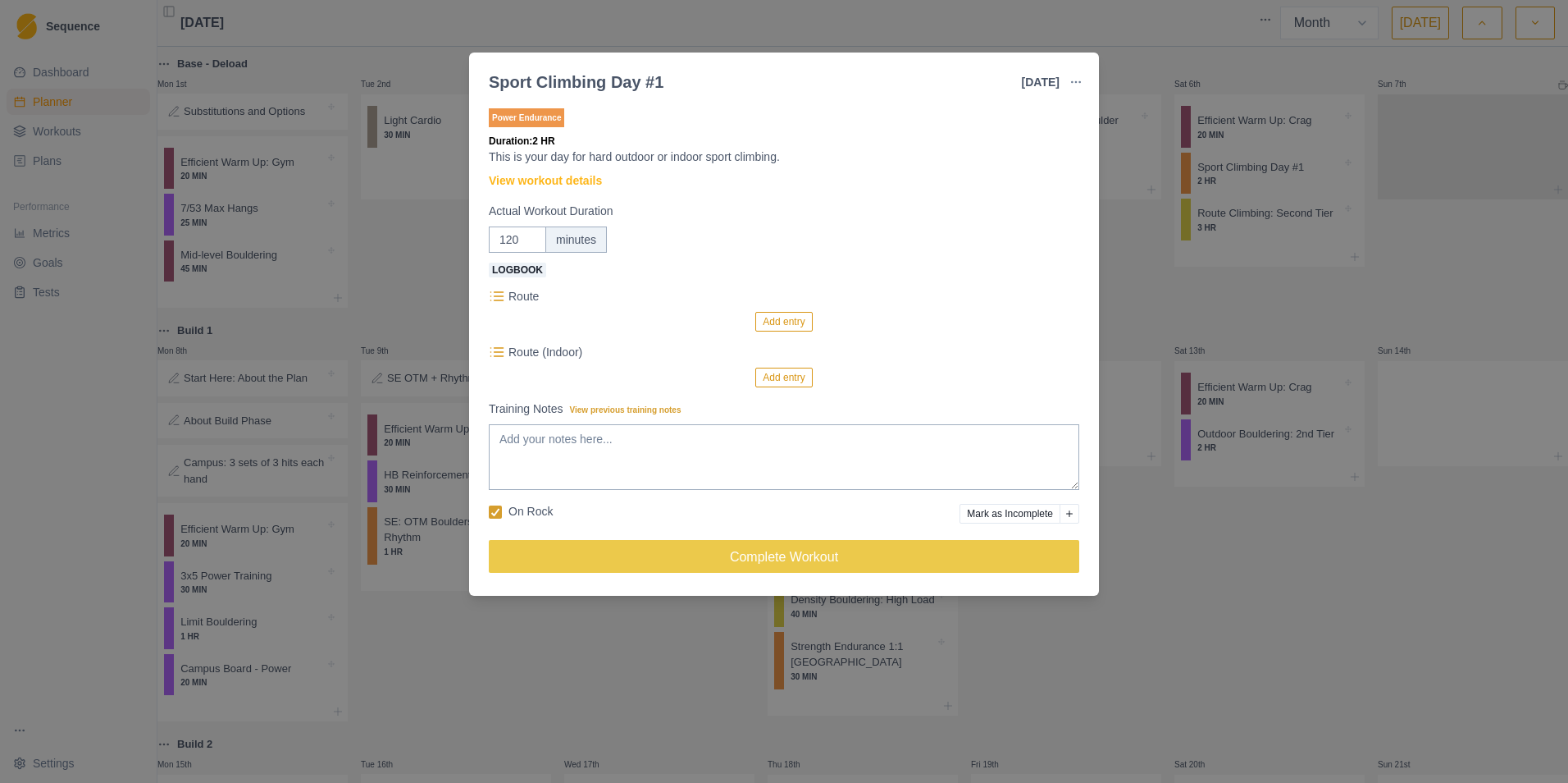
click at [978, 13] on div "Sport Climbing Day #1 [DATE] Link To Goal View Workout Metrics Edit Original Wo…" at bounding box center [784, 391] width 1568 height 783
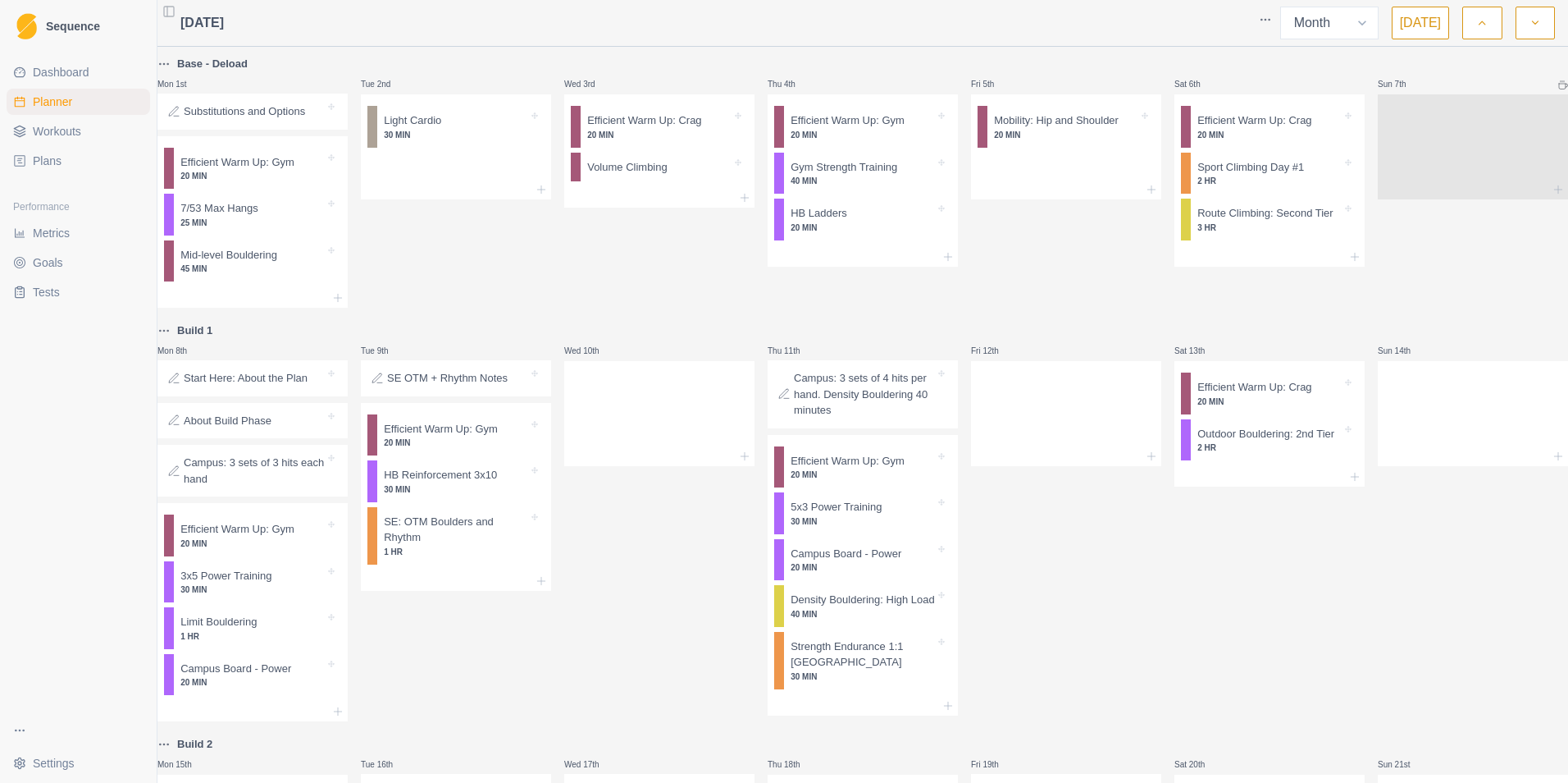
click at [462, 301] on div "Tue 2nd Light Cardio 30 MIN" at bounding box center [456, 181] width 190 height 253
click at [441, 241] on div "Tue 2nd Light Cardio 30 MIN" at bounding box center [456, 181] width 190 height 253
click at [1042, 78] on div at bounding box center [1498, 84] width 141 height 13
click at [1042, 88] on icon at bounding box center [1563, 85] width 10 height 10
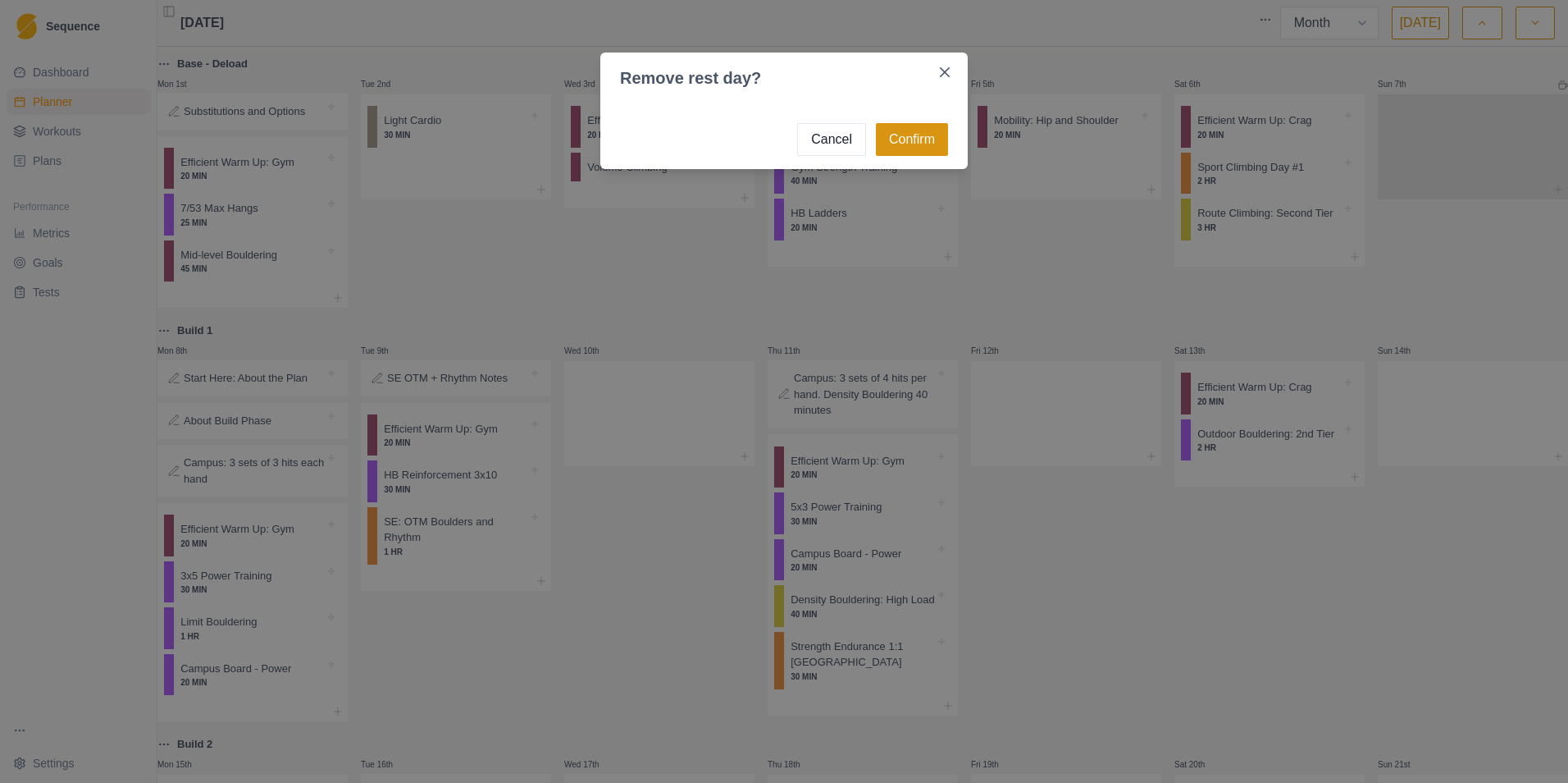
click at [893, 141] on button "Confirm" at bounding box center [913, 140] width 73 height 33
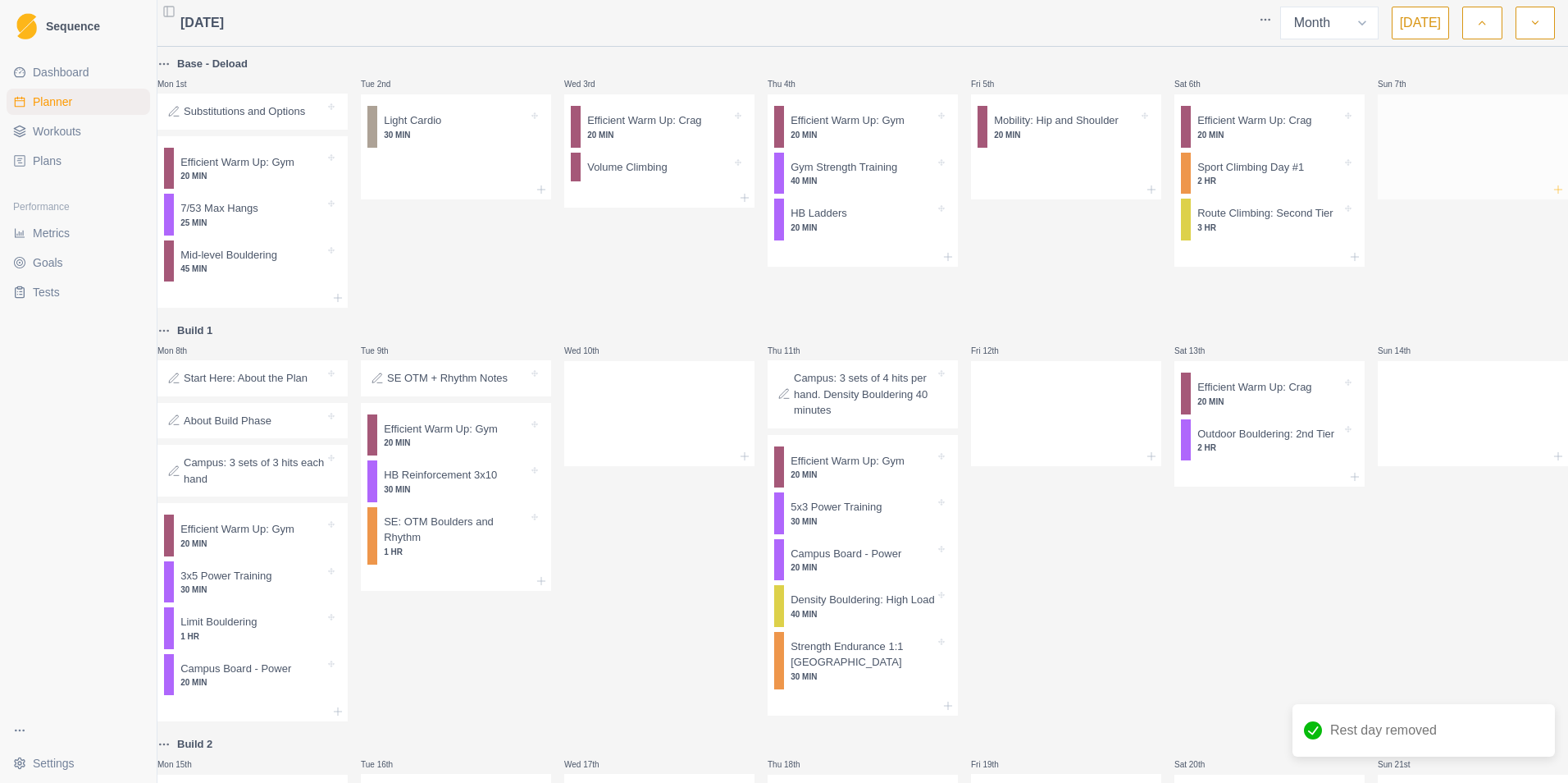
click at [1042, 192] on icon at bounding box center [1558, 189] width 13 height 13
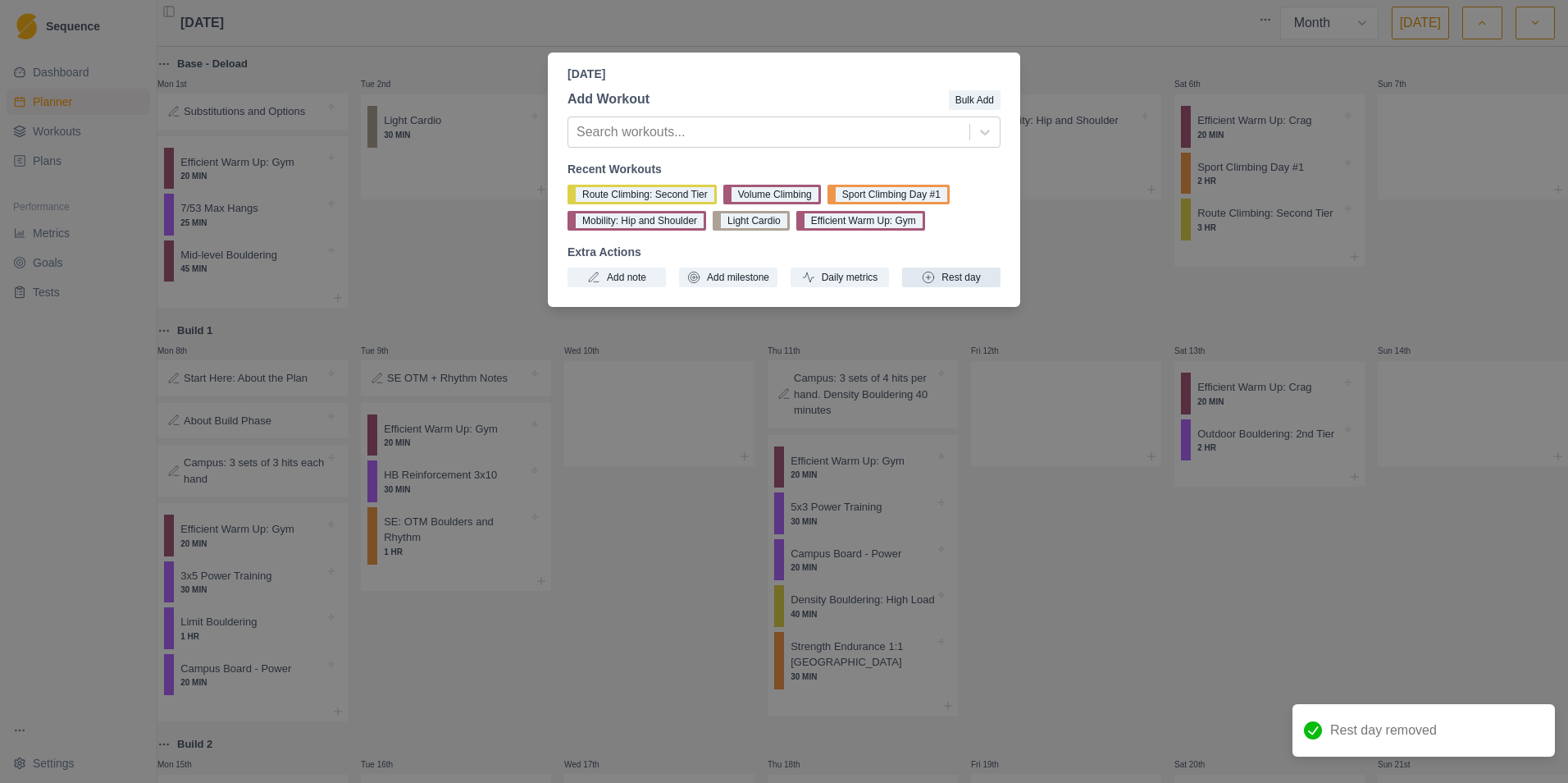
click at [949, 282] on button "Rest day" at bounding box center [951, 277] width 98 height 20
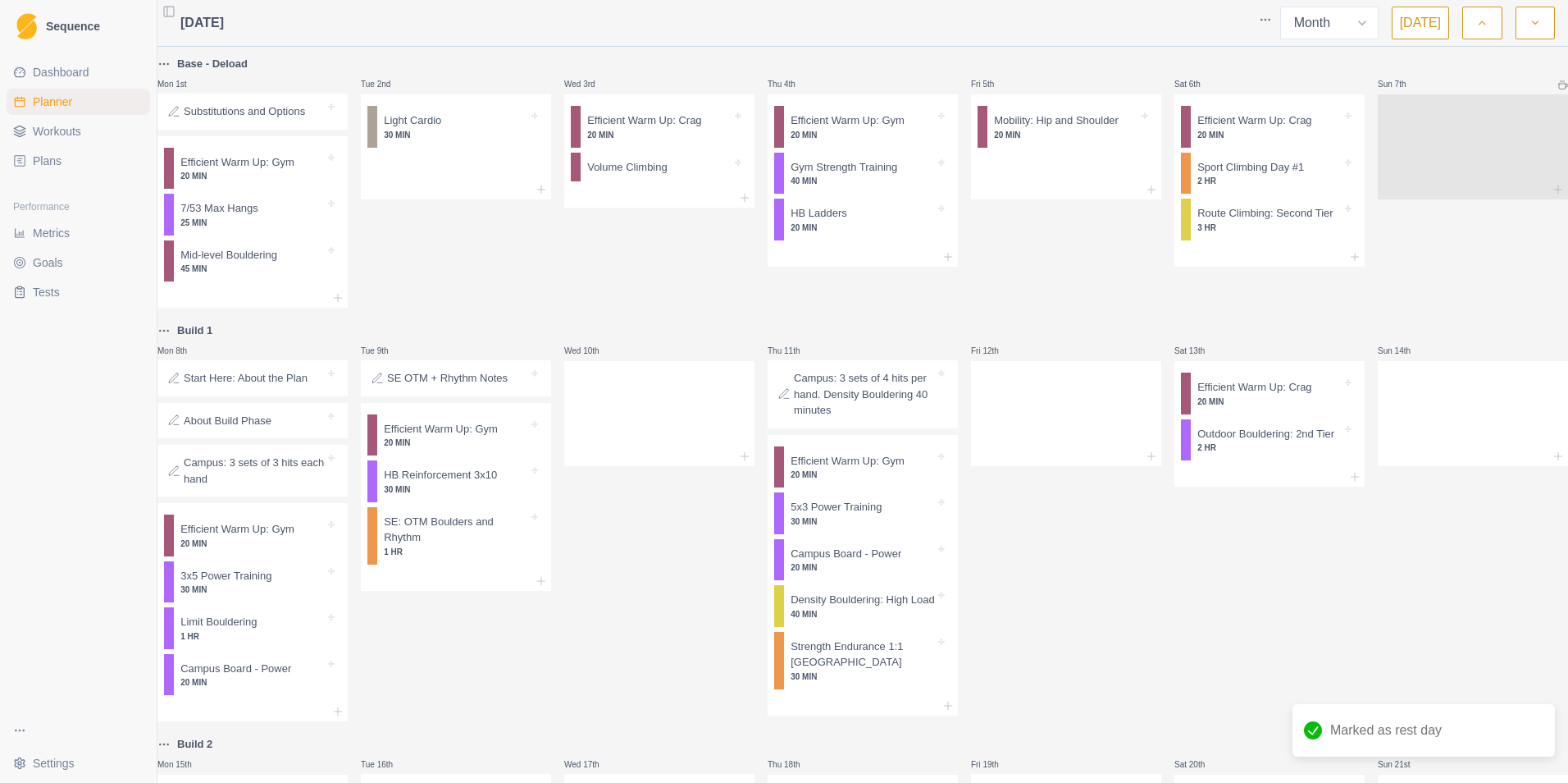
click at [674, 290] on div "Wed 3rd Efficient Warm Up: Crag 20 MIN Volume Climbing" at bounding box center [659, 181] width 190 height 253
click at [1042, 26] on button "button" at bounding box center [1482, 23] width 39 height 33
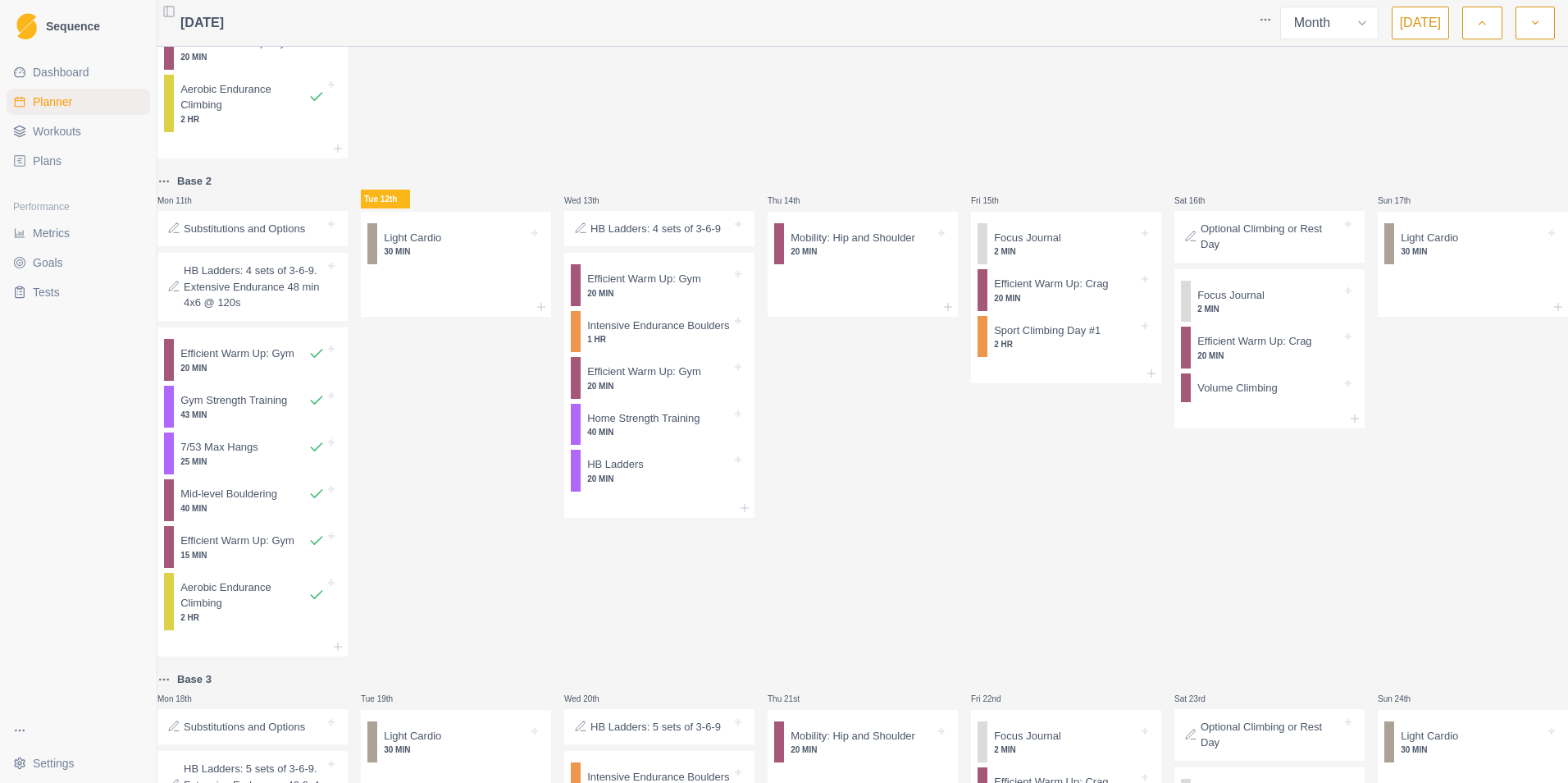
scroll to position [739, 0]
